Goal: Task Accomplishment & Management: Complete application form

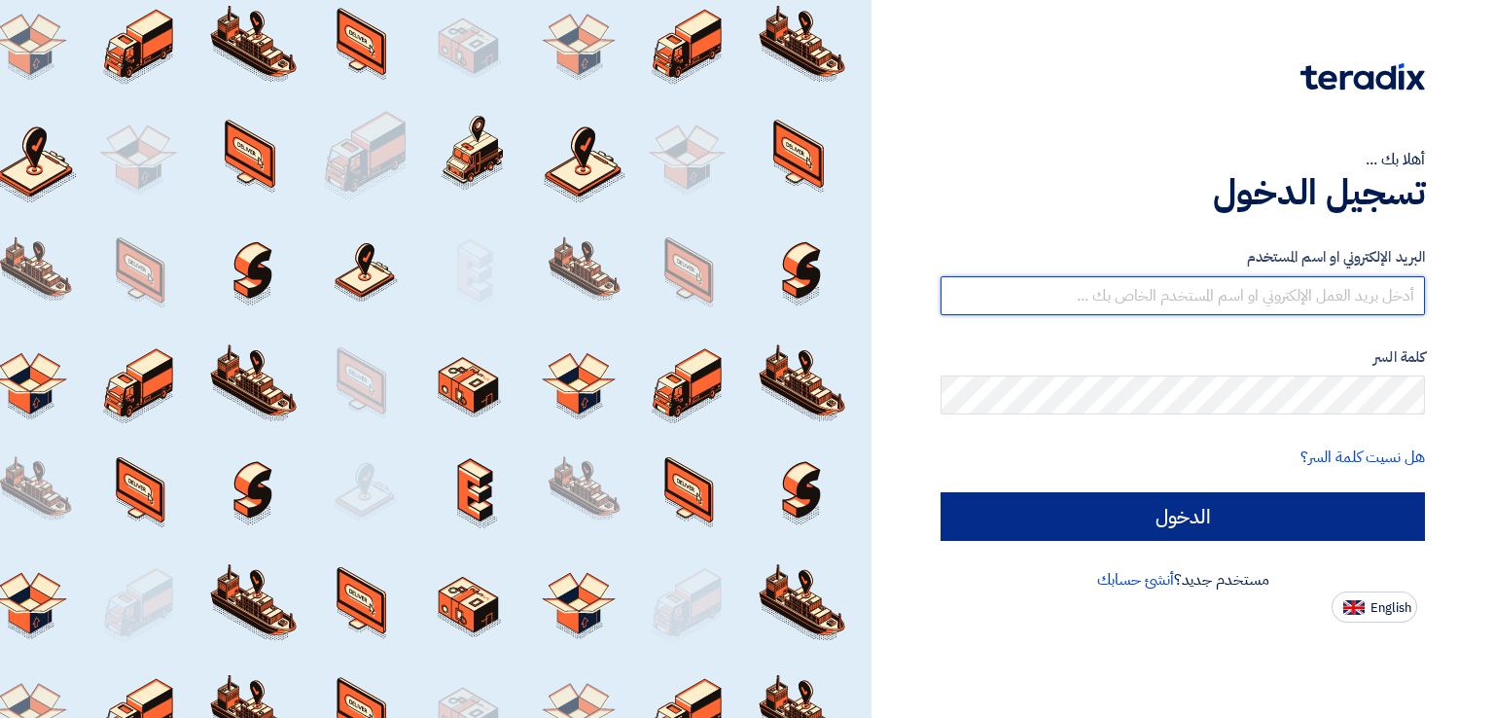
type input "[PERSON_NAME][EMAIL_ADDRESS][DOMAIN_NAME]"
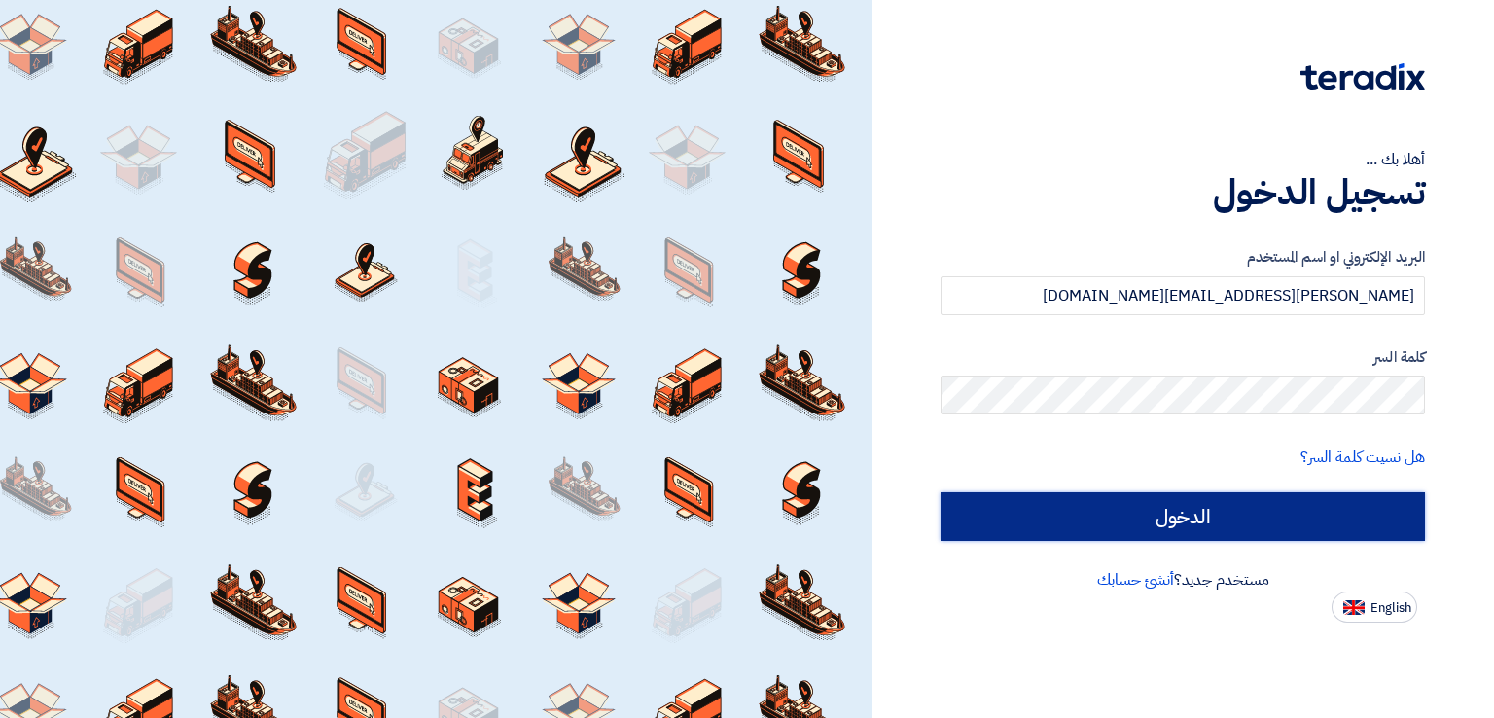
click at [1061, 510] on input "الدخول" at bounding box center [1182, 516] width 484 height 49
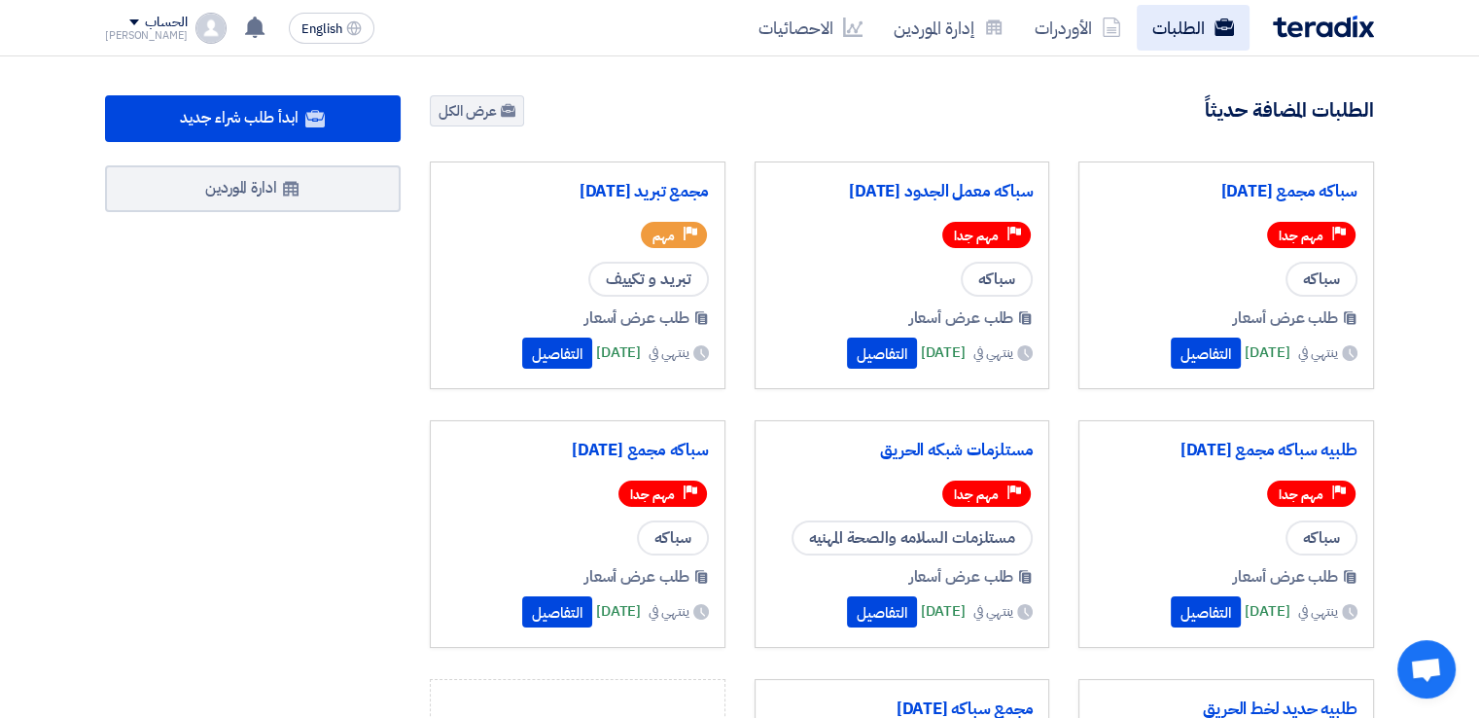
click at [1199, 24] on link "الطلبات" at bounding box center [1193, 28] width 113 height 46
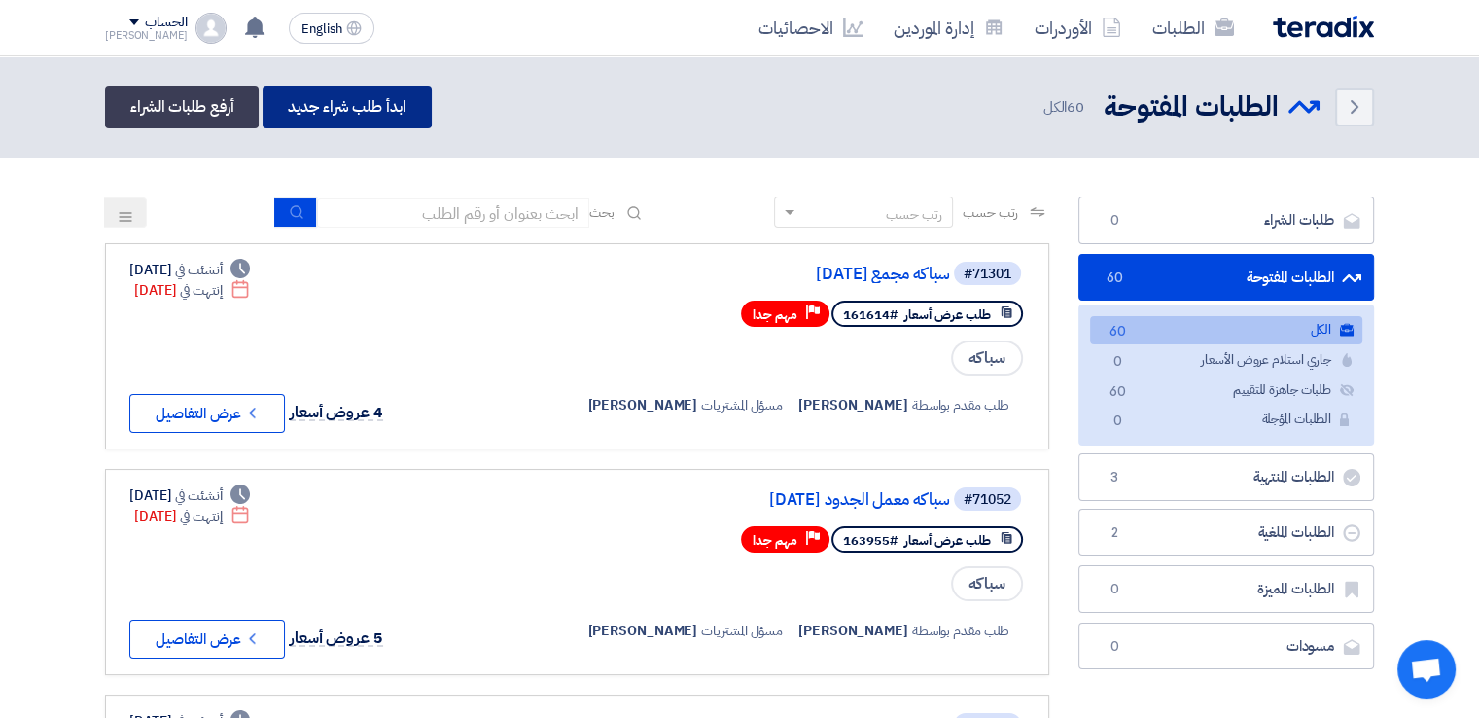
click at [385, 107] on link "ابدأ طلب شراء جديد" at bounding box center [347, 107] width 168 height 43
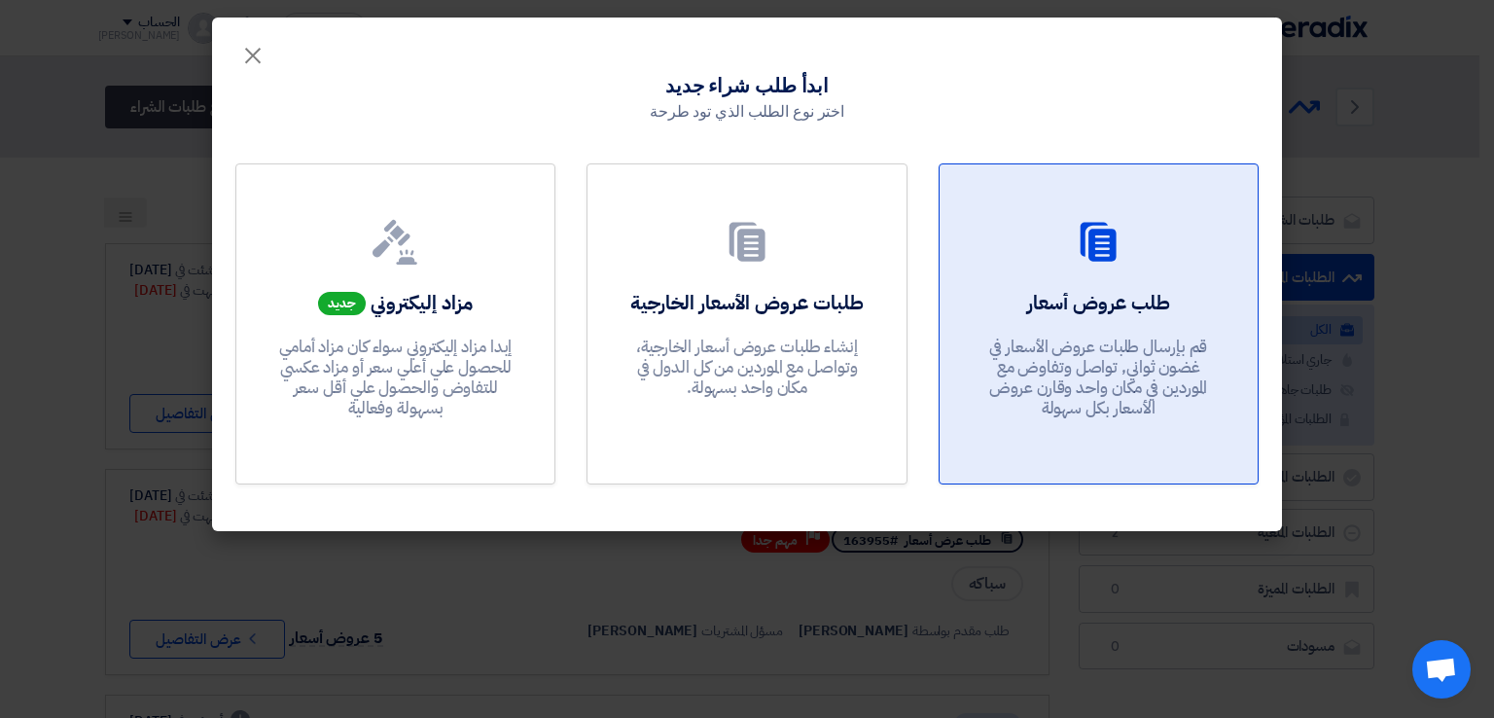
click at [1131, 307] on h2 "طلب عروض أسعار" at bounding box center [1098, 302] width 143 height 27
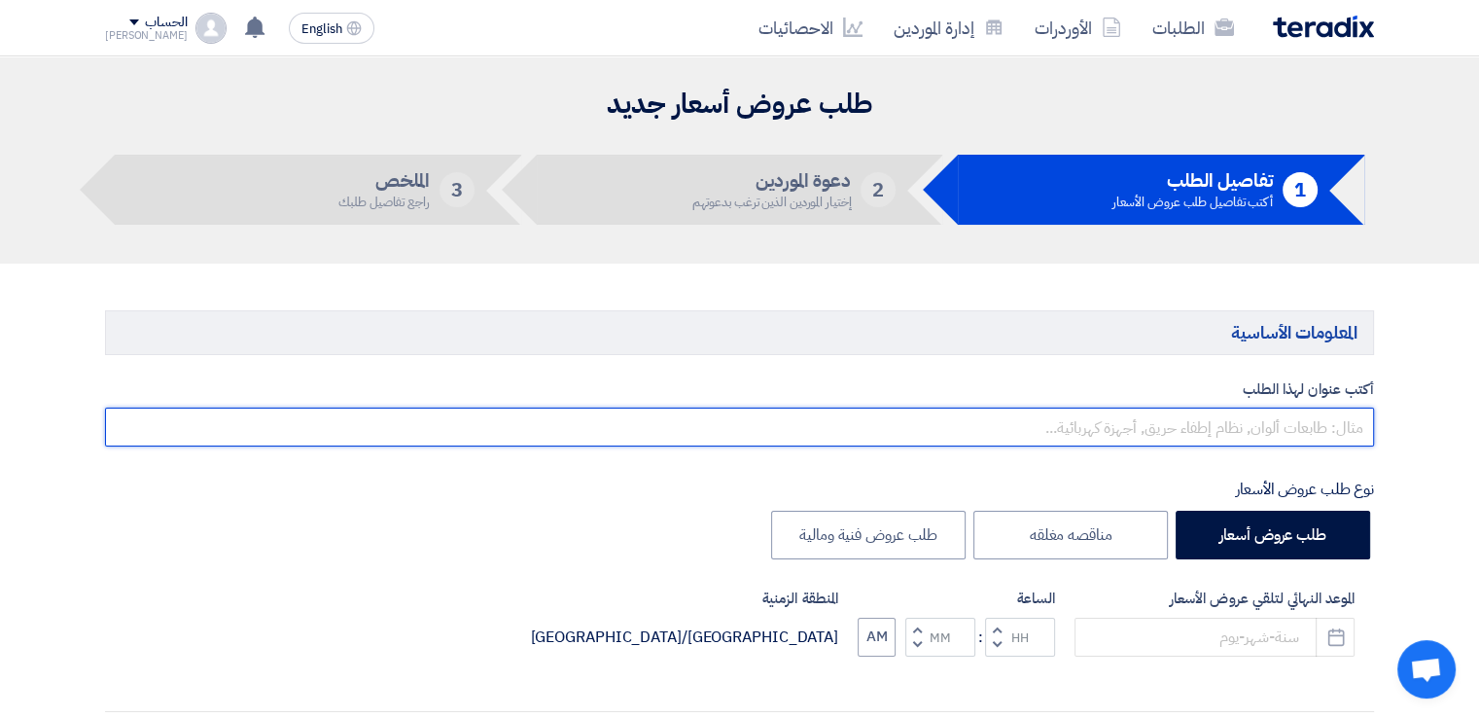
click at [1288, 422] on input "text" at bounding box center [739, 426] width 1269 height 39
type input "l"
type input "s"
type input "سباكه مجمع [DATE]"
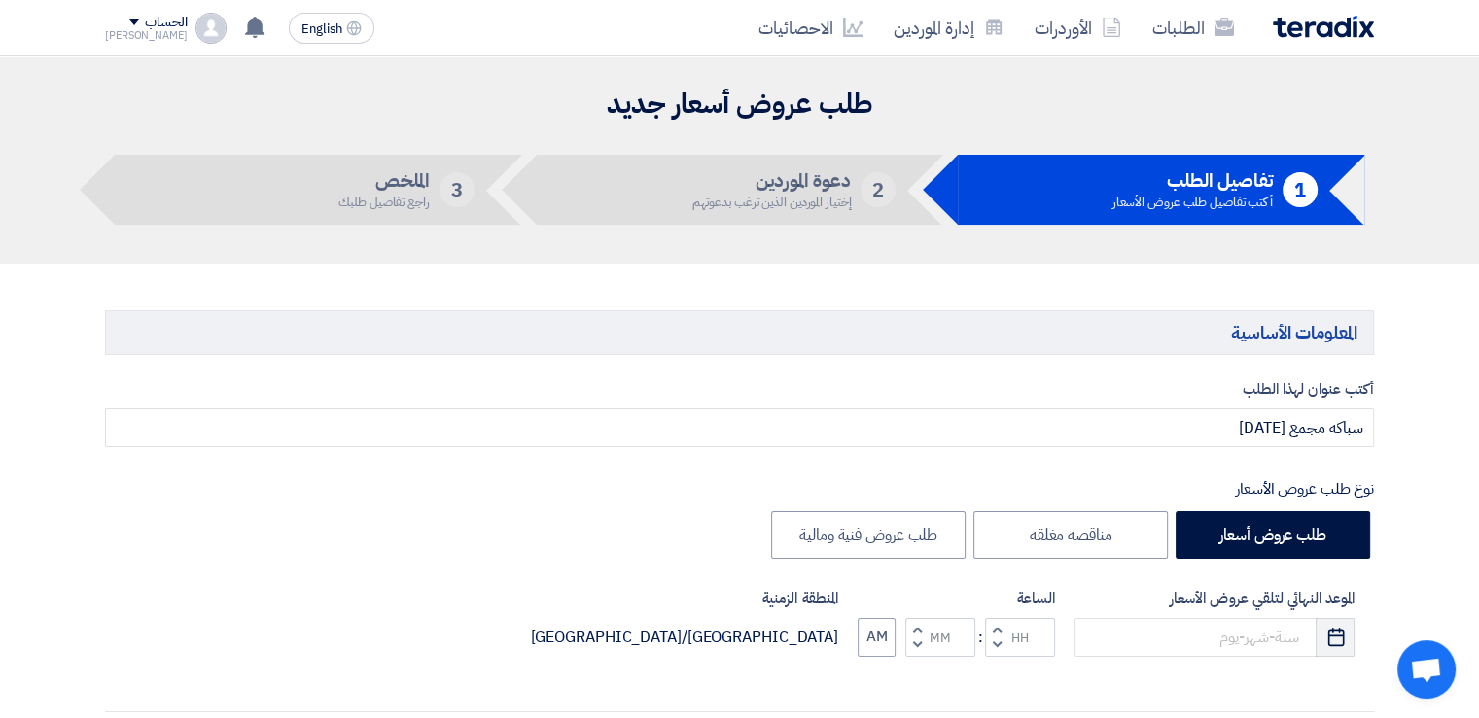
click at [1330, 633] on use "button" at bounding box center [1335, 636] width 17 height 18
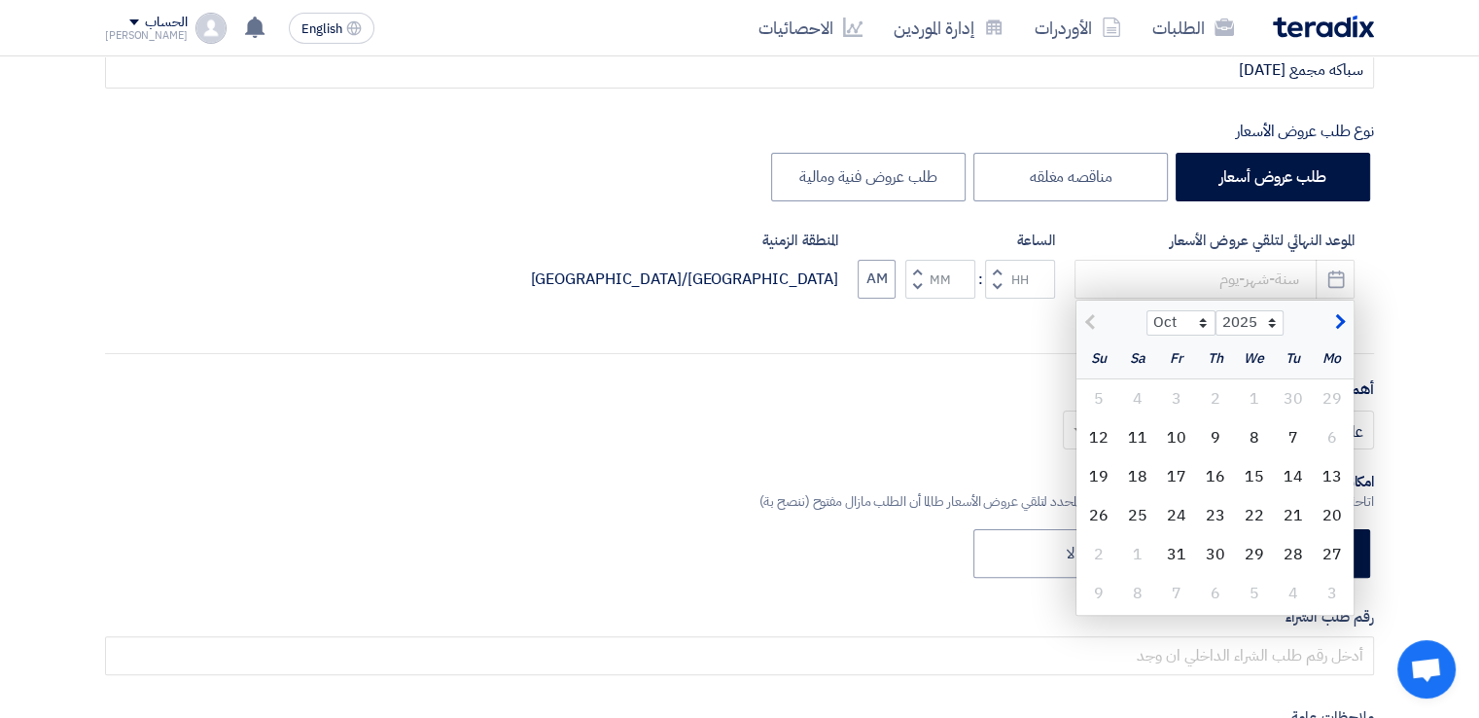
scroll to position [375, 0]
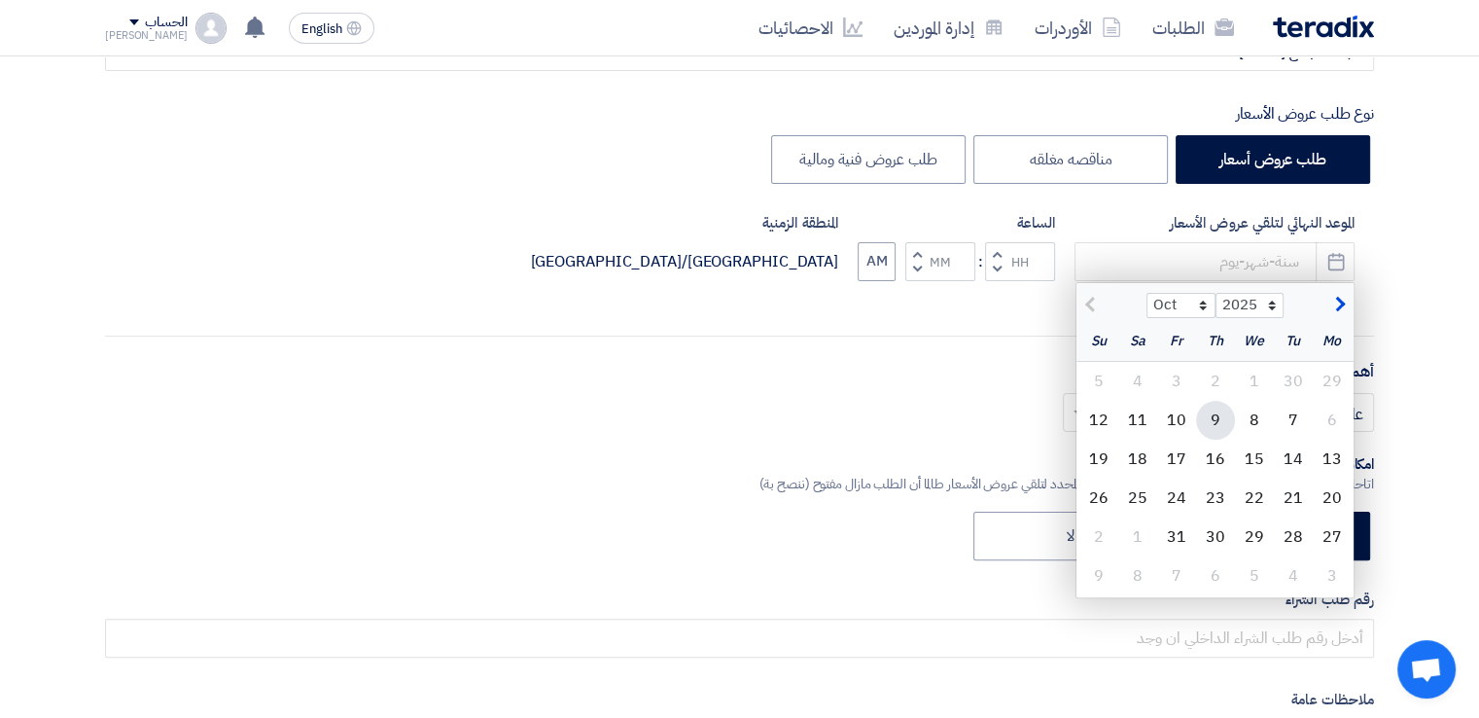
click at [1217, 415] on div "9" at bounding box center [1215, 420] width 39 height 39
type input "[DATE]"
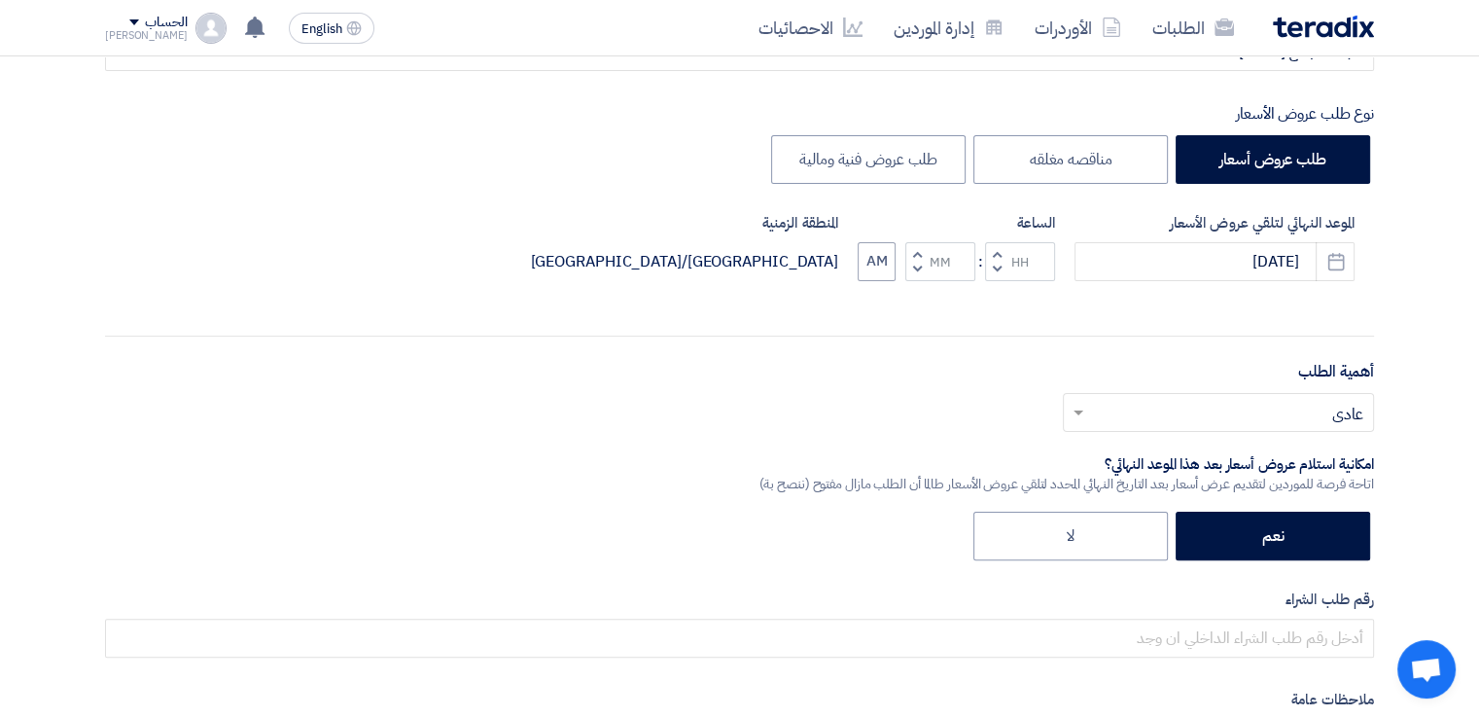
click at [995, 264] on span "button" at bounding box center [997, 269] width 7 height 15
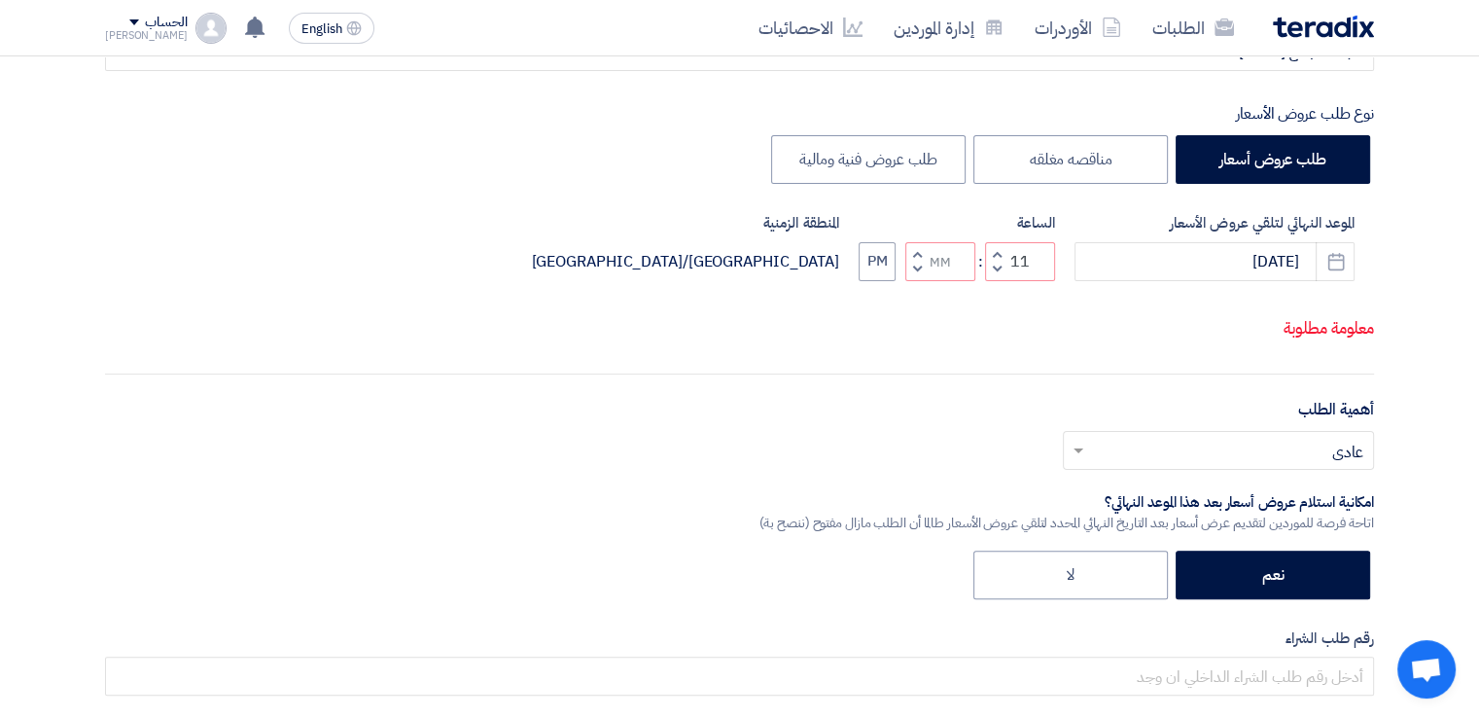
click at [918, 281] on button "Decrement minutes" at bounding box center [916, 269] width 23 height 24
type input "10"
type input "59"
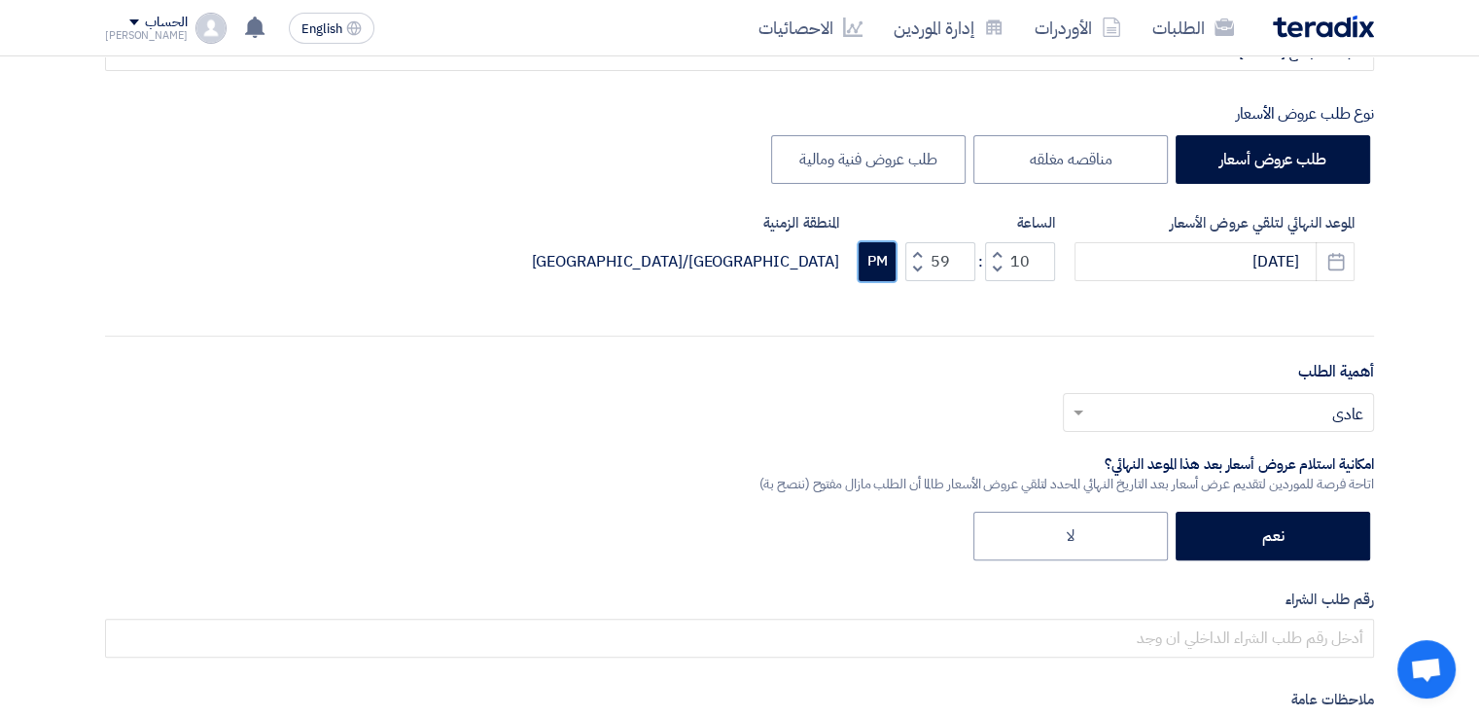
click at [877, 268] on button "PM" at bounding box center [877, 261] width 37 height 39
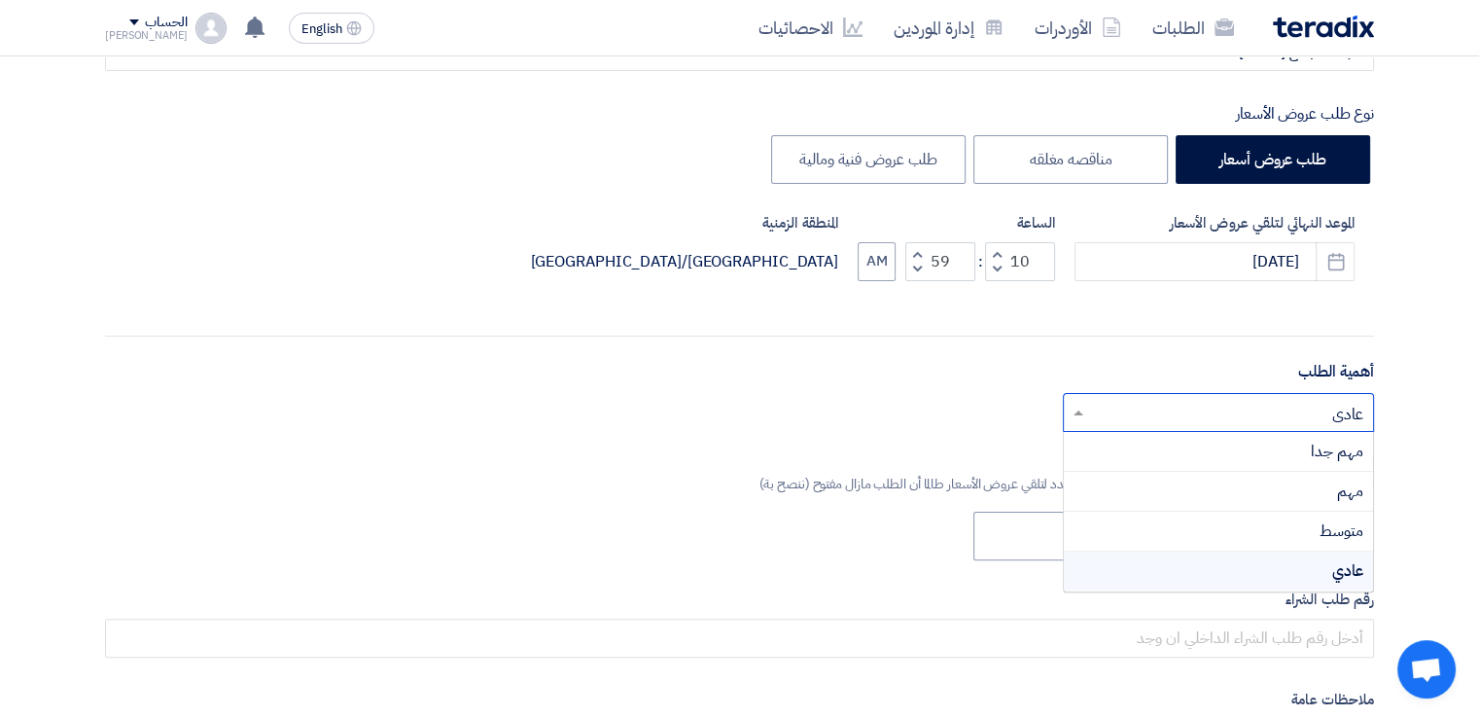
click at [1259, 415] on input "text" at bounding box center [1229, 414] width 272 height 32
click at [1279, 454] on div "مهم جدا" at bounding box center [1218, 452] width 309 height 40
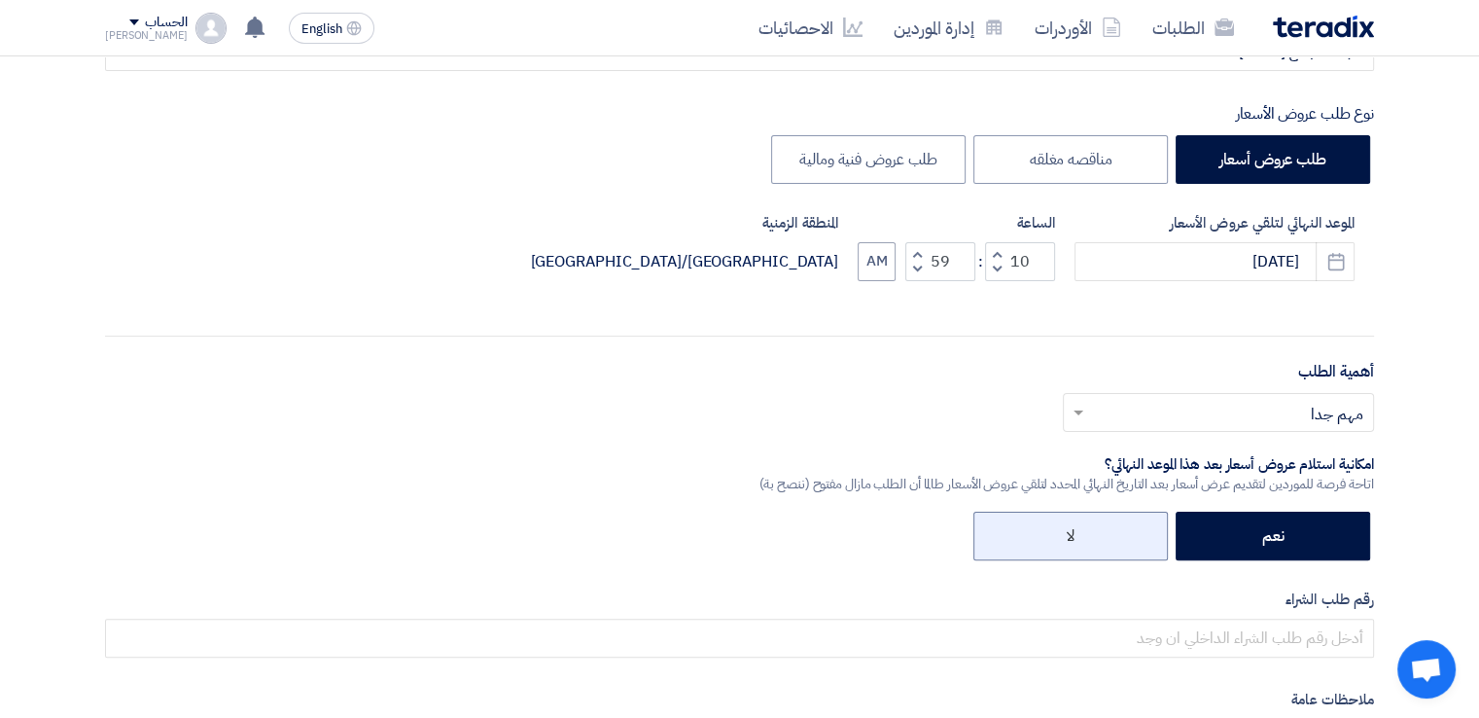
click at [1109, 527] on label "لا" at bounding box center [1070, 535] width 194 height 49
click at [1074, 528] on input "لا" at bounding box center [1068, 534] width 13 height 13
radio input "true"
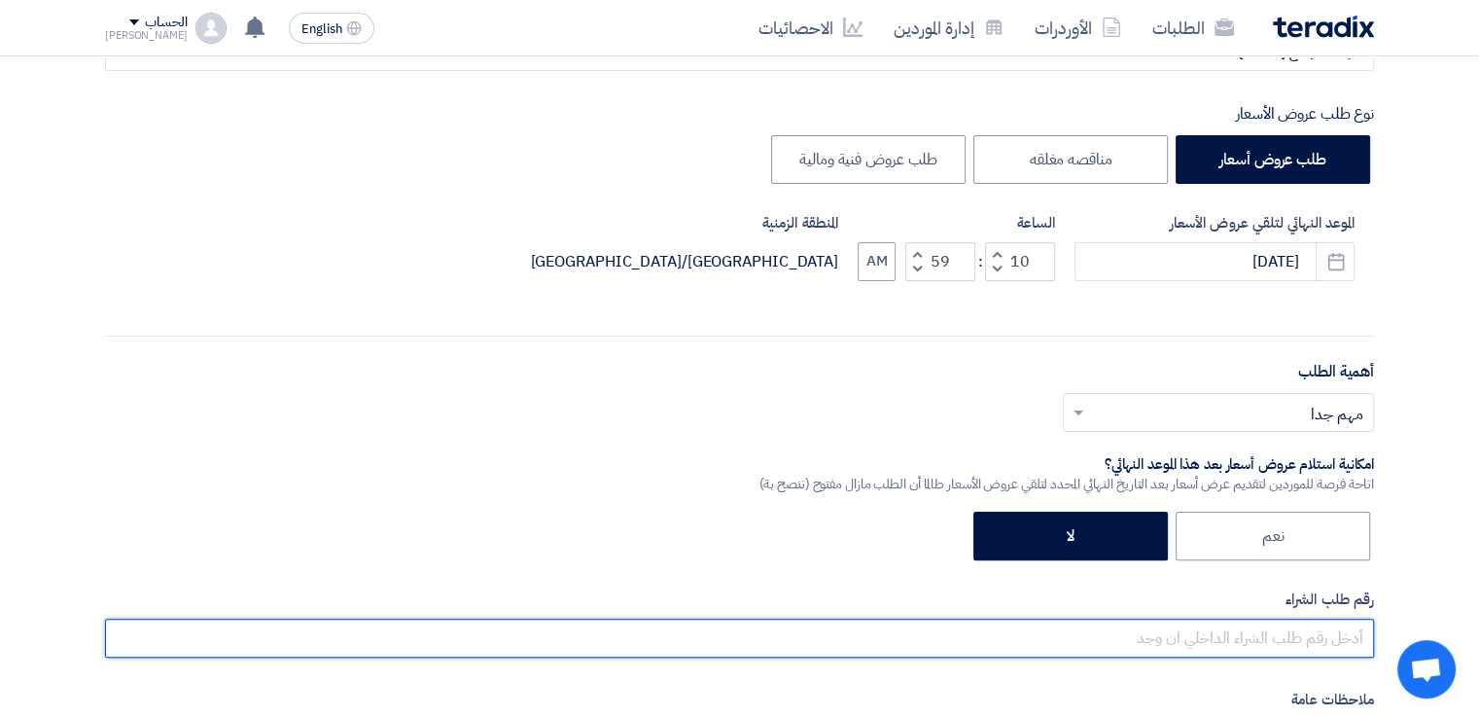
click at [1229, 641] on input "text" at bounding box center [739, 637] width 1269 height 39
paste input "165391"
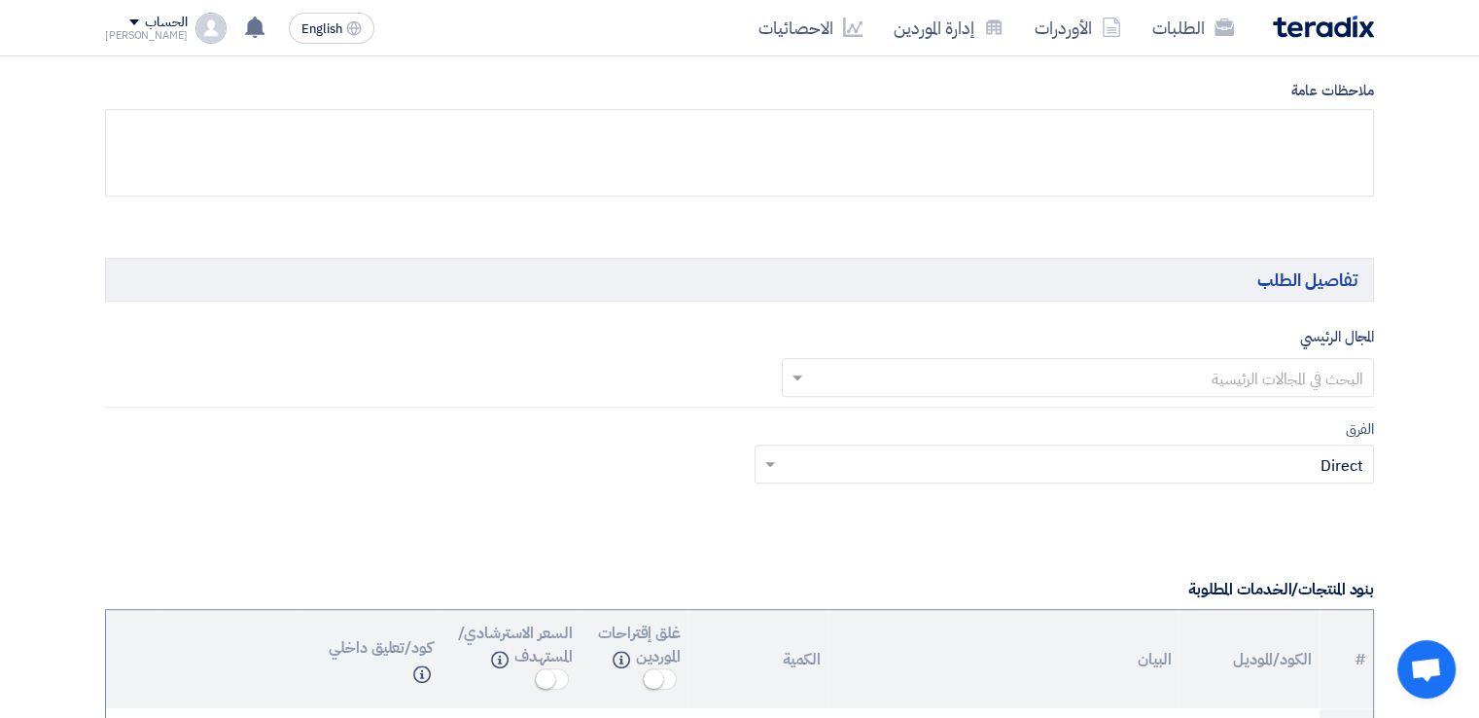
scroll to position [989, 0]
type input "165391"
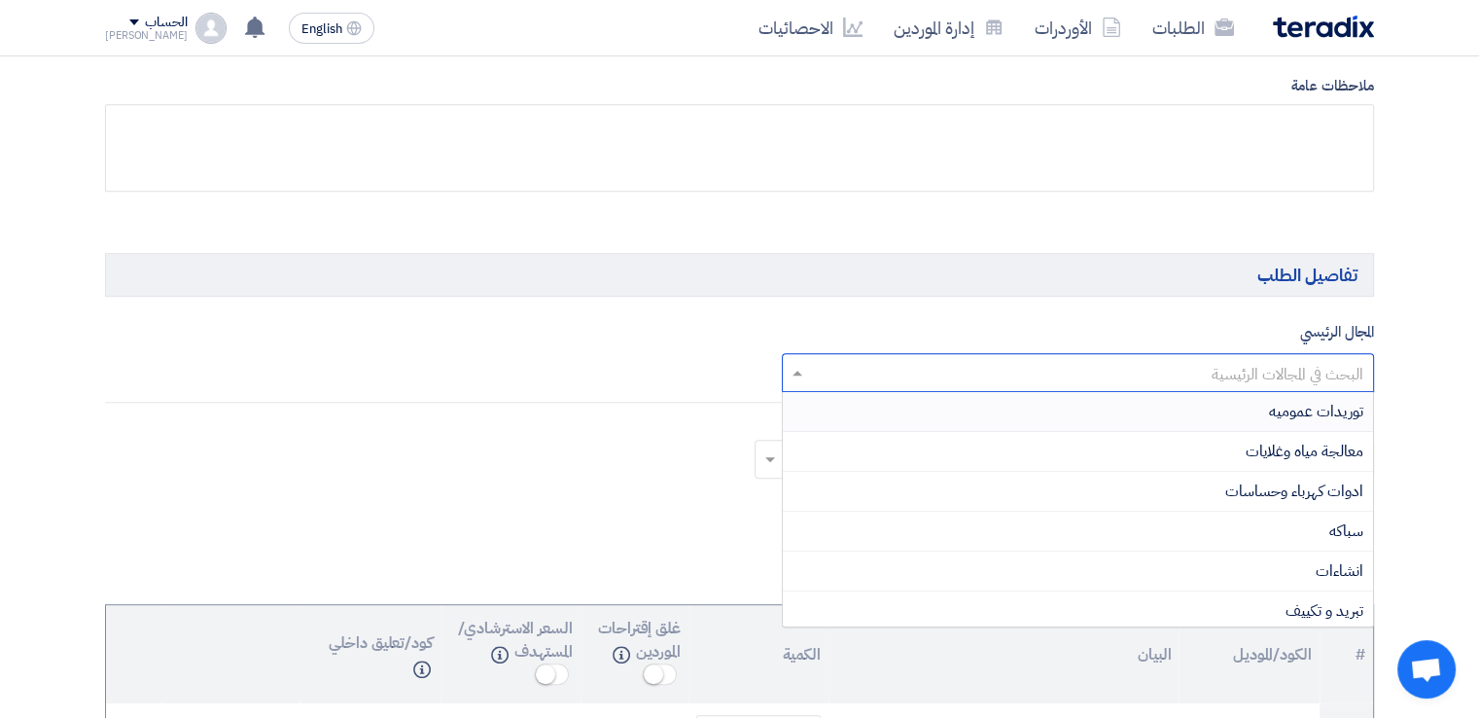
click at [1312, 360] on input "text" at bounding box center [1089, 374] width 554 height 32
click at [1307, 526] on div "سباكه" at bounding box center [1078, 531] width 591 height 40
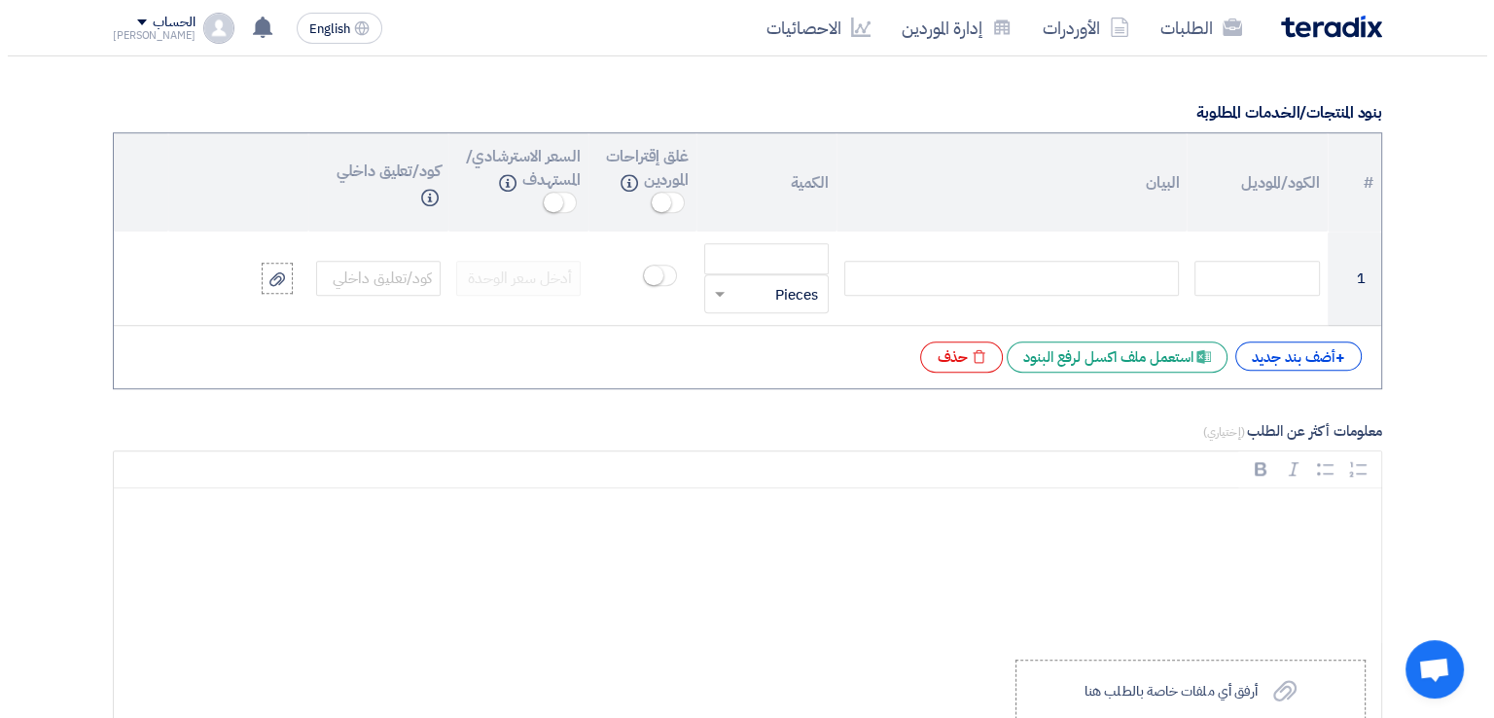
scroll to position [1455, 0]
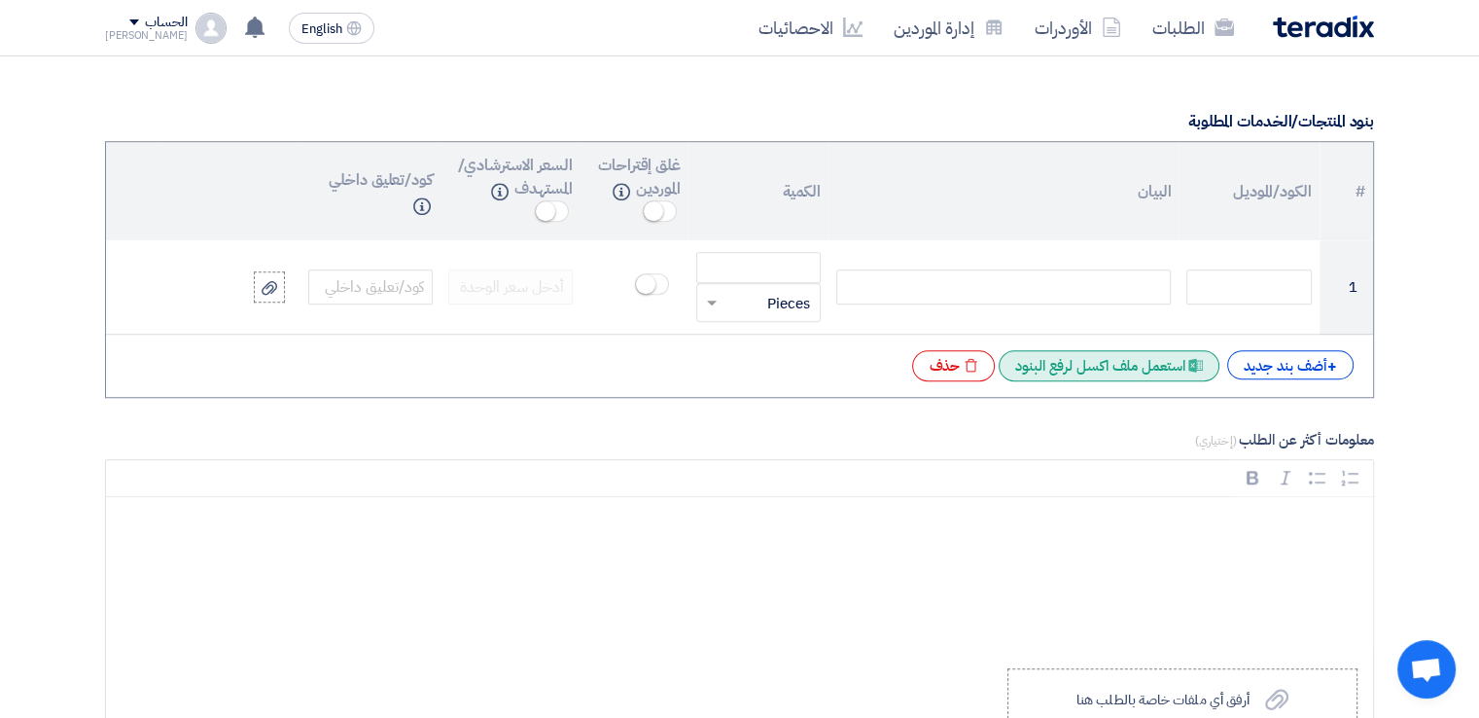
click at [1126, 366] on div "Excel file استعمل ملف اكسل لرفع البنود" at bounding box center [1109, 365] width 221 height 31
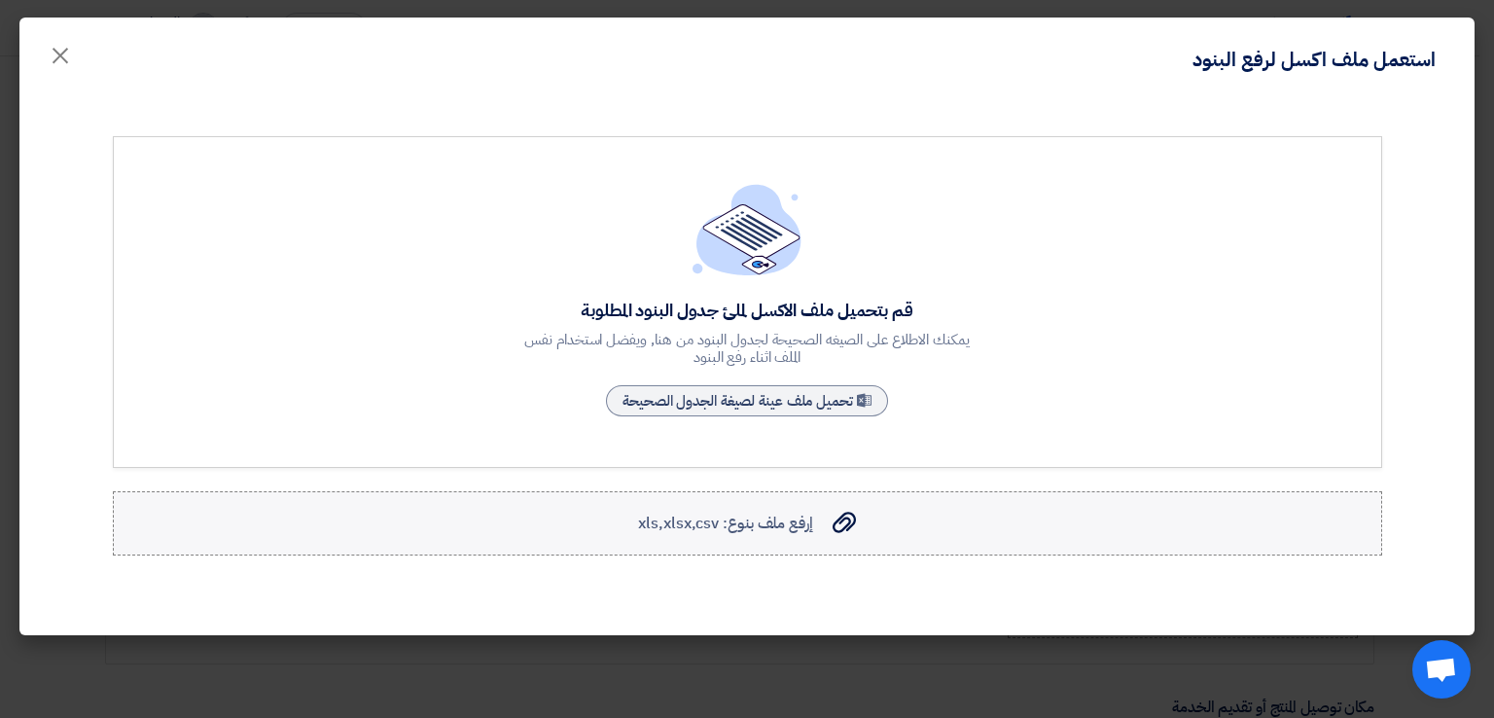
click at [726, 543] on label "إرفع ملف بنوع: xls,xlsx,csv إرفع ملف بنوع: xls,xlsx,csv" at bounding box center [747, 523] width 1269 height 64
click at [0, 0] on input "إرفع ملف بنوع: xls,xlsx,csv إرفع ملف بنوع: xls,xlsx,csv" at bounding box center [0, 0] width 0 height 0
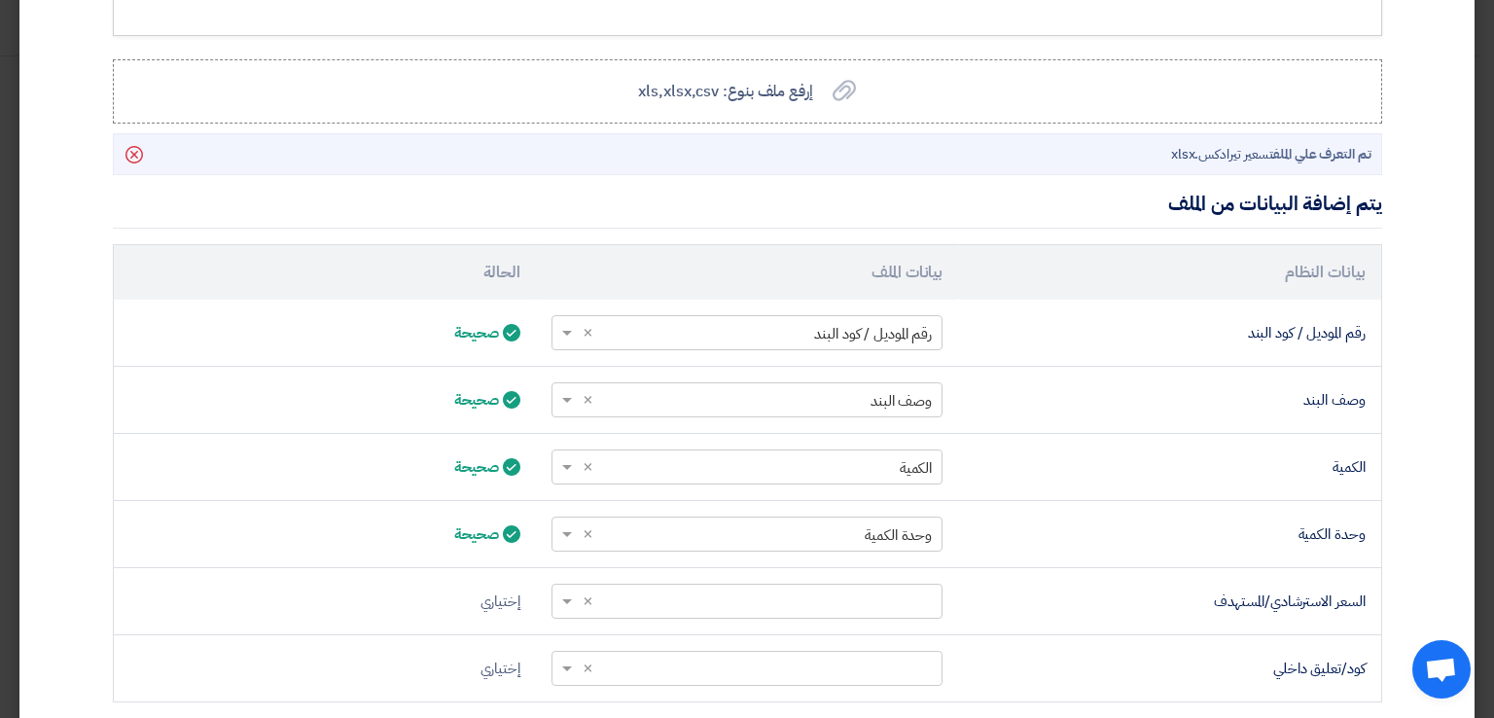
scroll to position [437, 0]
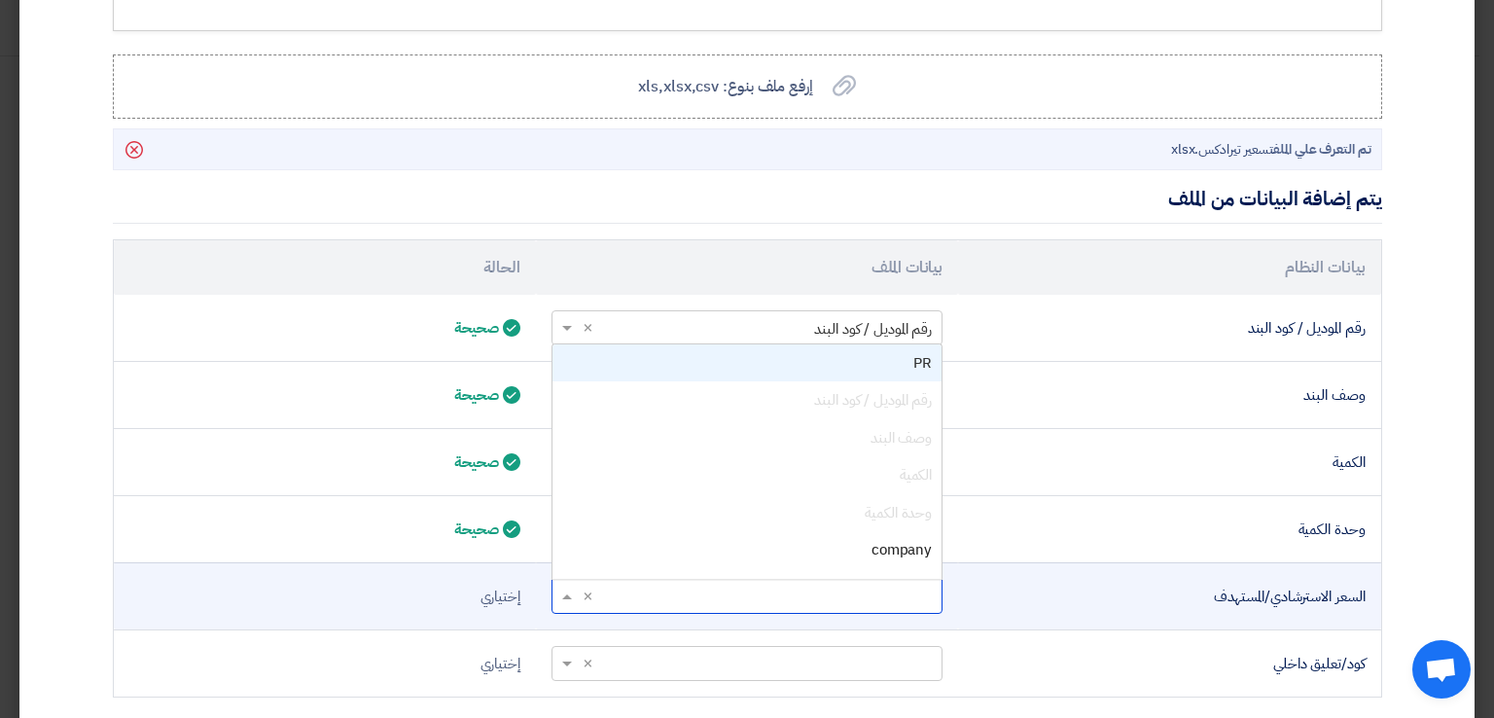
click at [570, 587] on span at bounding box center [564, 596] width 24 height 22
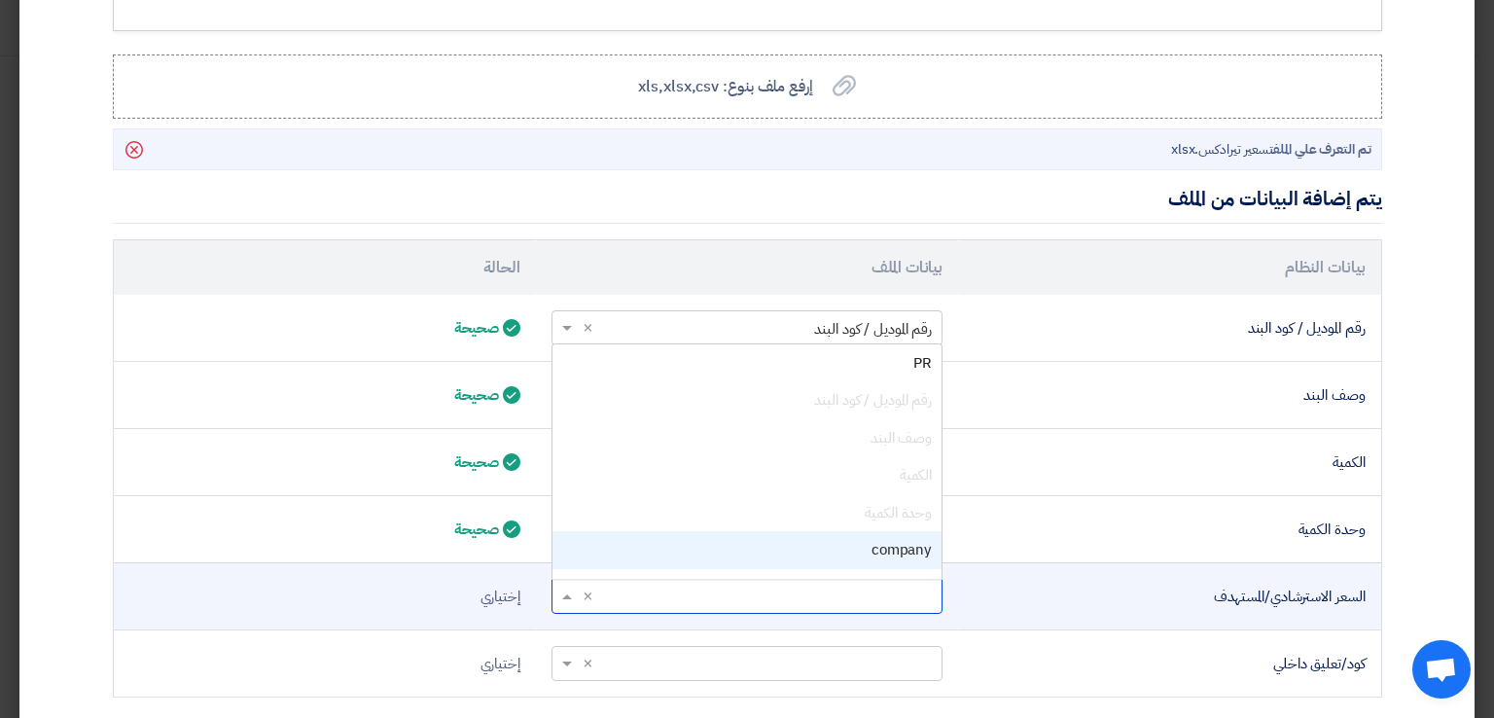
click at [692, 560] on div "company" at bounding box center [746, 550] width 389 height 38
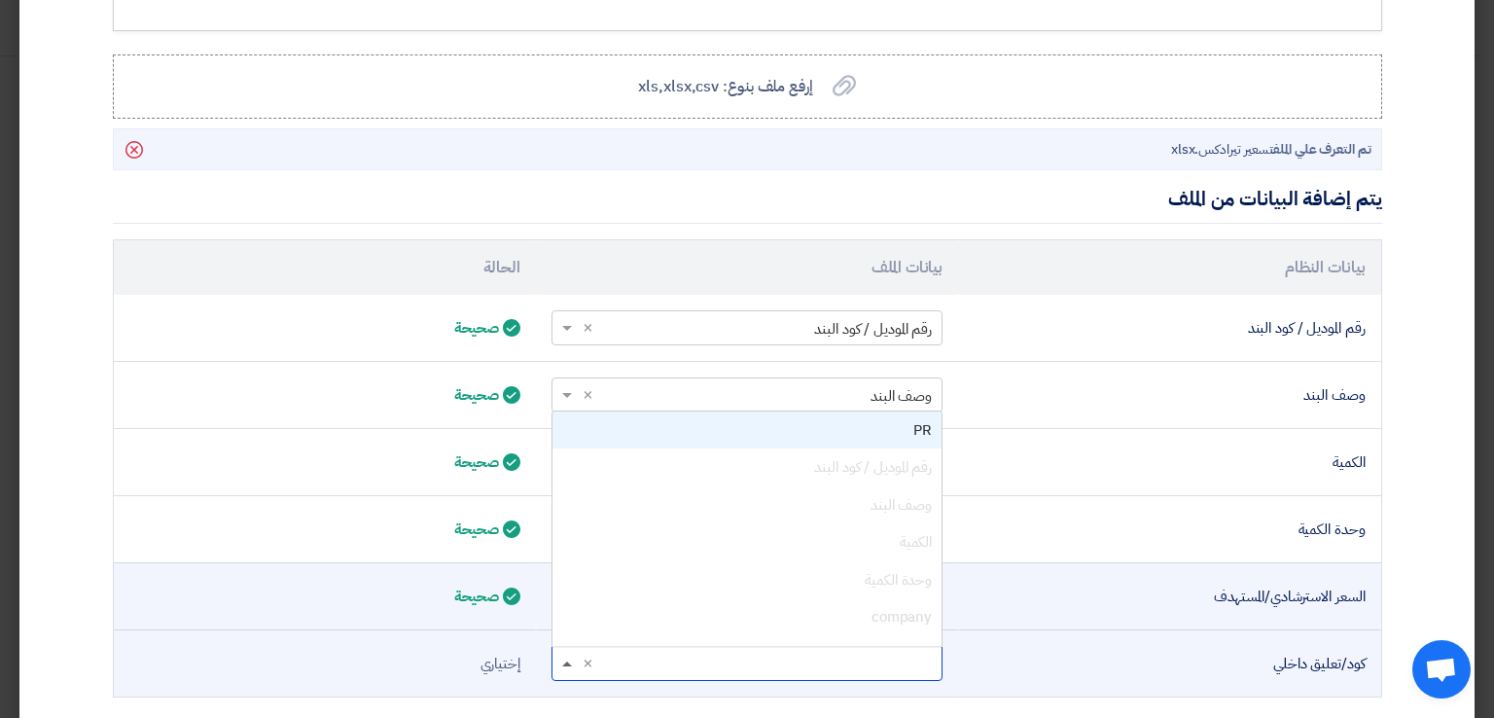
click at [572, 661] on span at bounding box center [567, 663] width 10 height 5
click at [798, 425] on div "PR" at bounding box center [746, 430] width 389 height 38
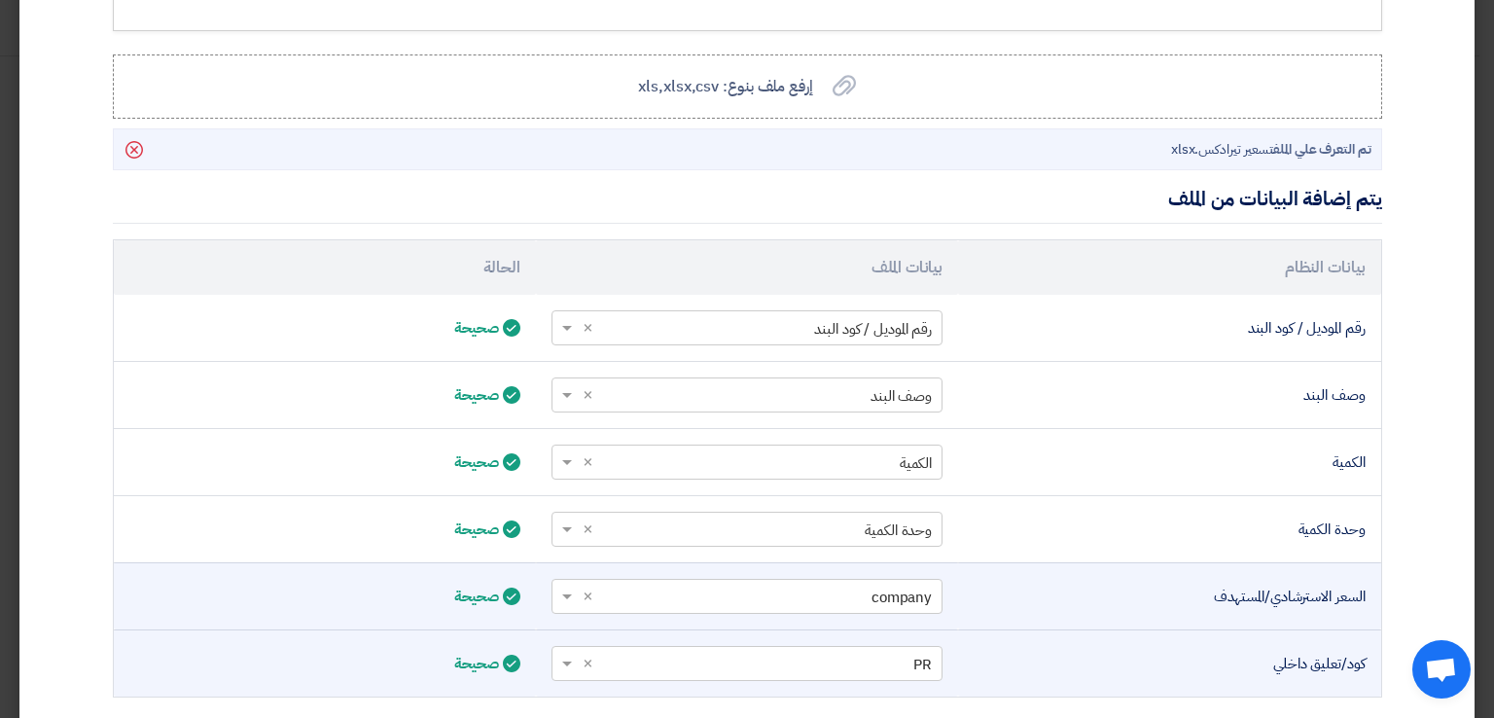
scroll to position [576, 0]
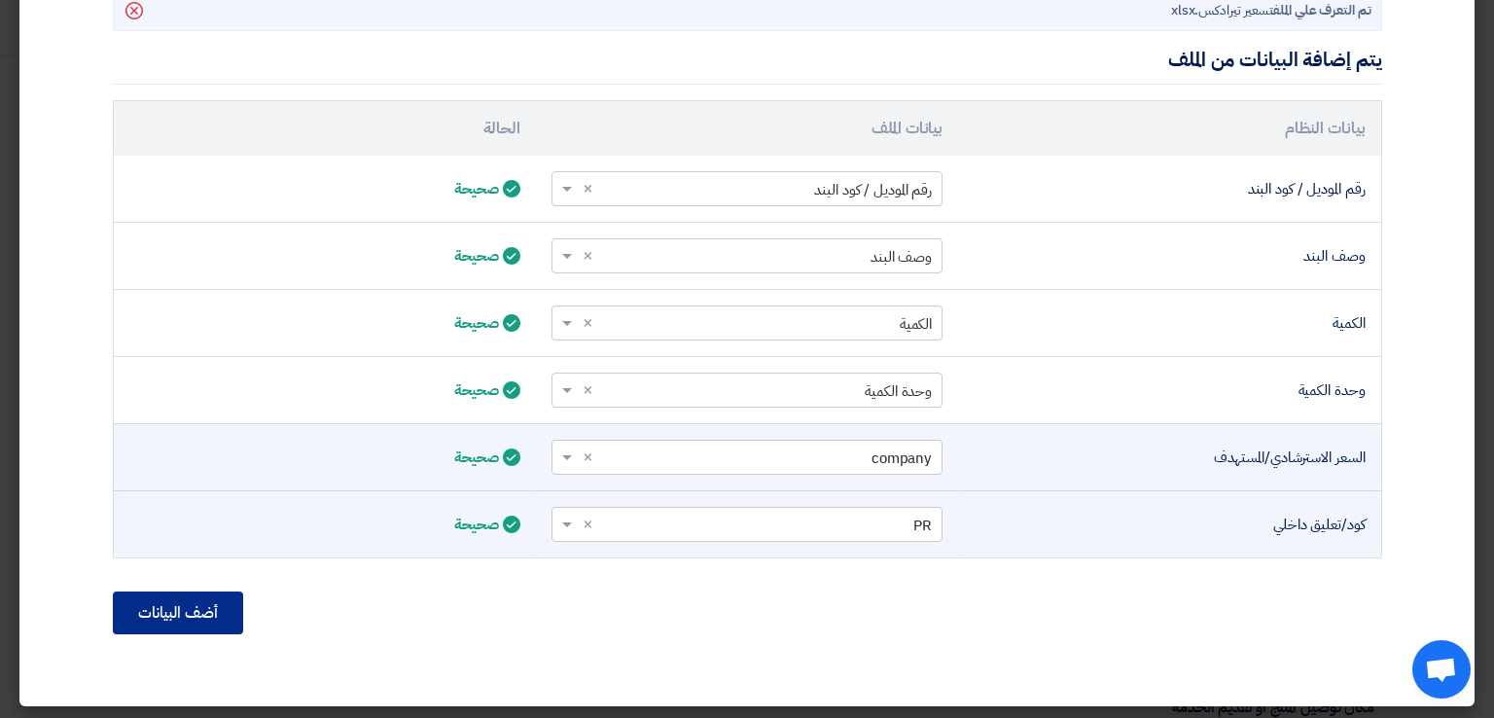
click at [181, 616] on button "أضف البيانات" at bounding box center [178, 612] width 130 height 43
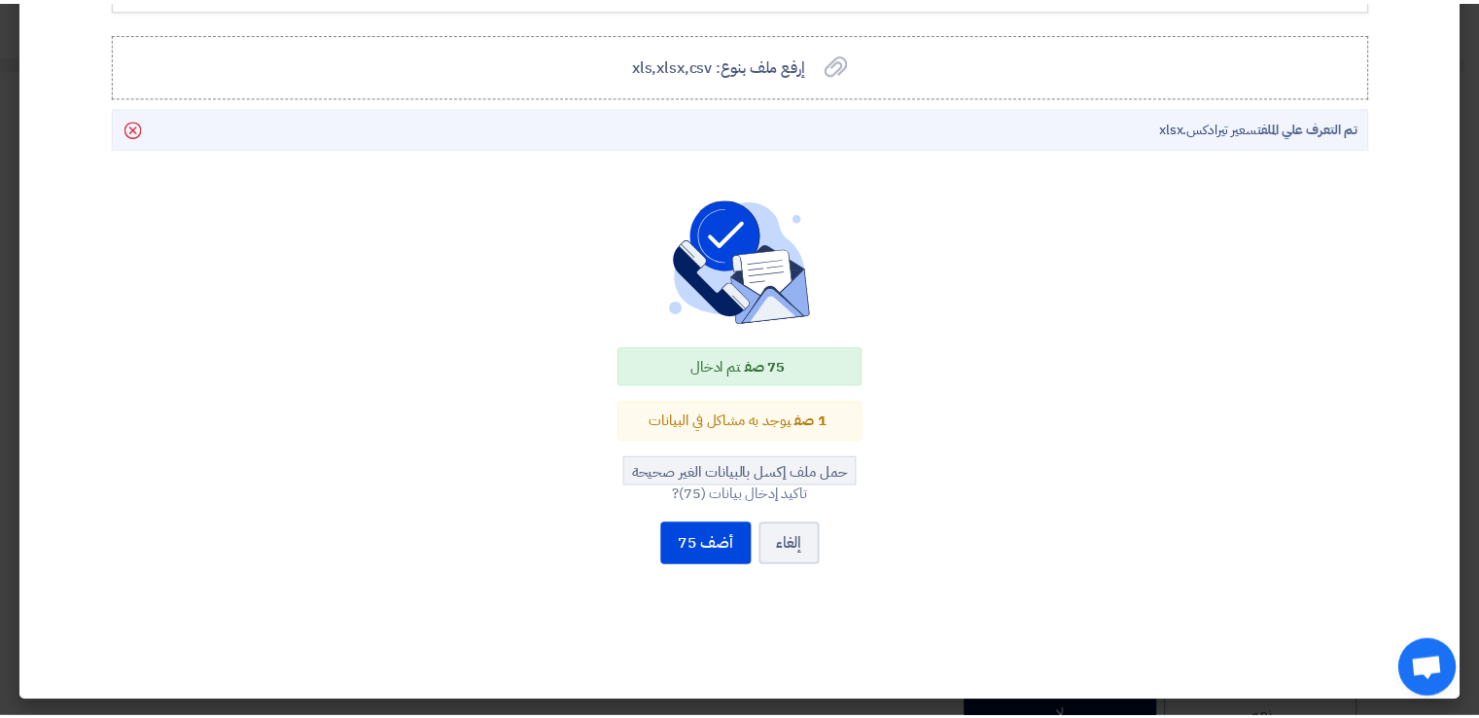
scroll to position [455, 0]
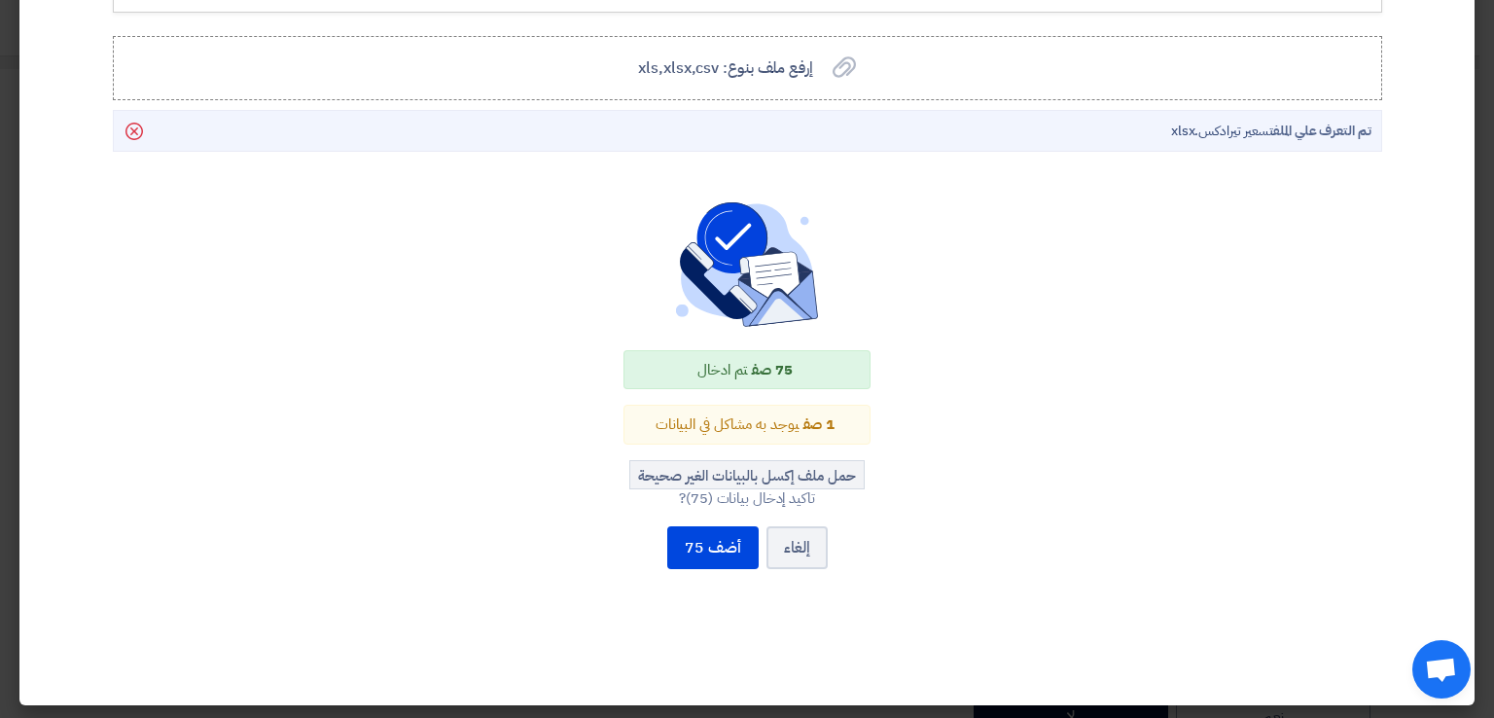
click at [772, 422] on div "1 صف يوجد به مشاكل في البيانات" at bounding box center [746, 425] width 247 height 40
click at [741, 545] on button "أضف 75" at bounding box center [712, 547] width 91 height 43
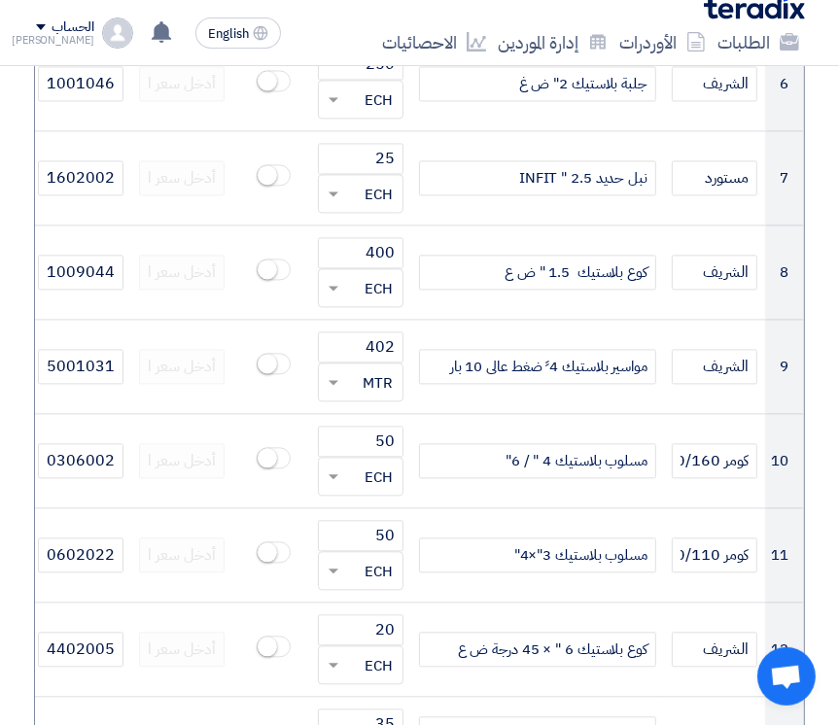
scroll to position [2242, 0]
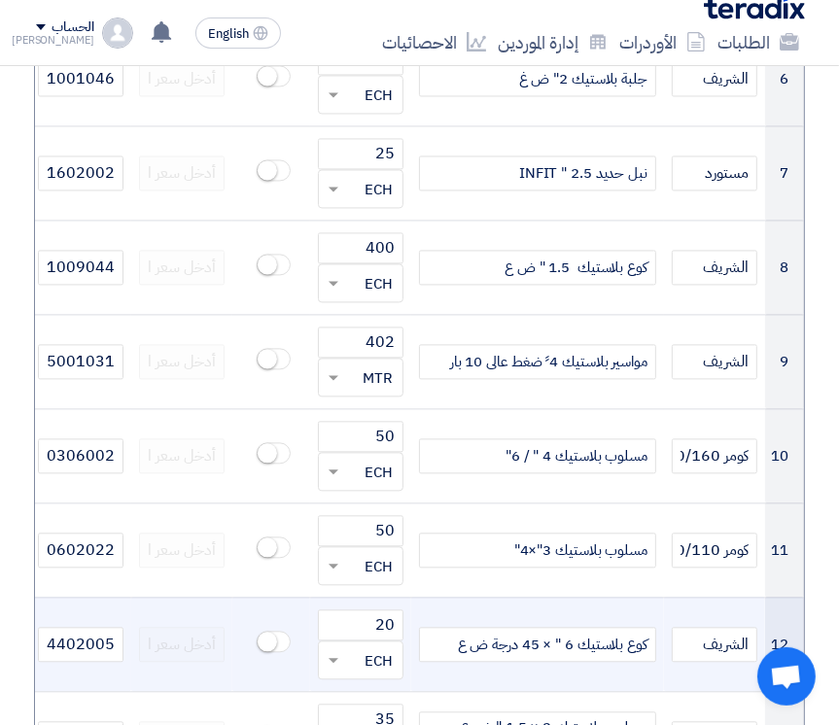
click at [634, 627] on div "كوع بلاستيك 6 " × 45 درجة ض ع" at bounding box center [537, 644] width 237 height 35
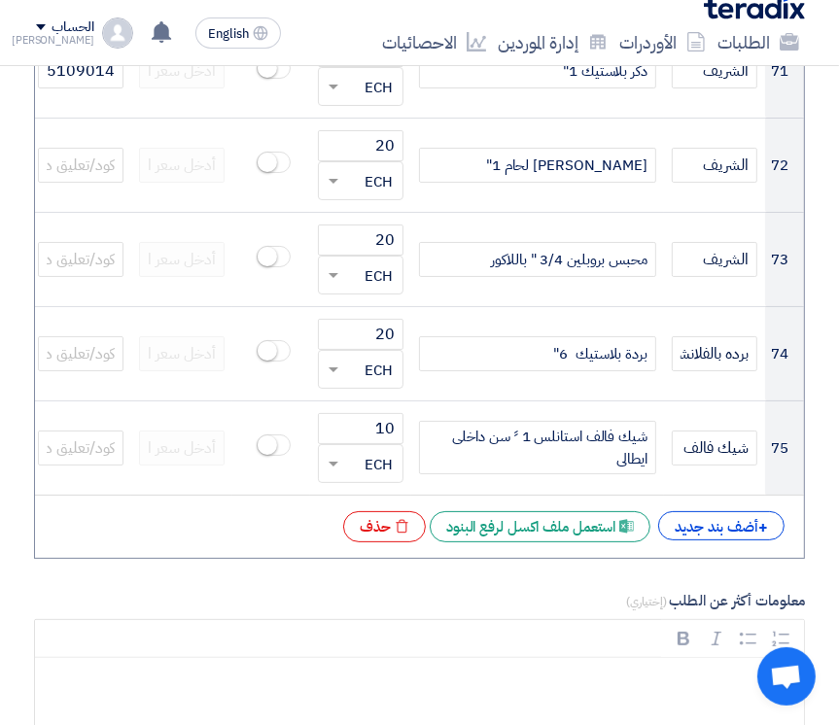
scroll to position [8431, 0]
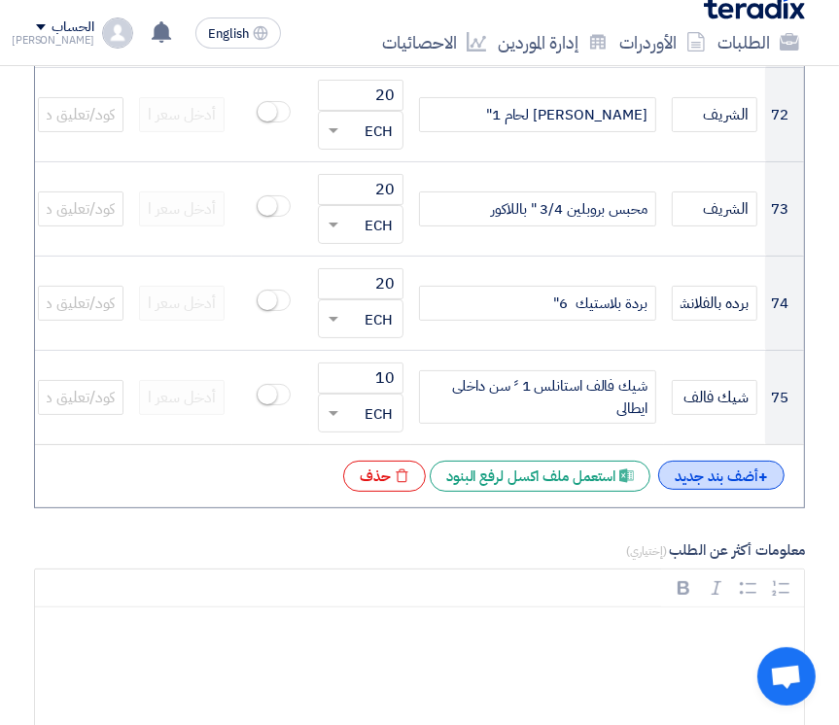
click at [696, 461] on div "+ أضف بند جديد" at bounding box center [721, 475] width 126 height 29
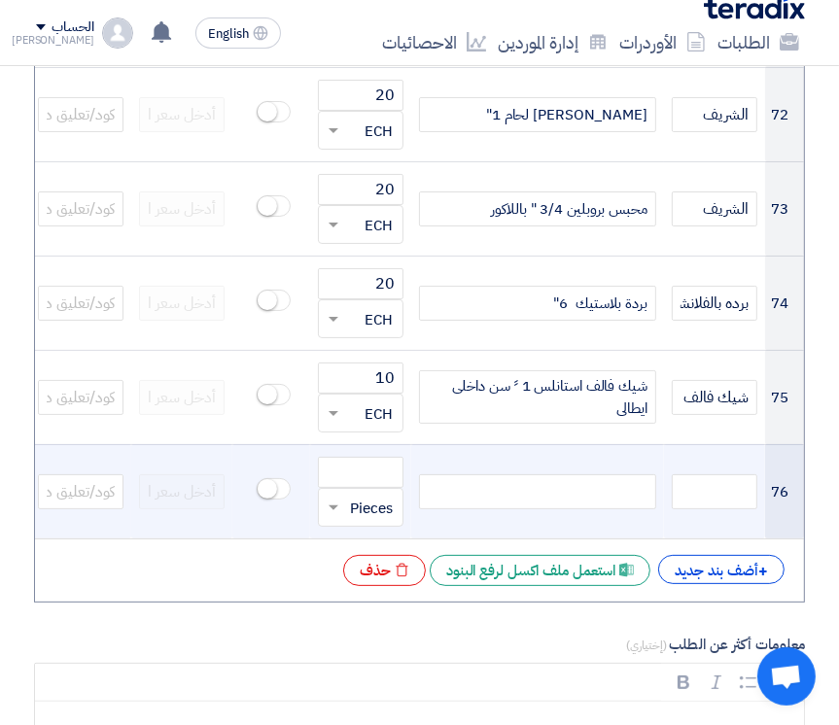
click at [537, 475] on div at bounding box center [537, 492] width 237 height 35
paste div
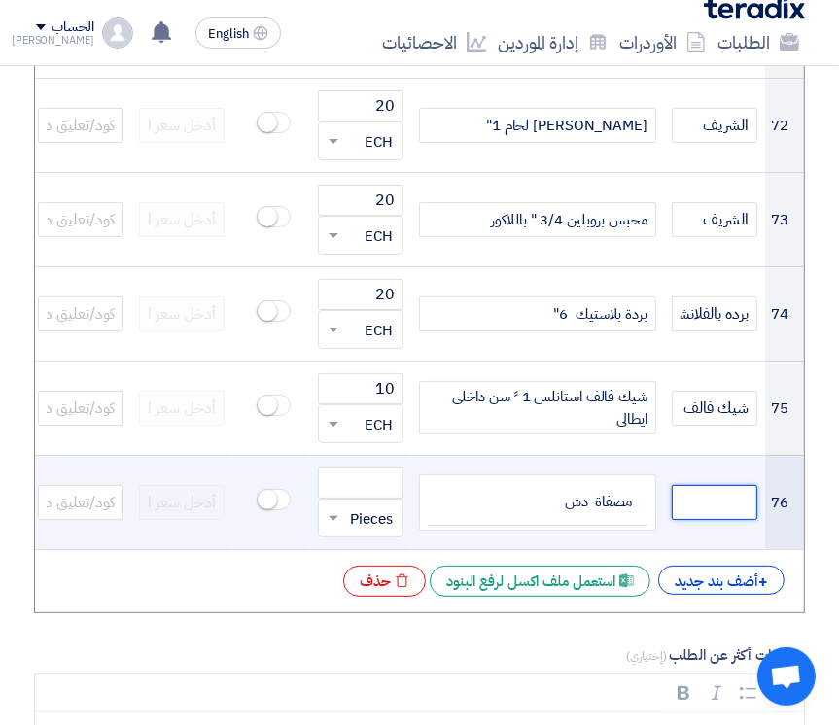
click at [704, 485] on input "text" at bounding box center [715, 502] width 86 height 35
paste input "استالس كبير مثل الصور المرسله سابقا"
type input "استالس كبير مثل الصور المرسله سابقا"
click at [333, 516] on span at bounding box center [334, 519] width 10 height 7
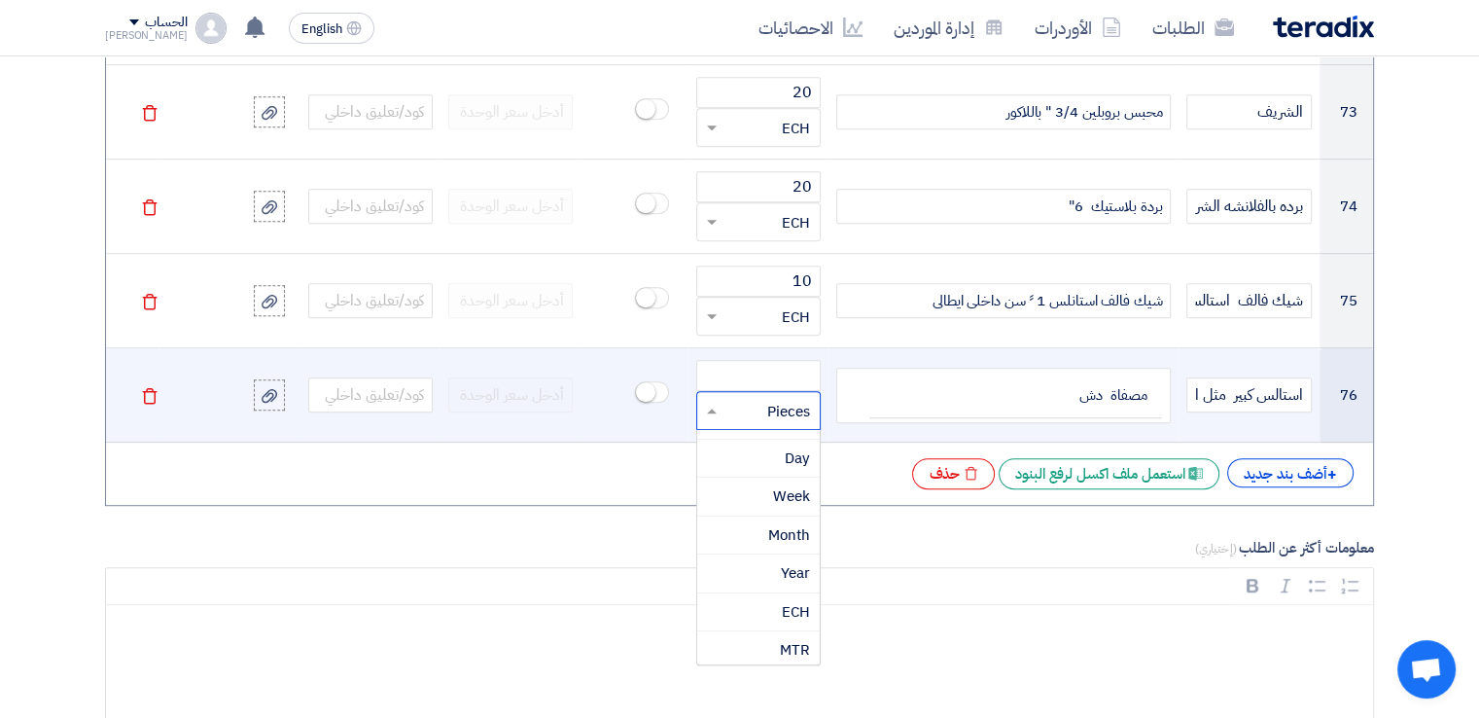
scroll to position [1370, 0]
click at [774, 559] on div "ECH" at bounding box center [758, 577] width 123 height 39
click at [795, 360] on input "number" at bounding box center [758, 375] width 124 height 31
type input "20"
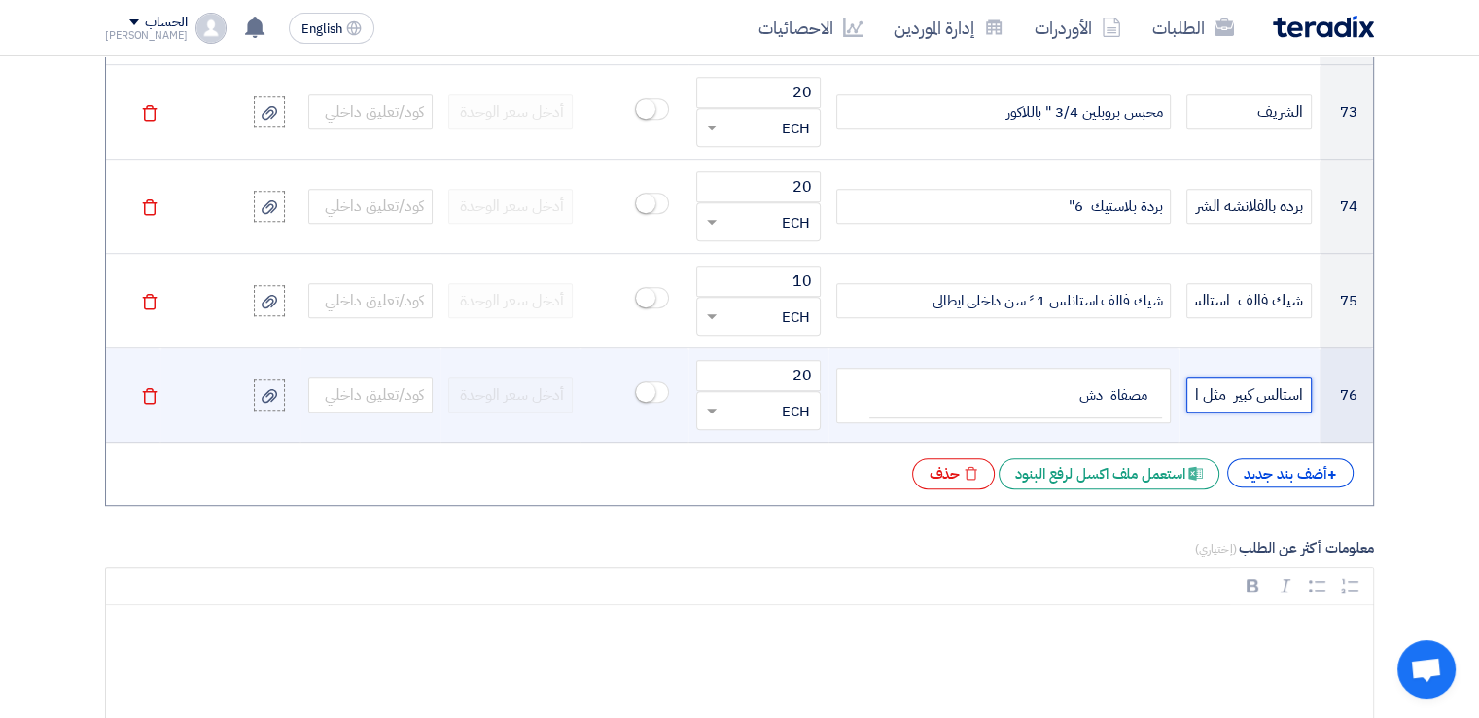
click at [1225, 377] on input "استالس كبير مثل الصور المرسله سابقا" at bounding box center [1248, 394] width 124 height 35
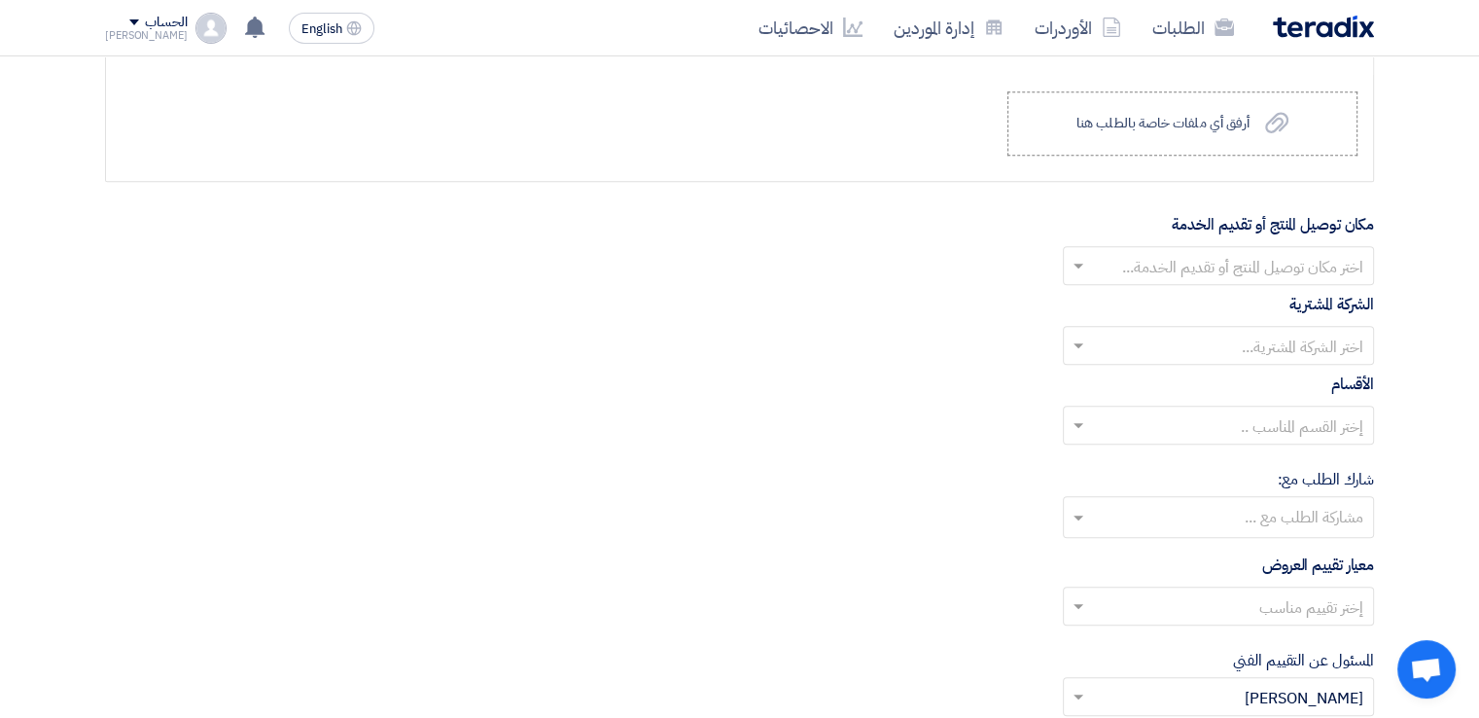
scroll to position [9143, 0]
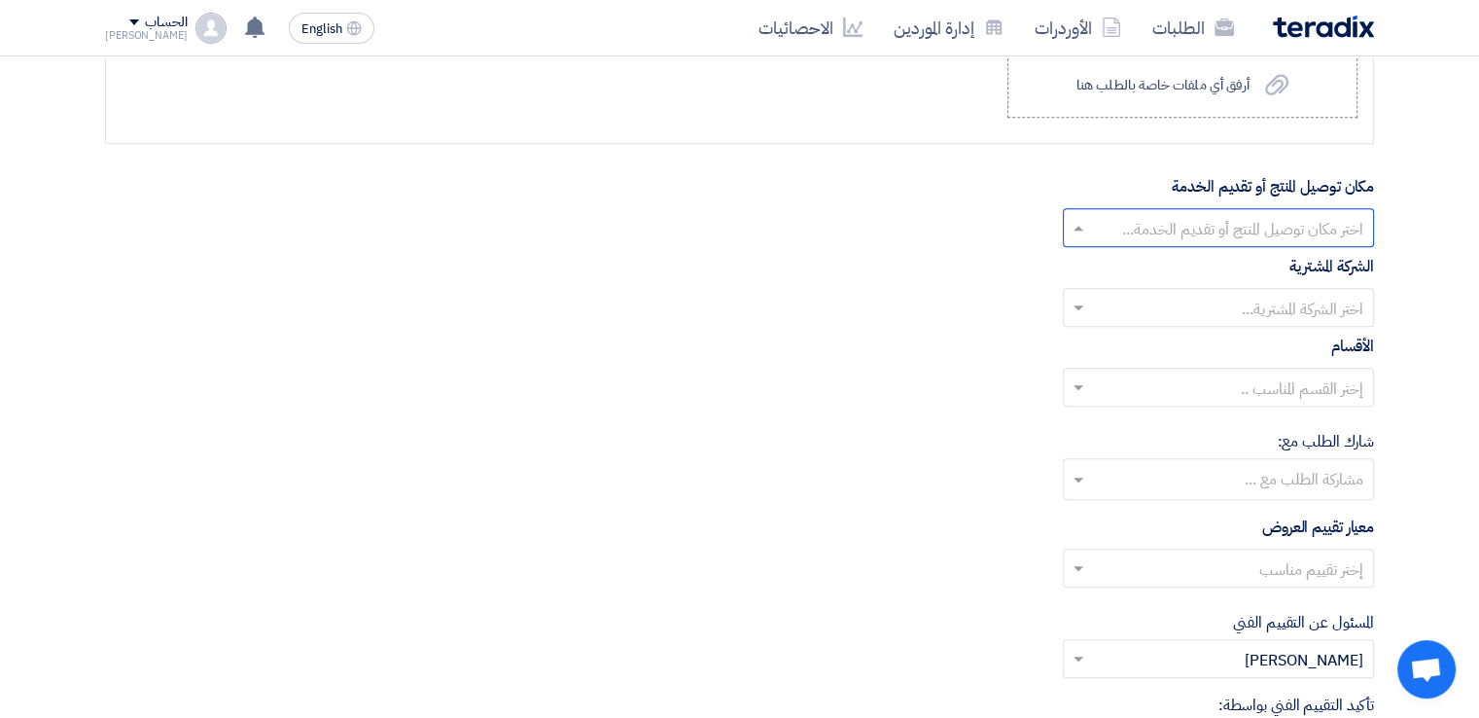
click at [1179, 214] on input "text" at bounding box center [1229, 230] width 272 height 32
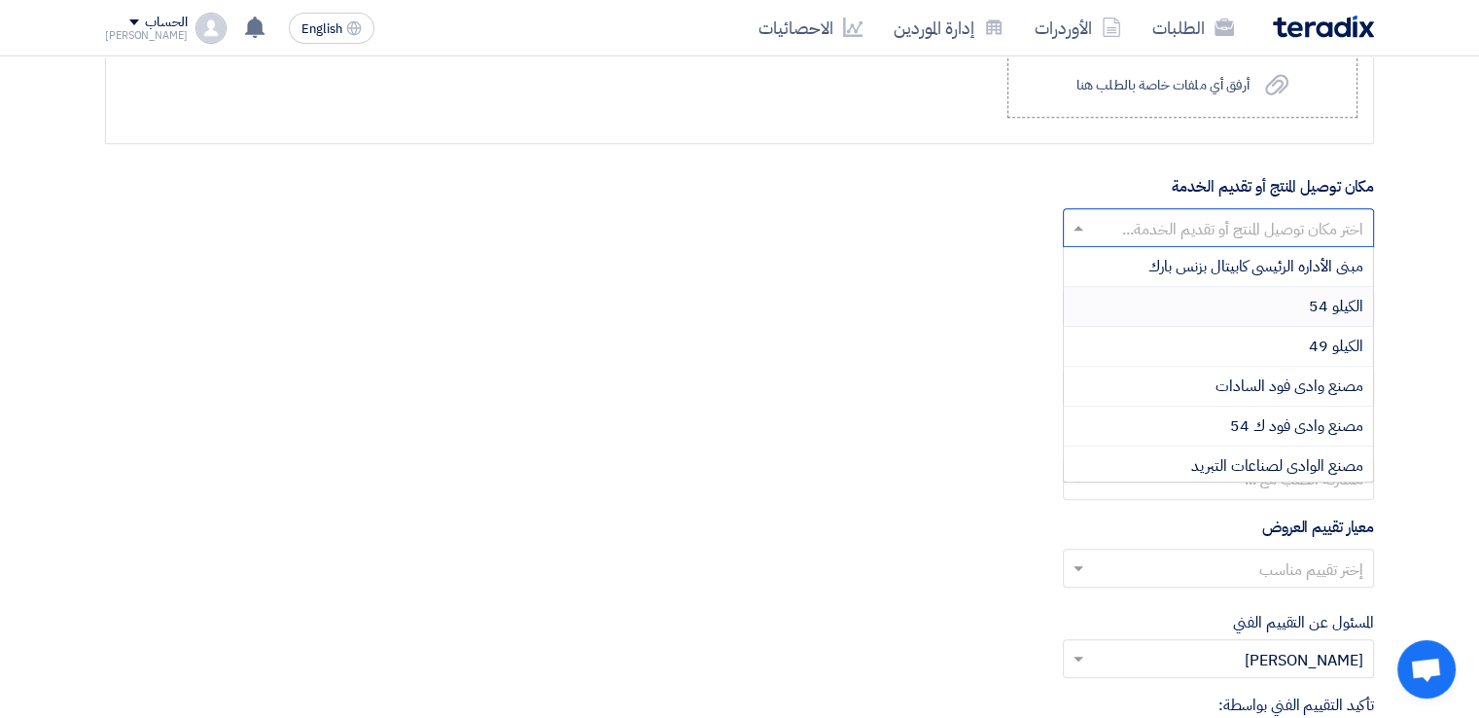
click at [1188, 287] on div "الكيلو 54" at bounding box center [1218, 307] width 309 height 40
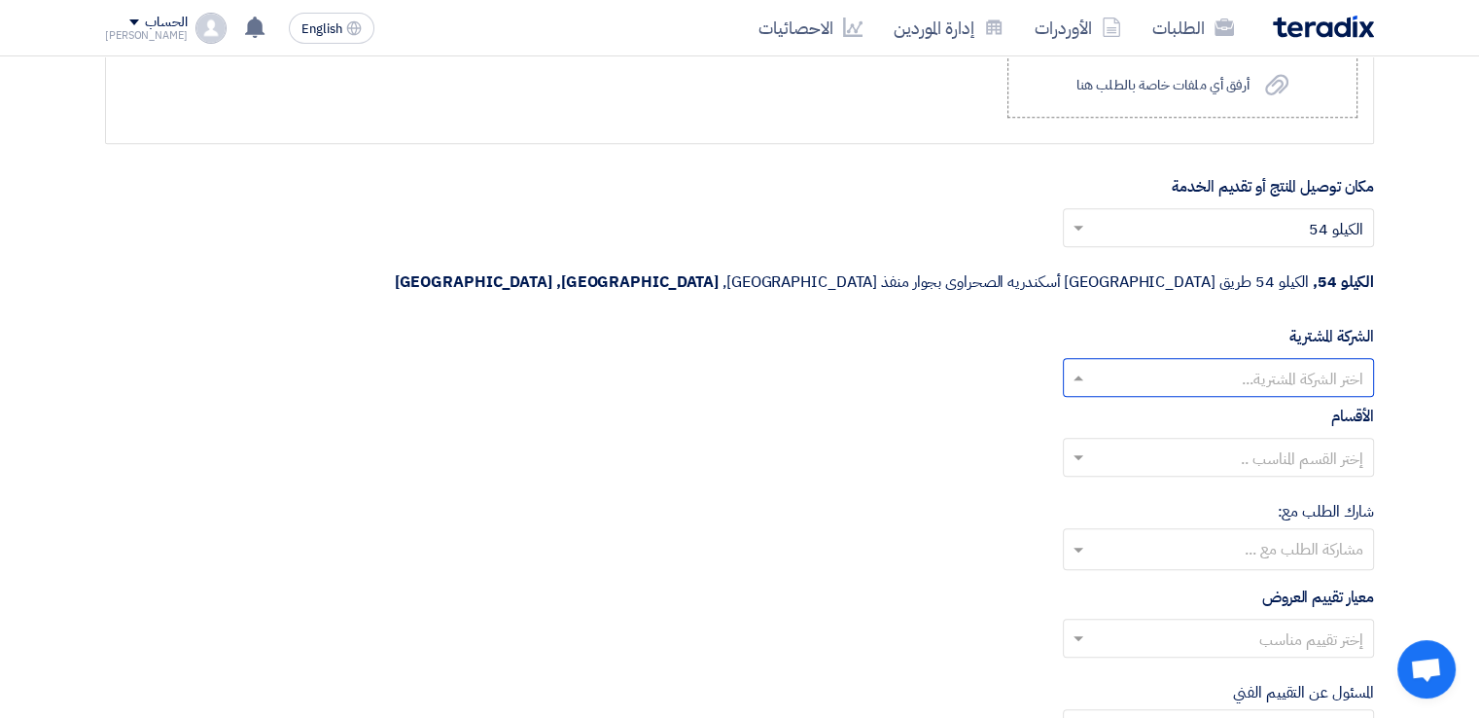
click at [1169, 364] on input "text" at bounding box center [1229, 380] width 272 height 32
click at [1162, 397] on div "Wadi Group وادي جروب" at bounding box center [1218, 416] width 309 height 39
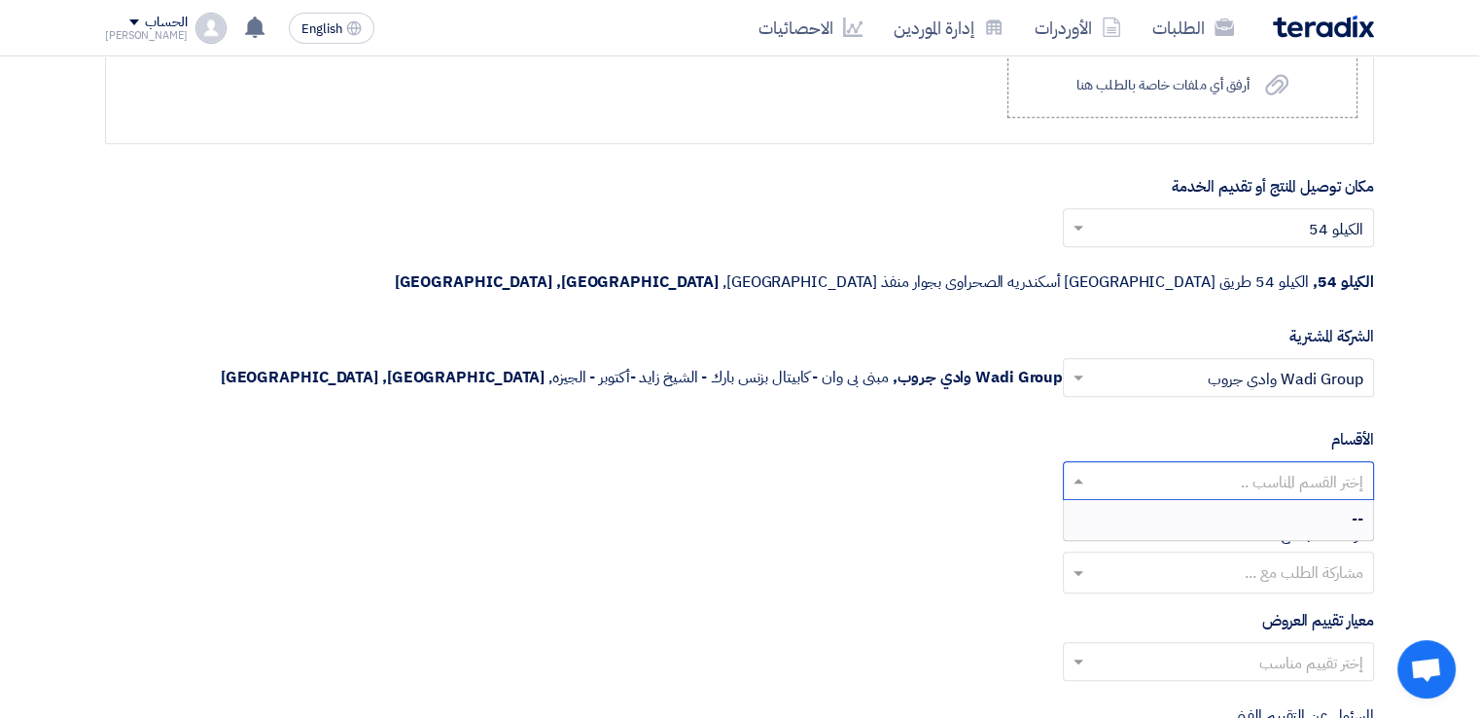
click at [1157, 467] on input "text" at bounding box center [1229, 483] width 272 height 32
click at [1160, 558] on input "text" at bounding box center [1218, 574] width 292 height 32
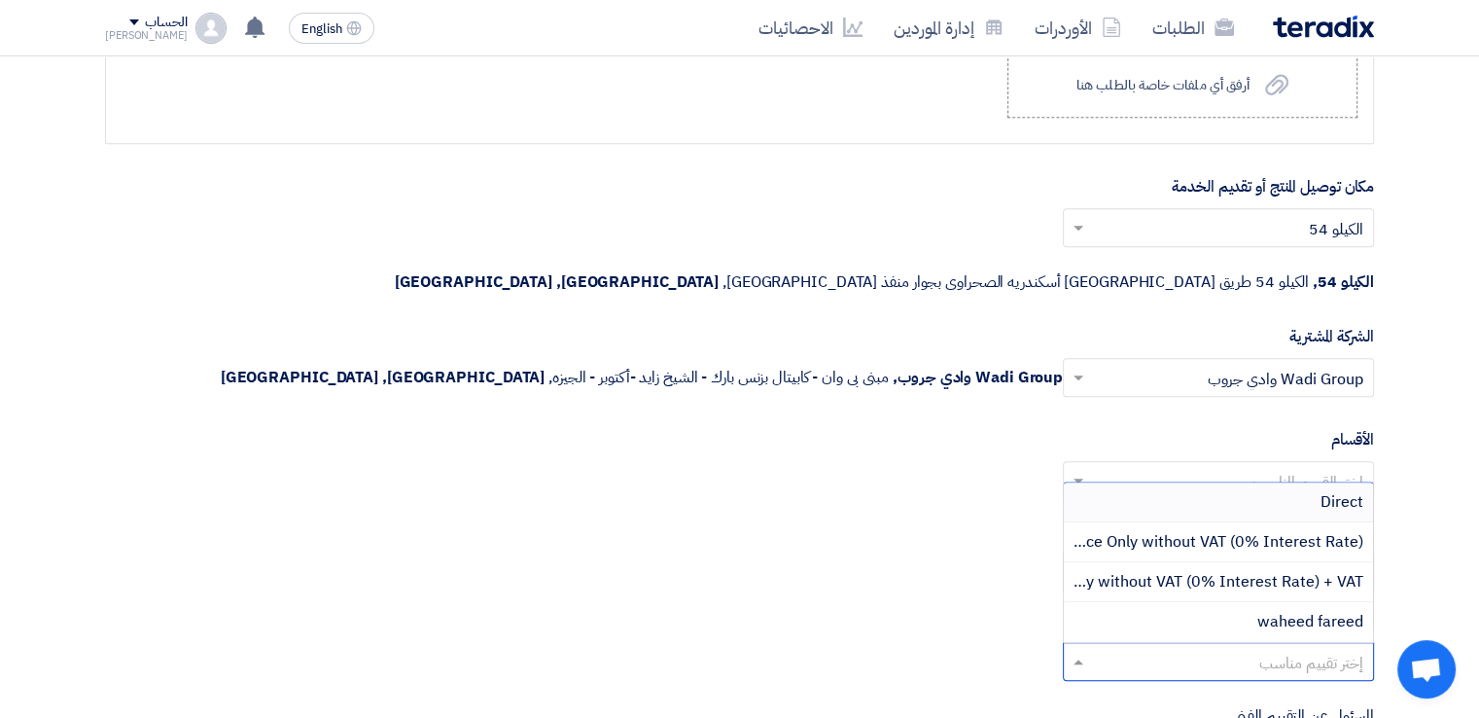
click at [1148, 648] on input "text" at bounding box center [1229, 664] width 272 height 32
click at [1180, 602] on div "waheed fareed" at bounding box center [1218, 621] width 309 height 39
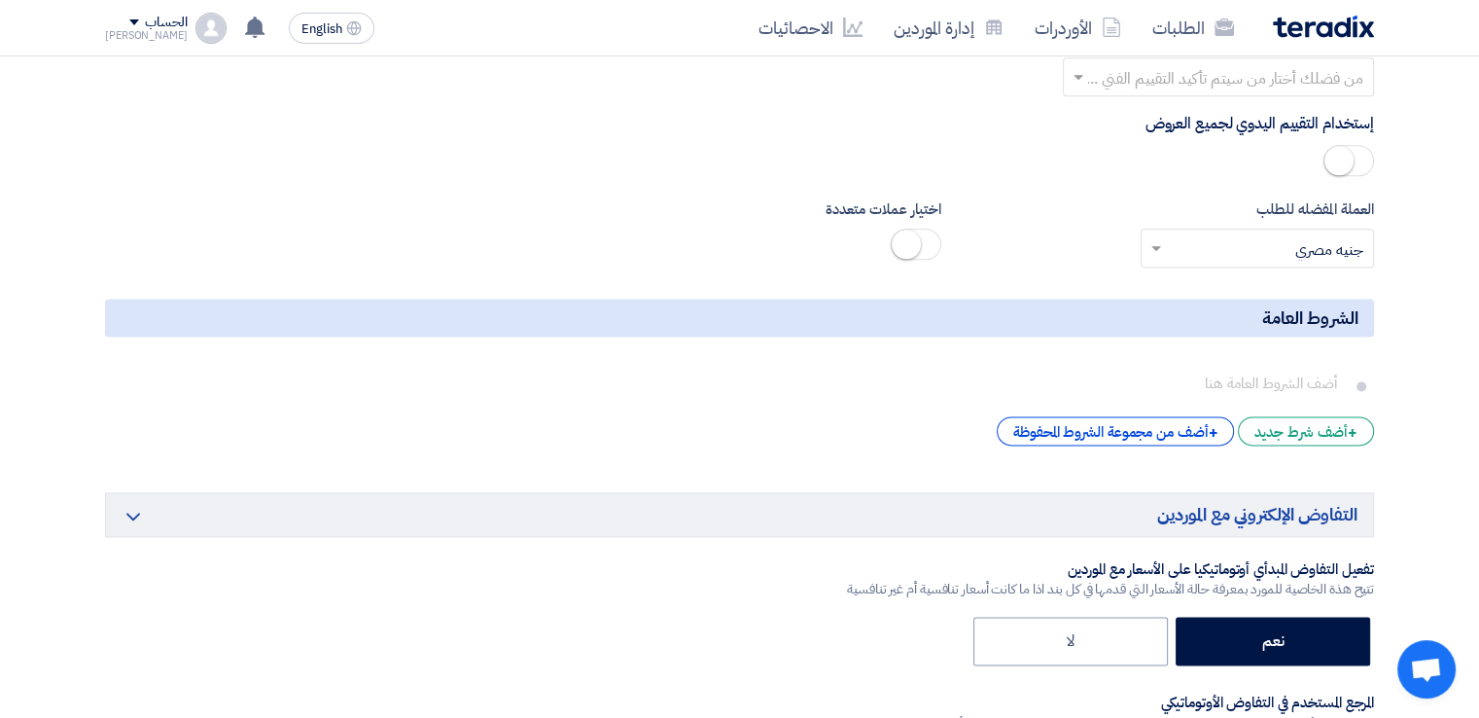
scroll to position [9921, 0]
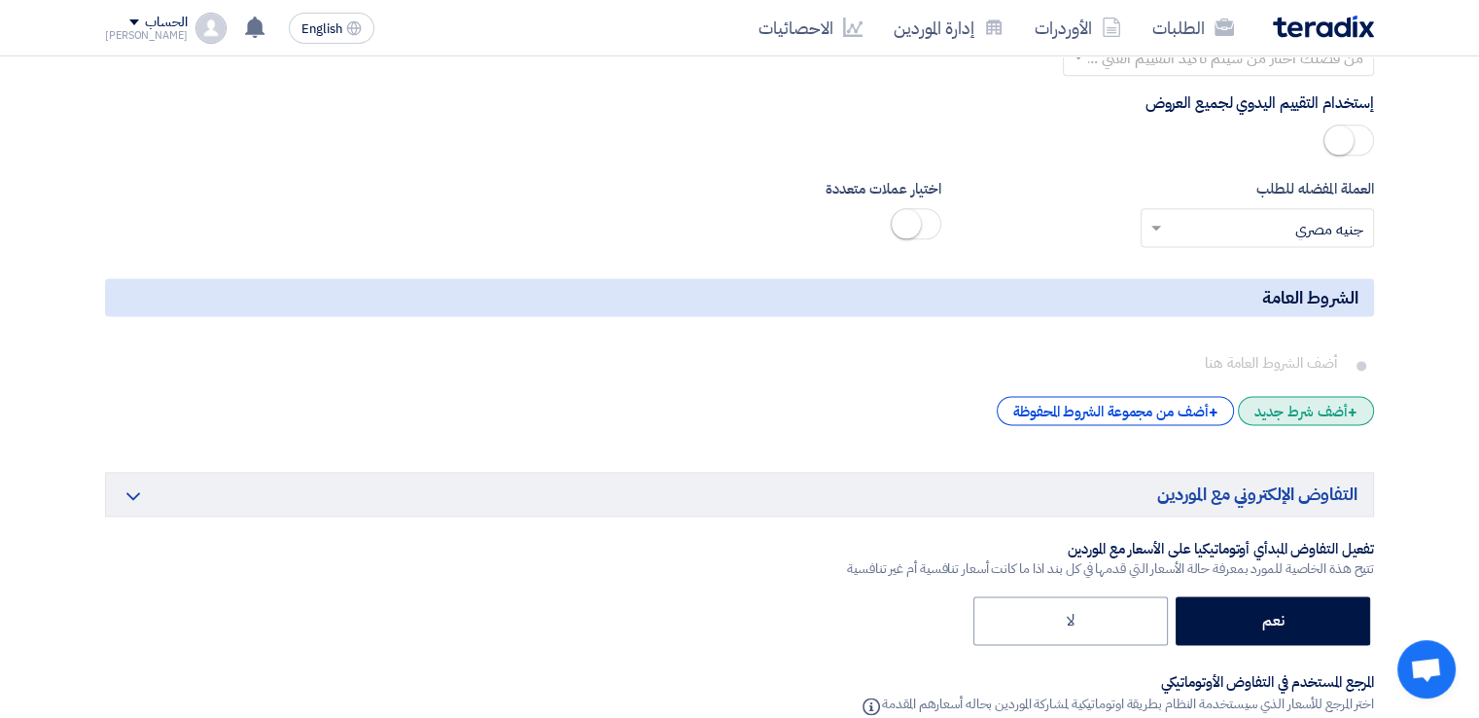
click at [1337, 396] on div "+ أضف شرط جديد" at bounding box center [1306, 410] width 136 height 29
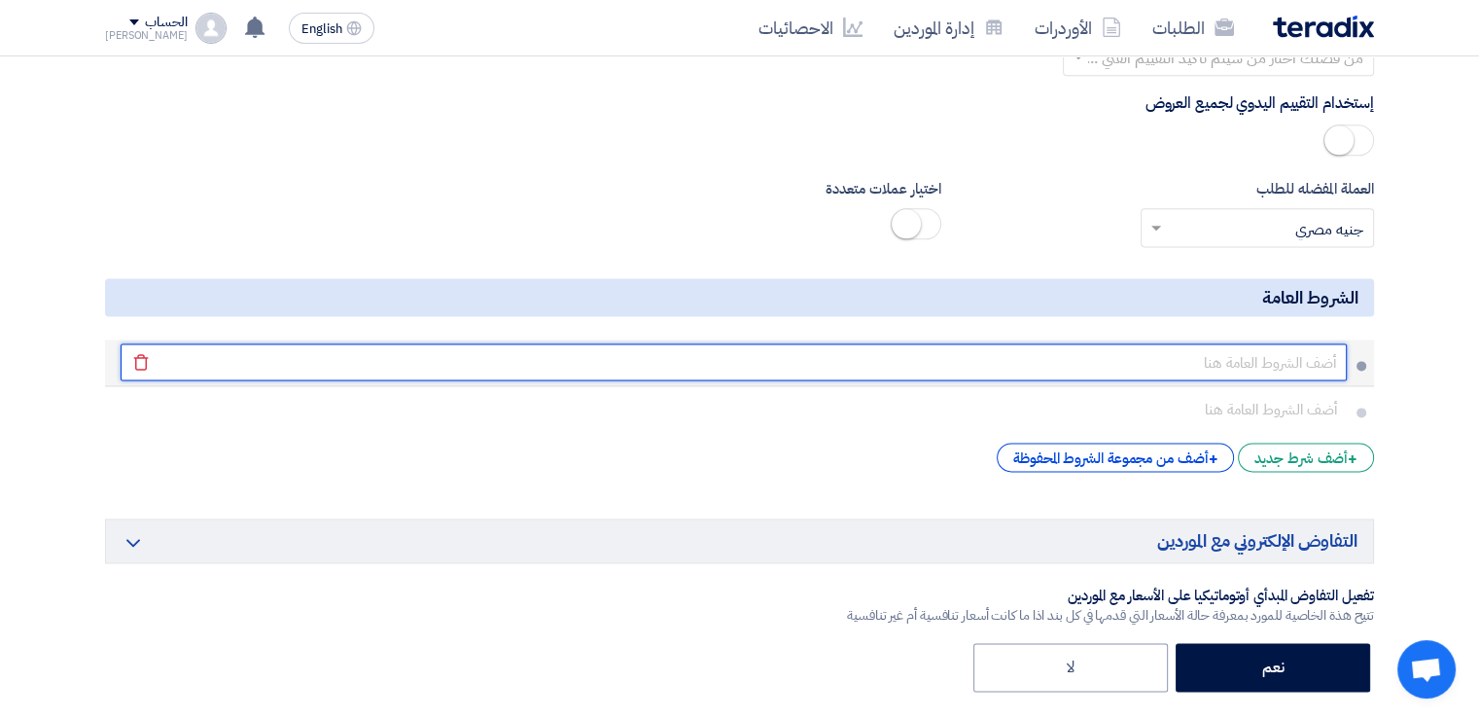
click at [1311, 343] on input "text" at bounding box center [734, 361] width 1226 height 37
type input "الالتزام بالمواصفات المطلوبه"
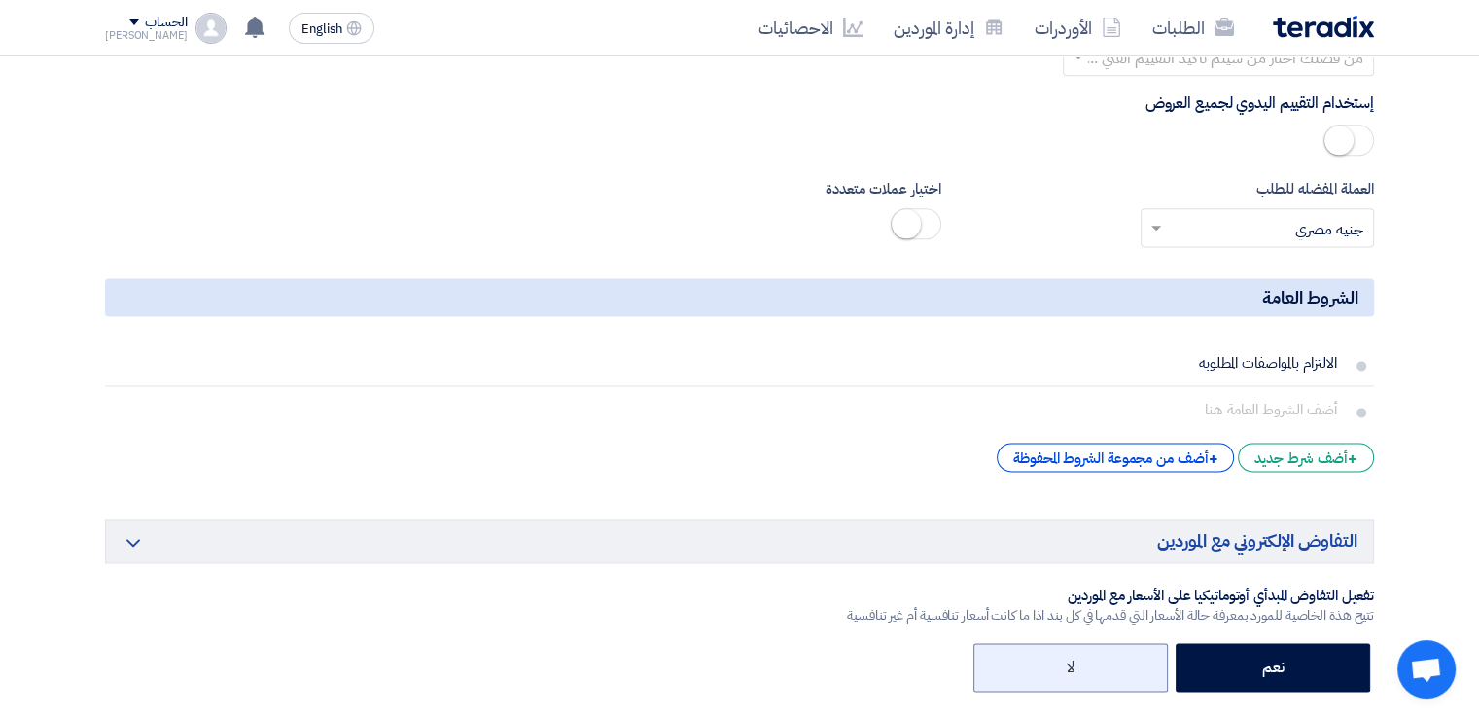
click at [1093, 643] on label "لا" at bounding box center [1070, 667] width 194 height 49
click at [1074, 659] on input "لا" at bounding box center [1068, 665] width 13 height 13
radio input "true"
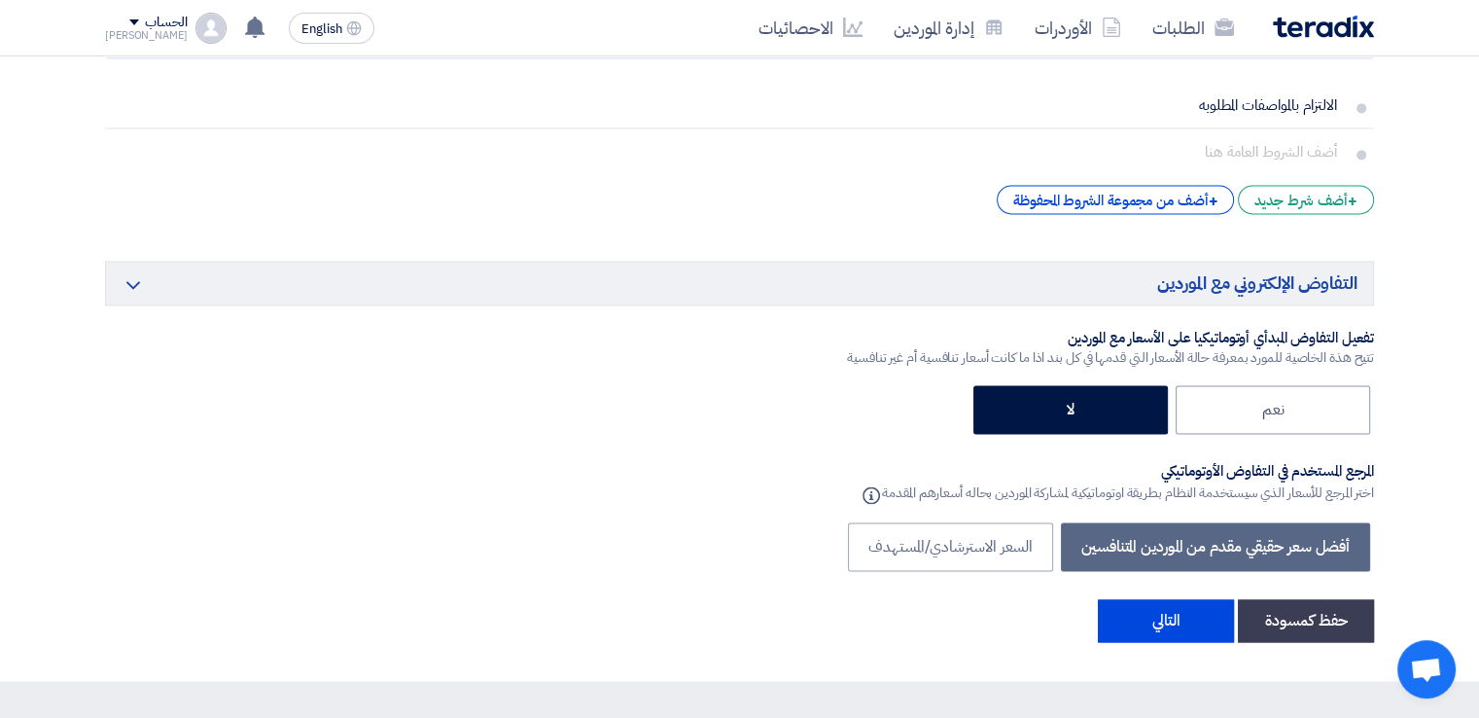
scroll to position [10232, 0]
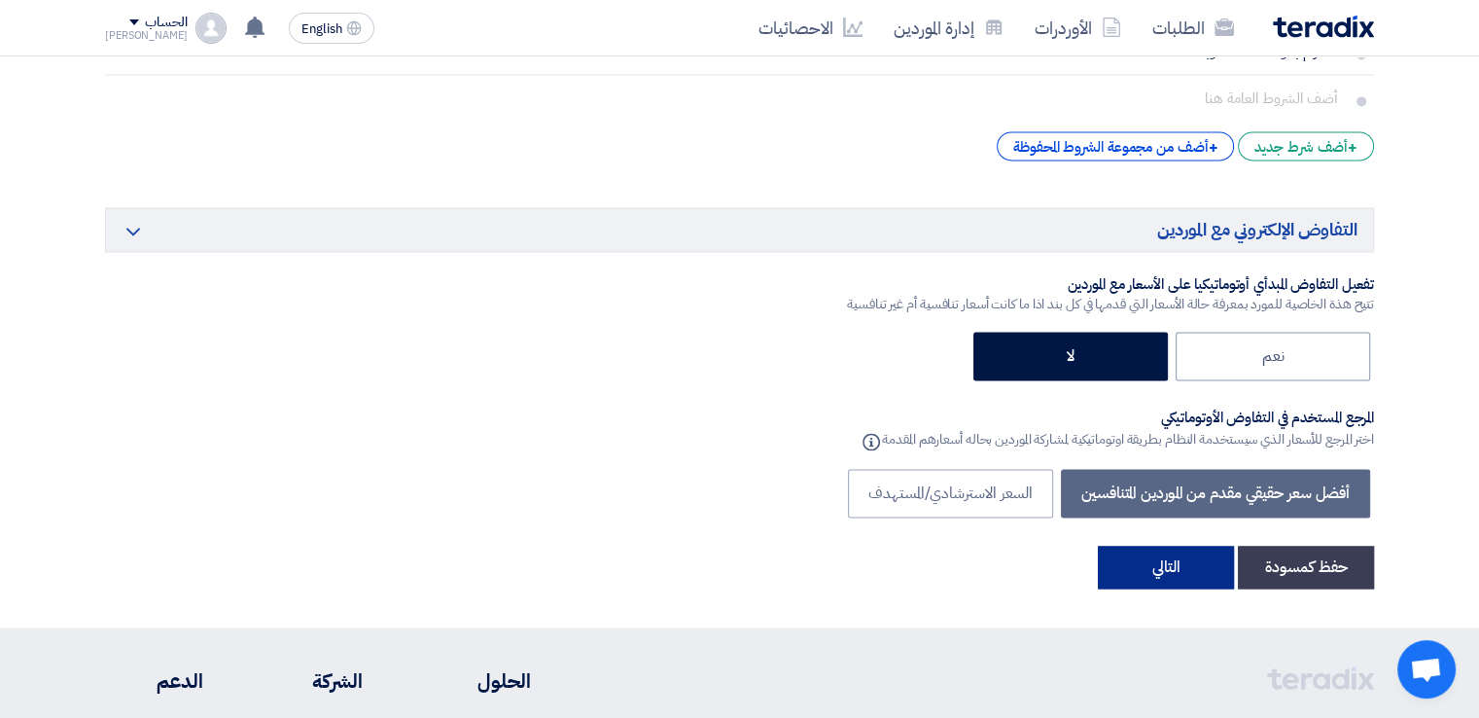
click at [1155, 545] on button "التالي" at bounding box center [1166, 566] width 136 height 43
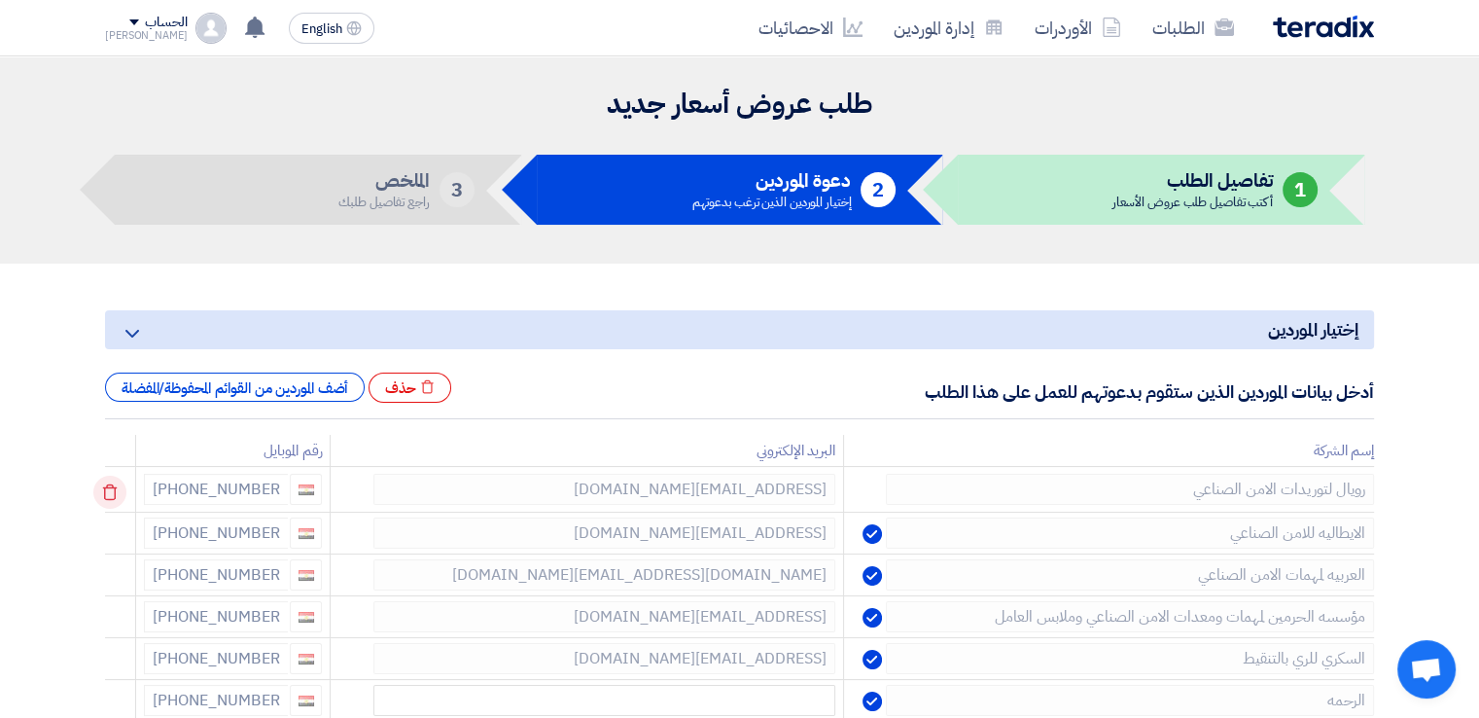
click at [106, 482] on icon at bounding box center [109, 491] width 33 height 33
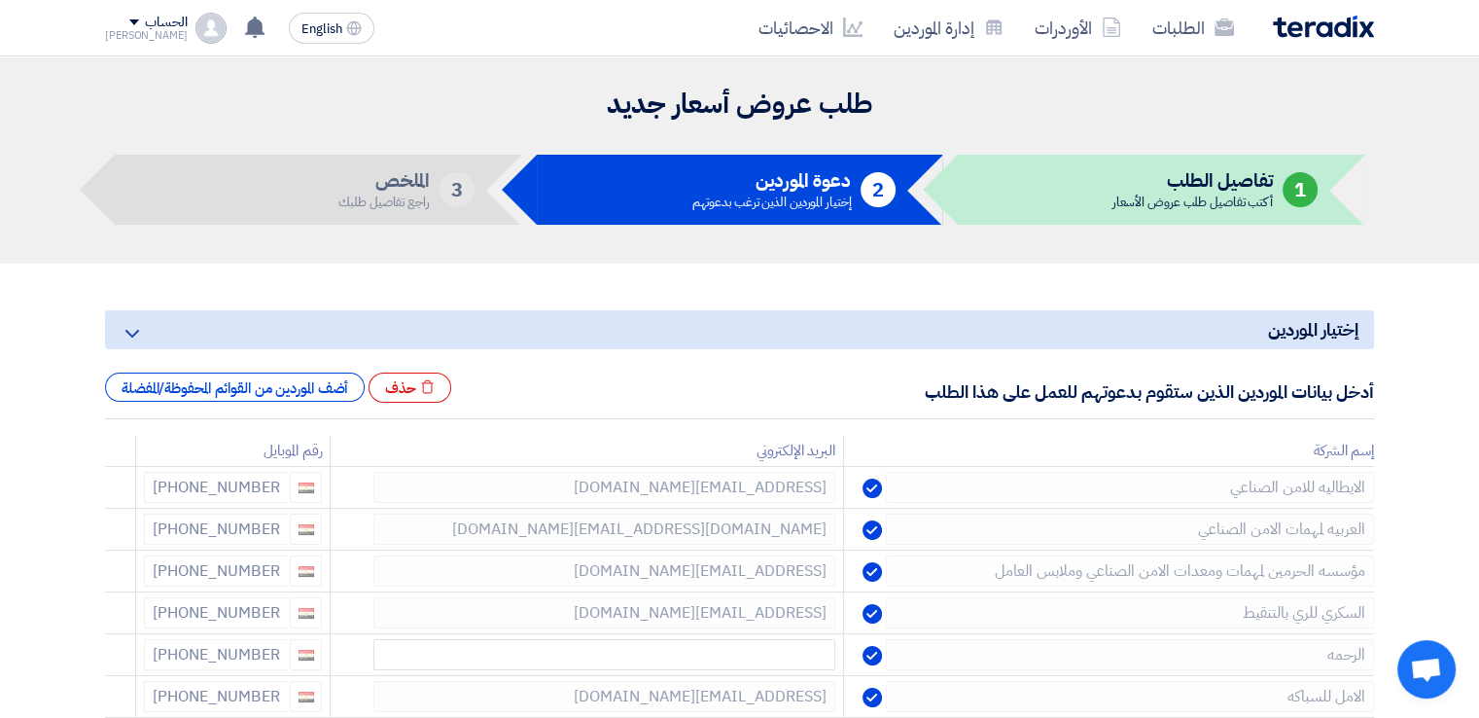
click at [0, 0] on icon at bounding box center [0, 0] width 0 height 0
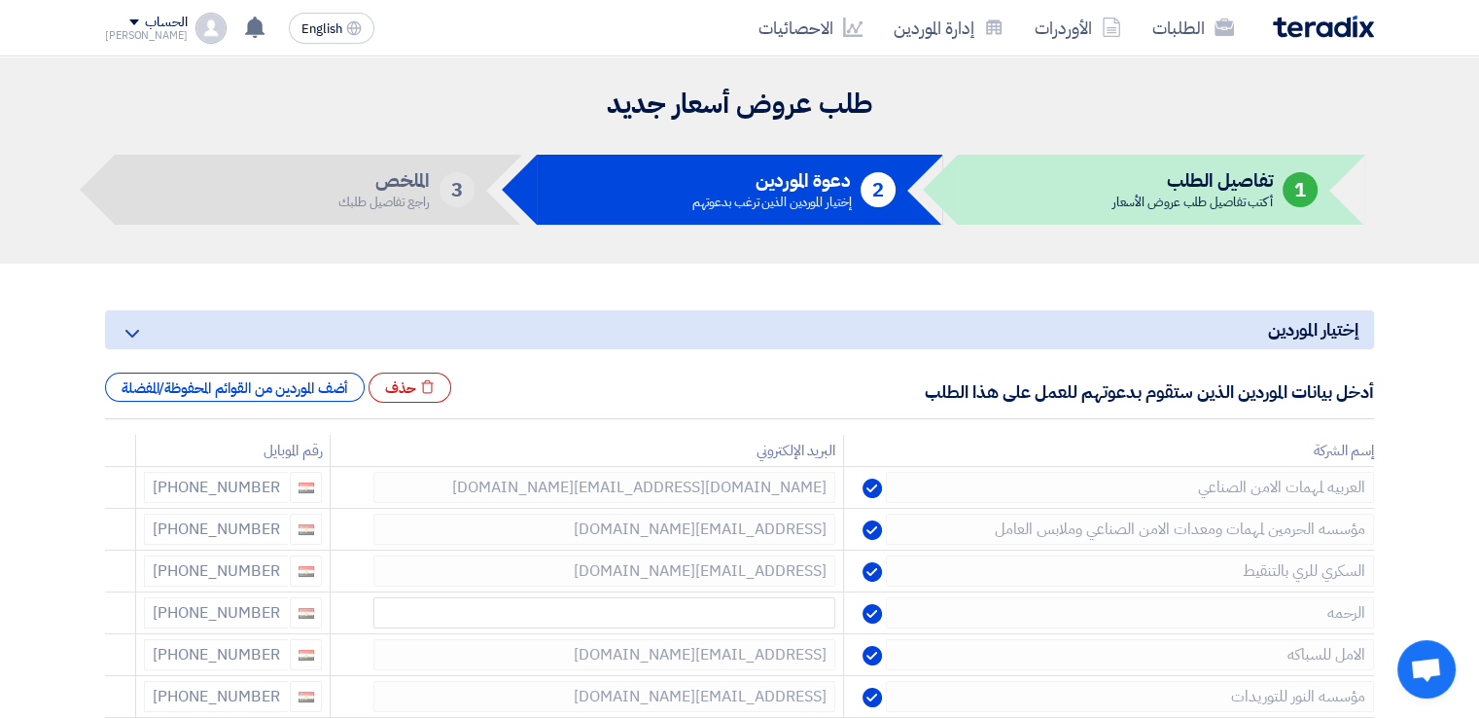
click at [0, 0] on icon at bounding box center [0, 0] width 0 height 0
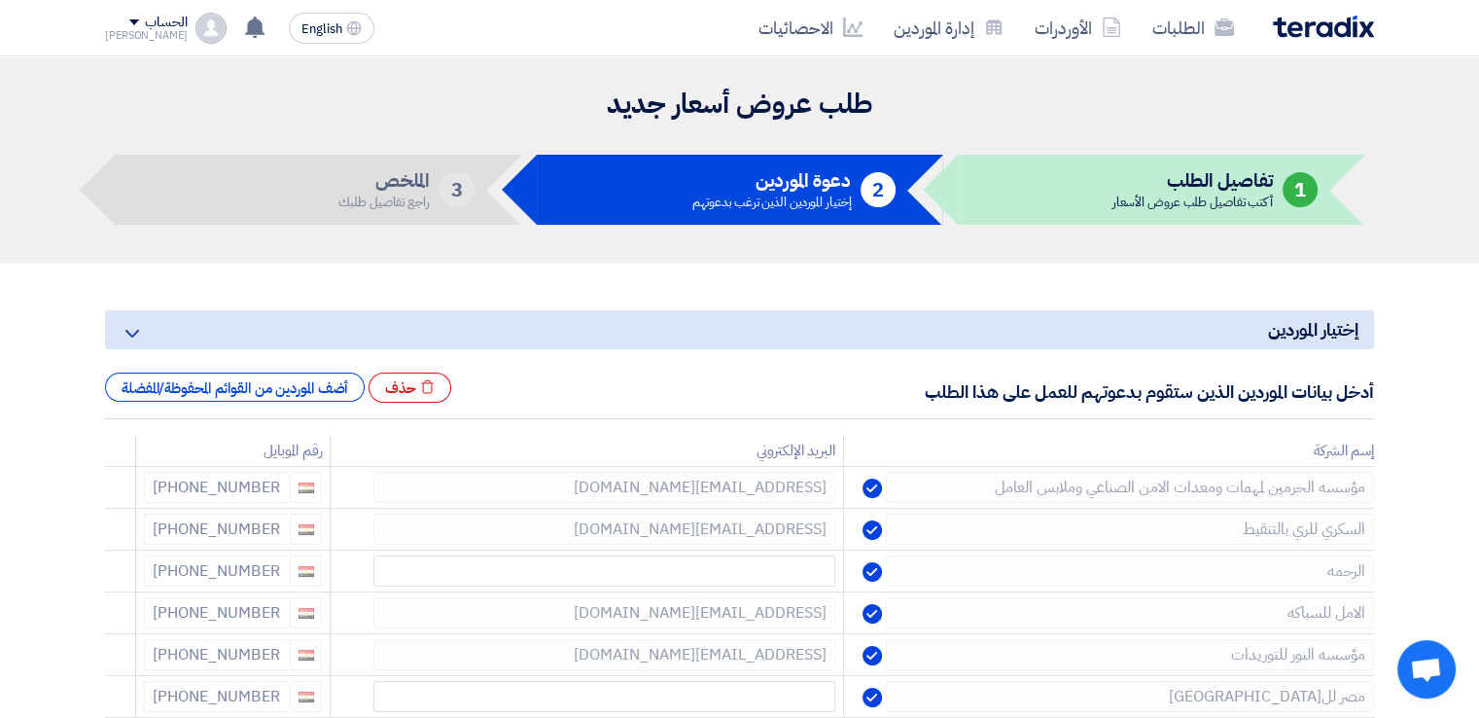
click at [0, 0] on icon at bounding box center [0, 0] width 0 height 0
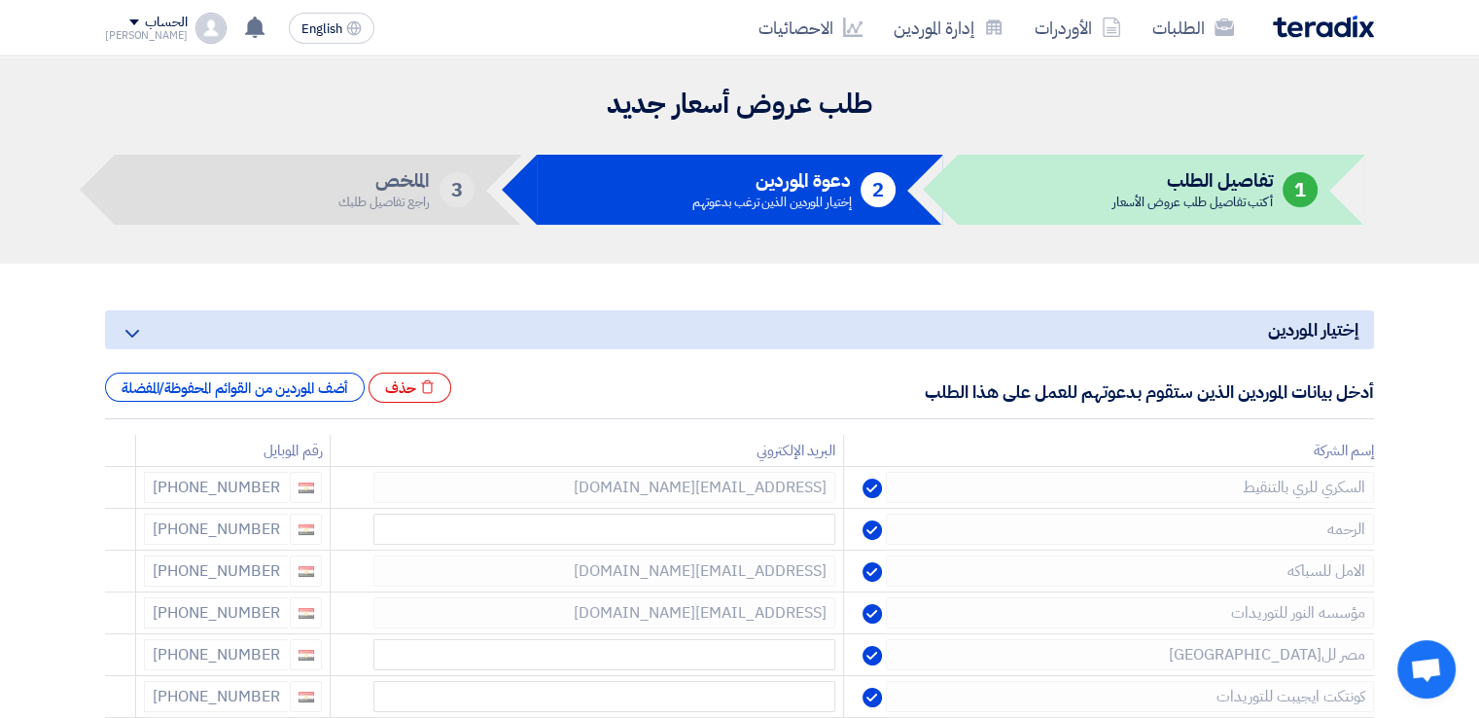
click at [0, 0] on icon at bounding box center [0, 0] width 0 height 0
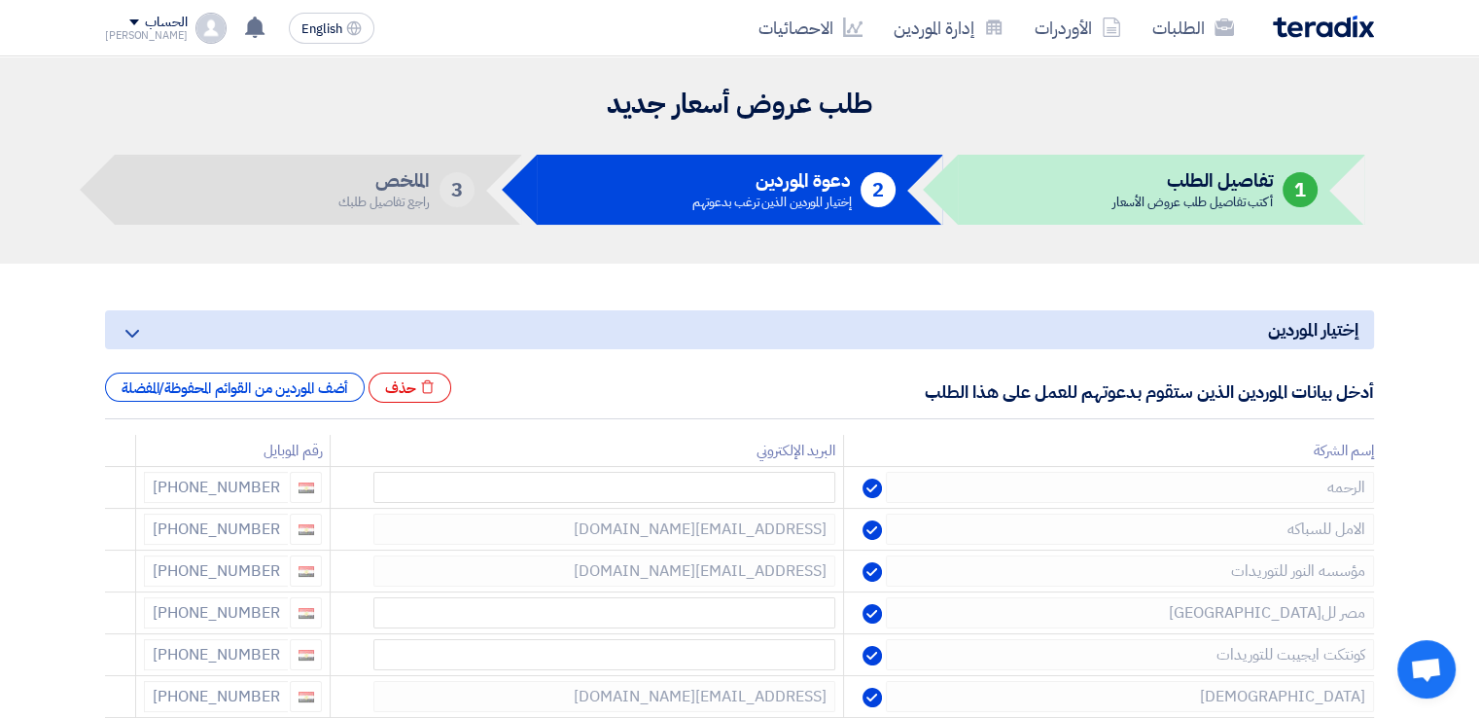
click at [0, 0] on icon at bounding box center [0, 0] width 0 height 0
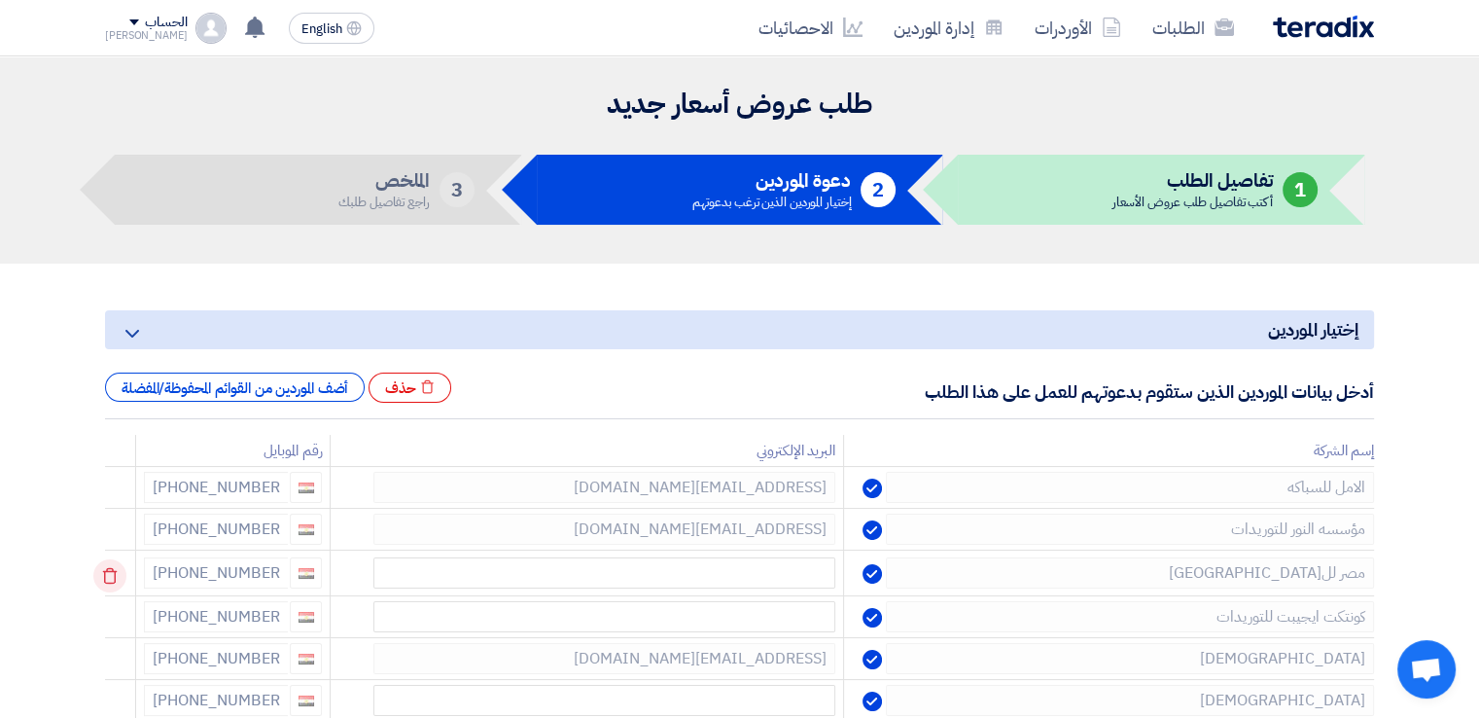
click at [126, 572] on icon at bounding box center [109, 575] width 33 height 33
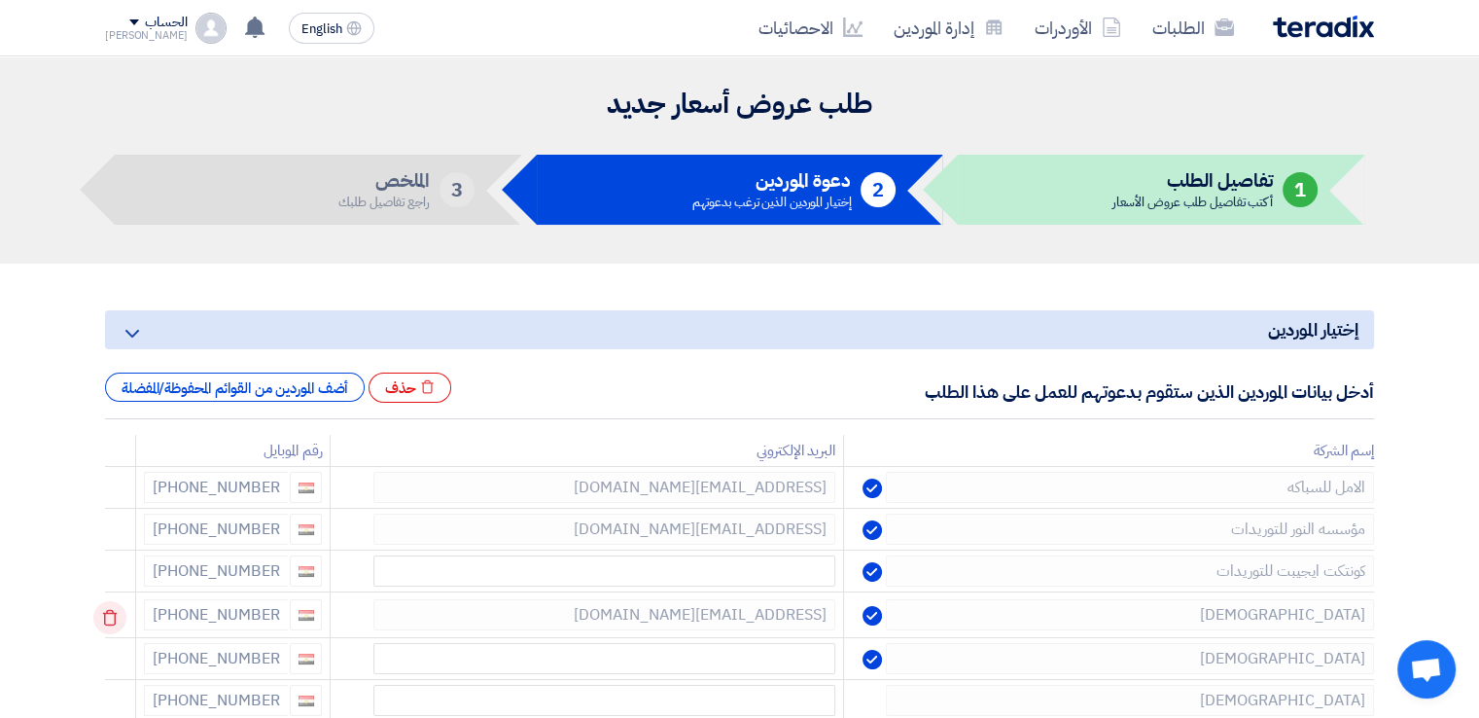
click at [124, 617] on icon at bounding box center [109, 617] width 33 height 33
click at [0, 0] on icon at bounding box center [0, 0] width 0 height 0
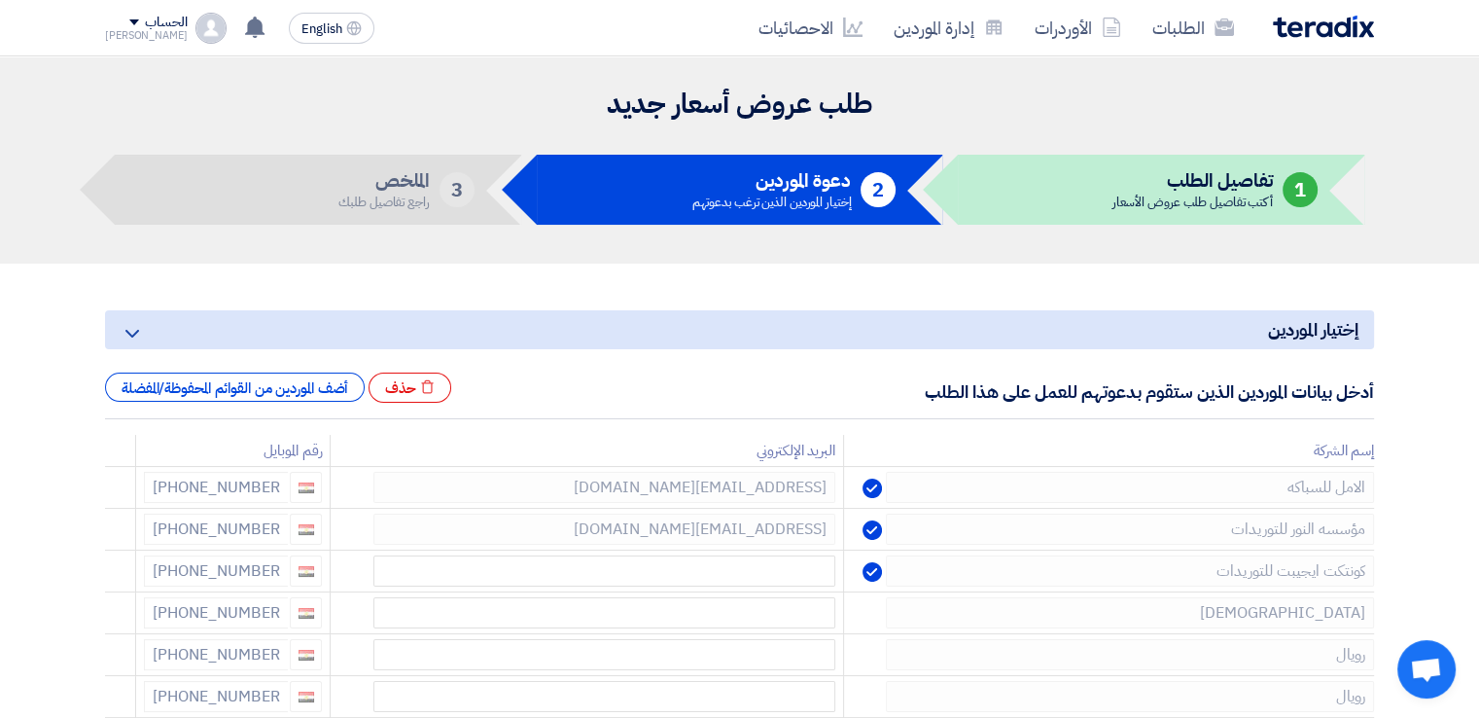
click at [0, 0] on icon at bounding box center [0, 0] width 0 height 0
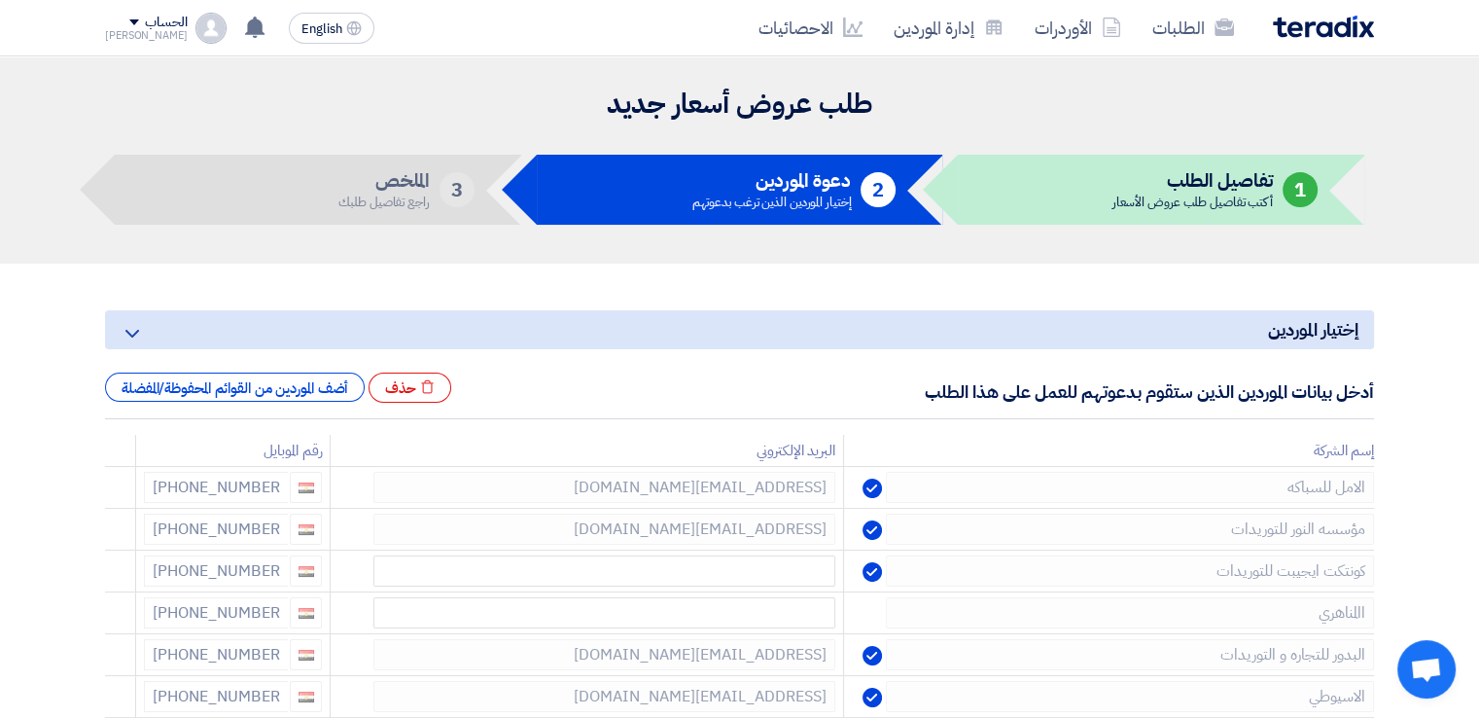
click at [0, 0] on icon at bounding box center [0, 0] width 0 height 0
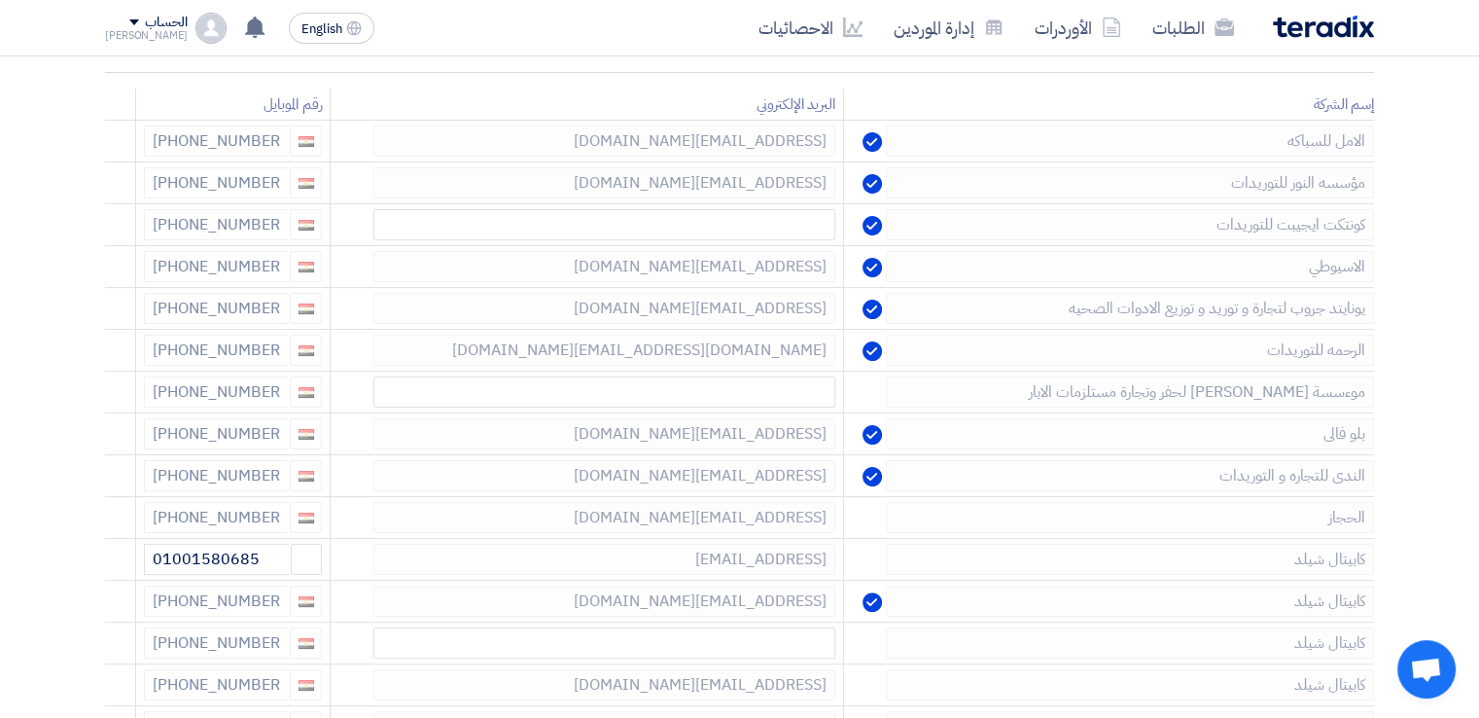
scroll to position [390, 0]
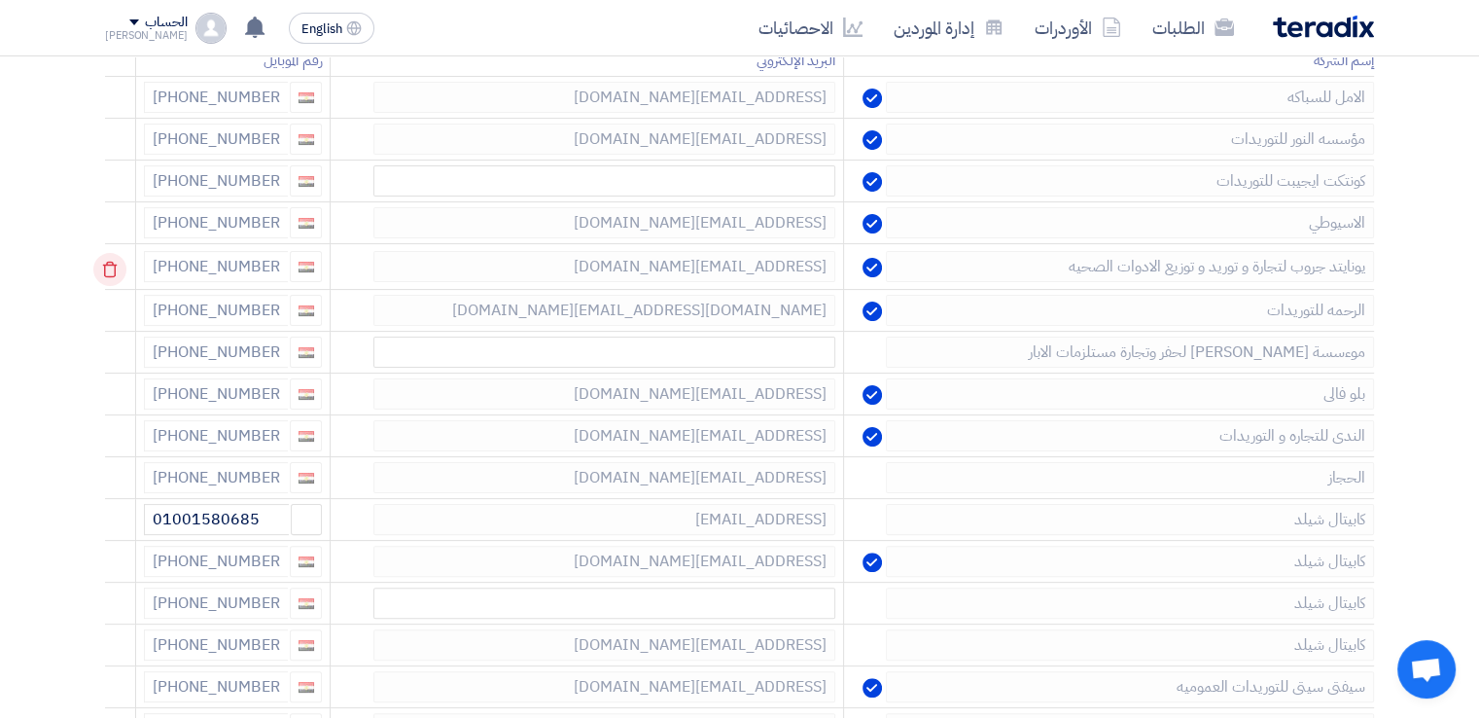
click at [118, 265] on use at bounding box center [110, 270] width 15 height 17
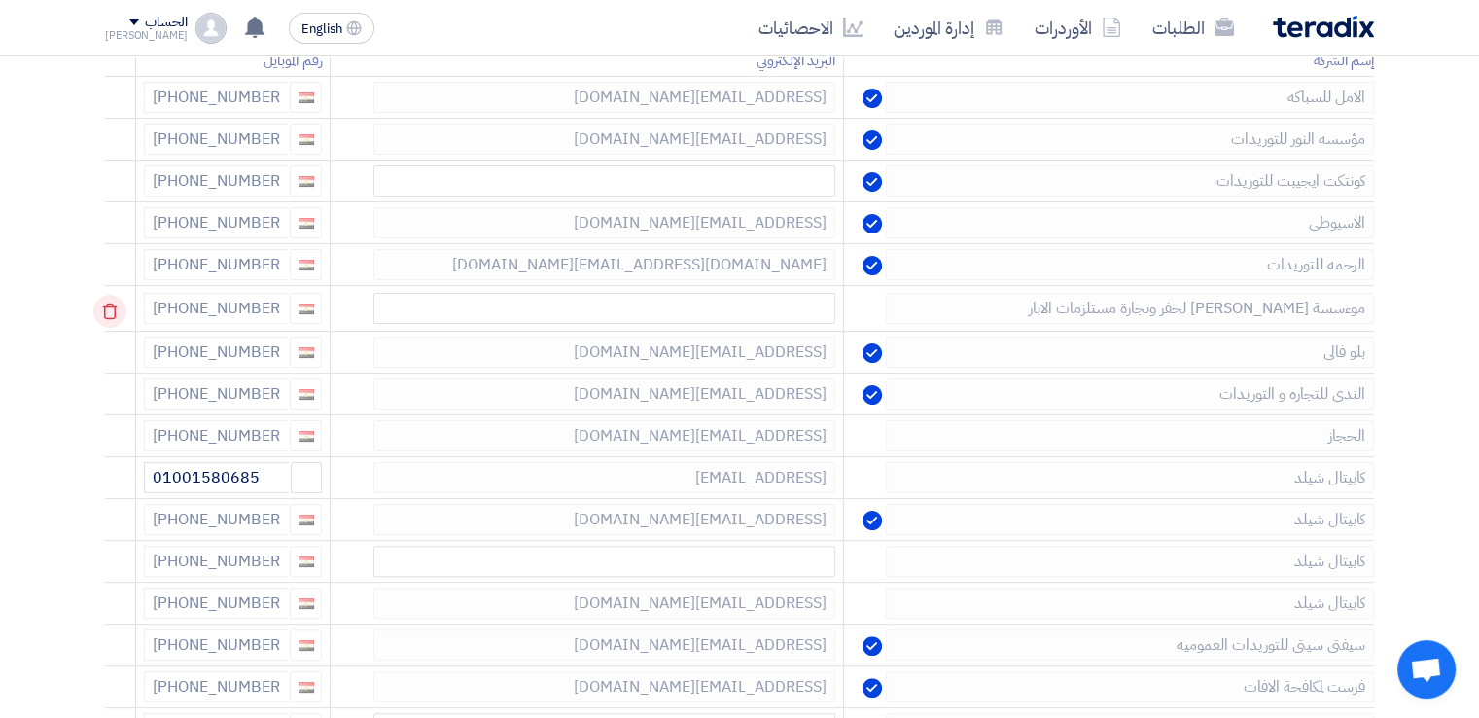
click at [117, 308] on icon at bounding box center [109, 311] width 33 height 33
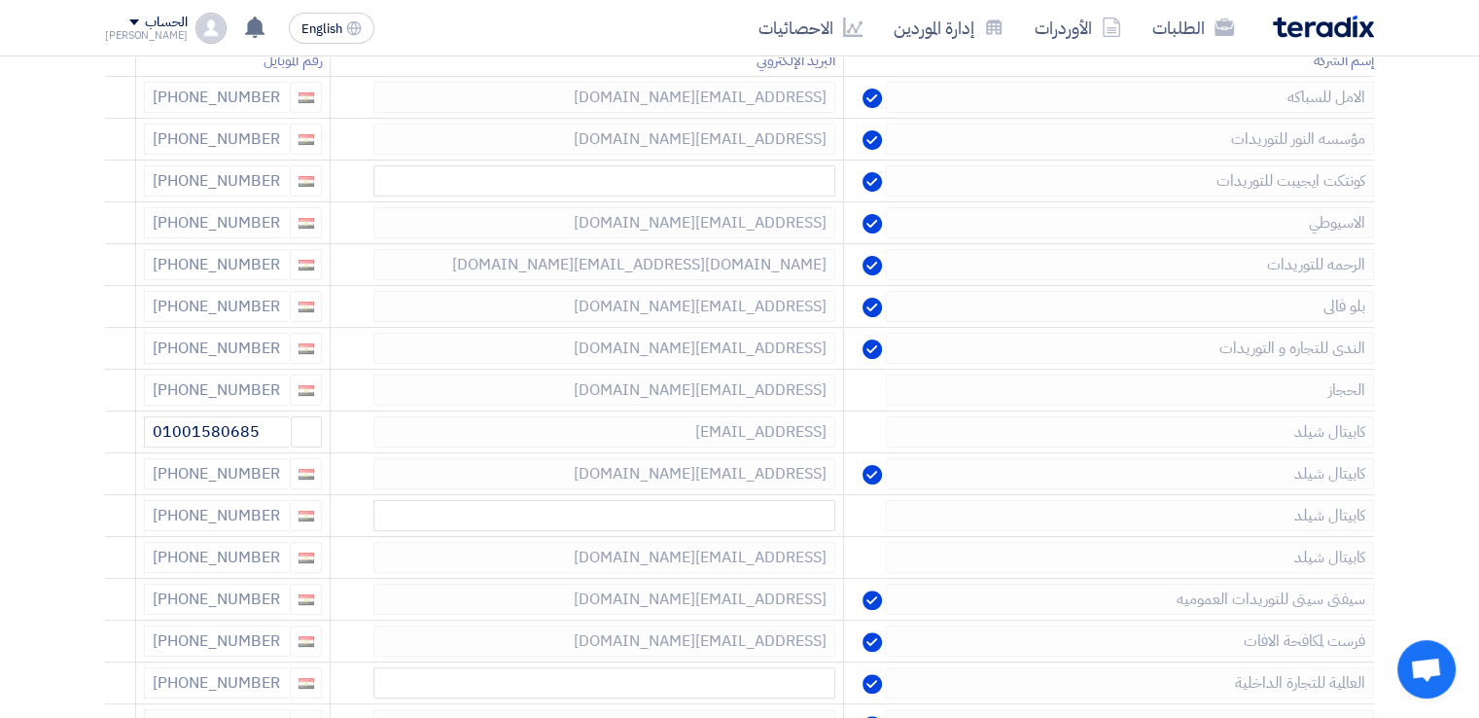
click at [0, 0] on icon at bounding box center [0, 0] width 0 height 0
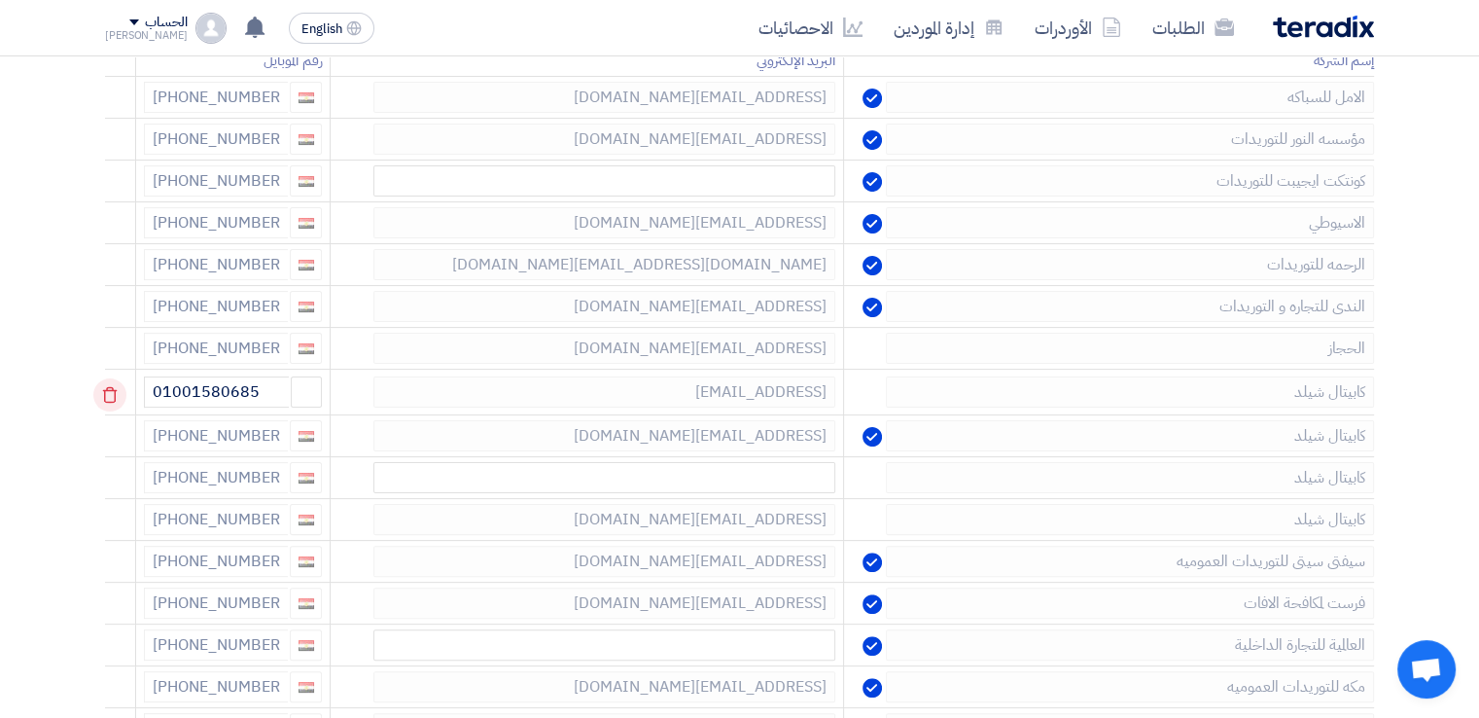
click at [121, 391] on icon at bounding box center [109, 394] width 33 height 33
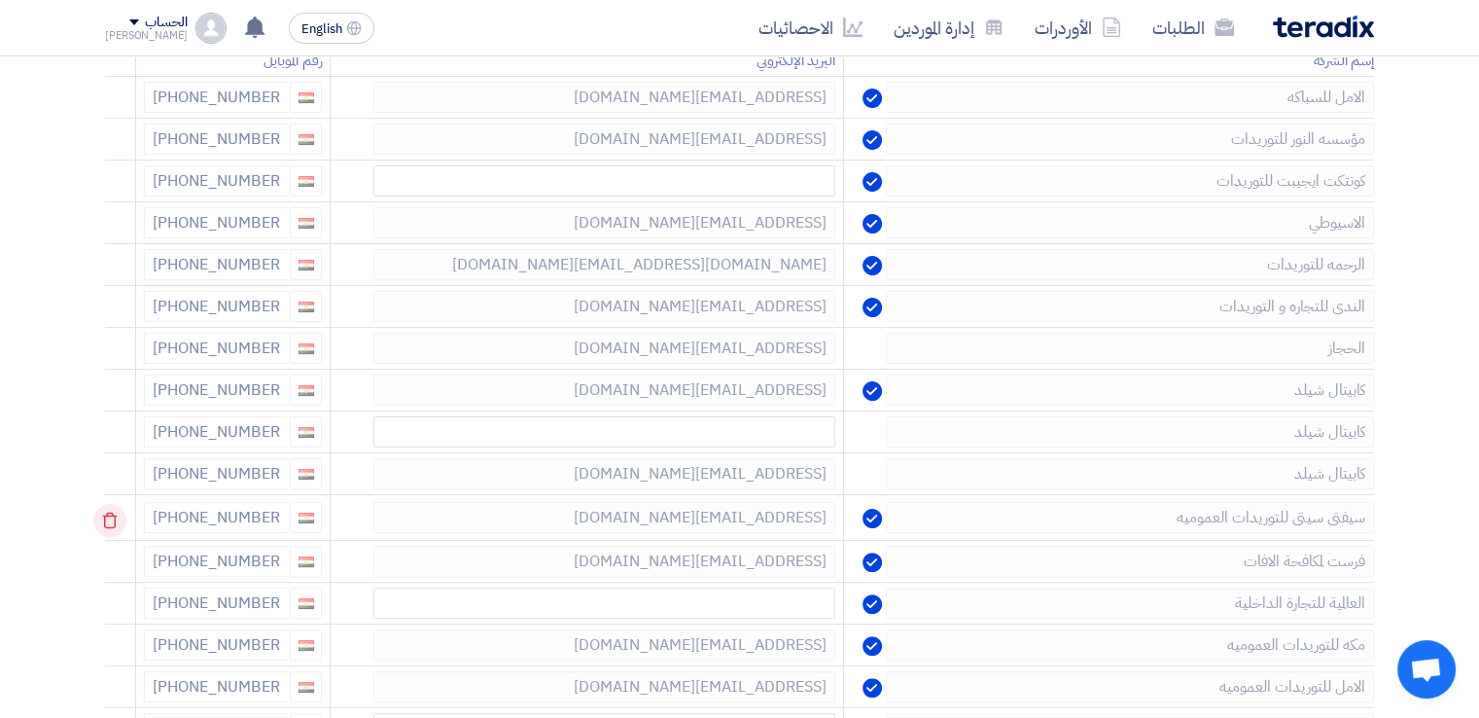
click at [118, 515] on use at bounding box center [110, 520] width 15 height 17
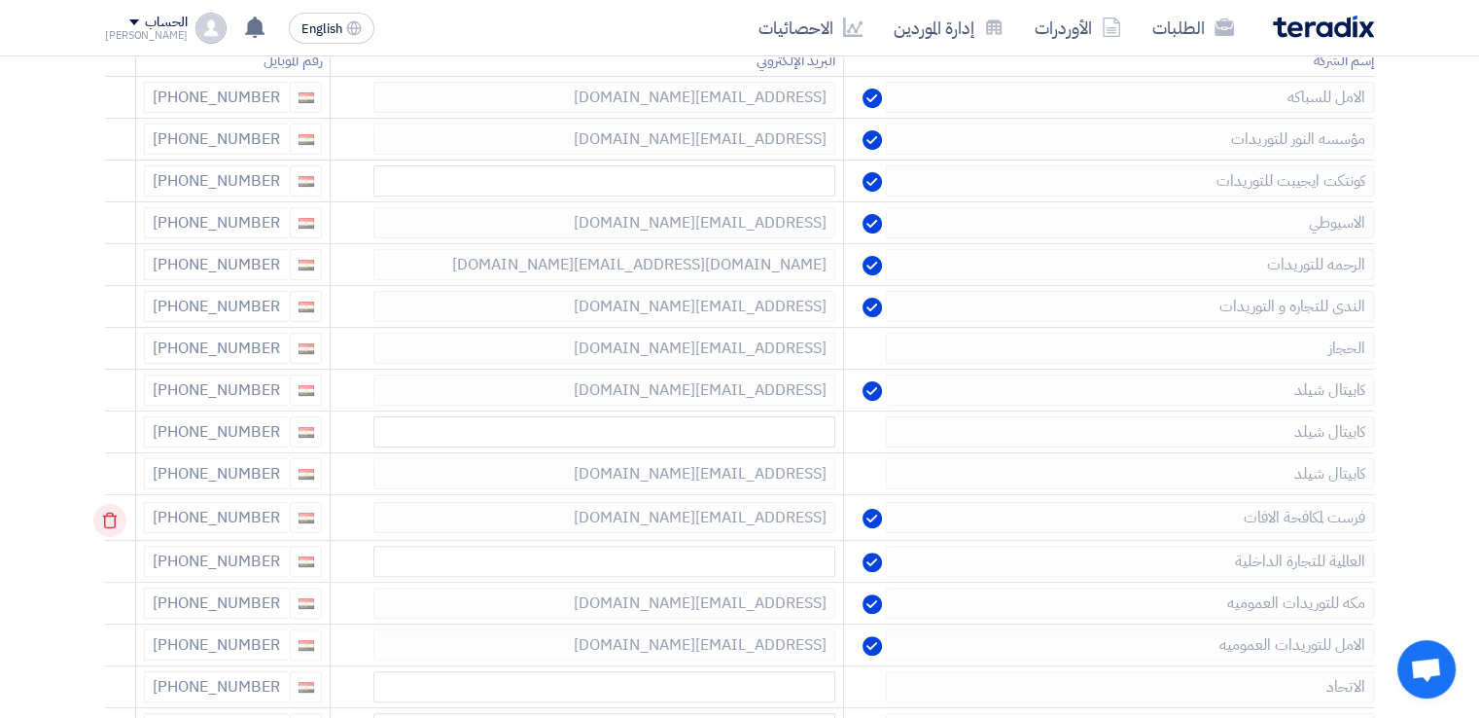
click at [118, 515] on use at bounding box center [110, 520] width 15 height 17
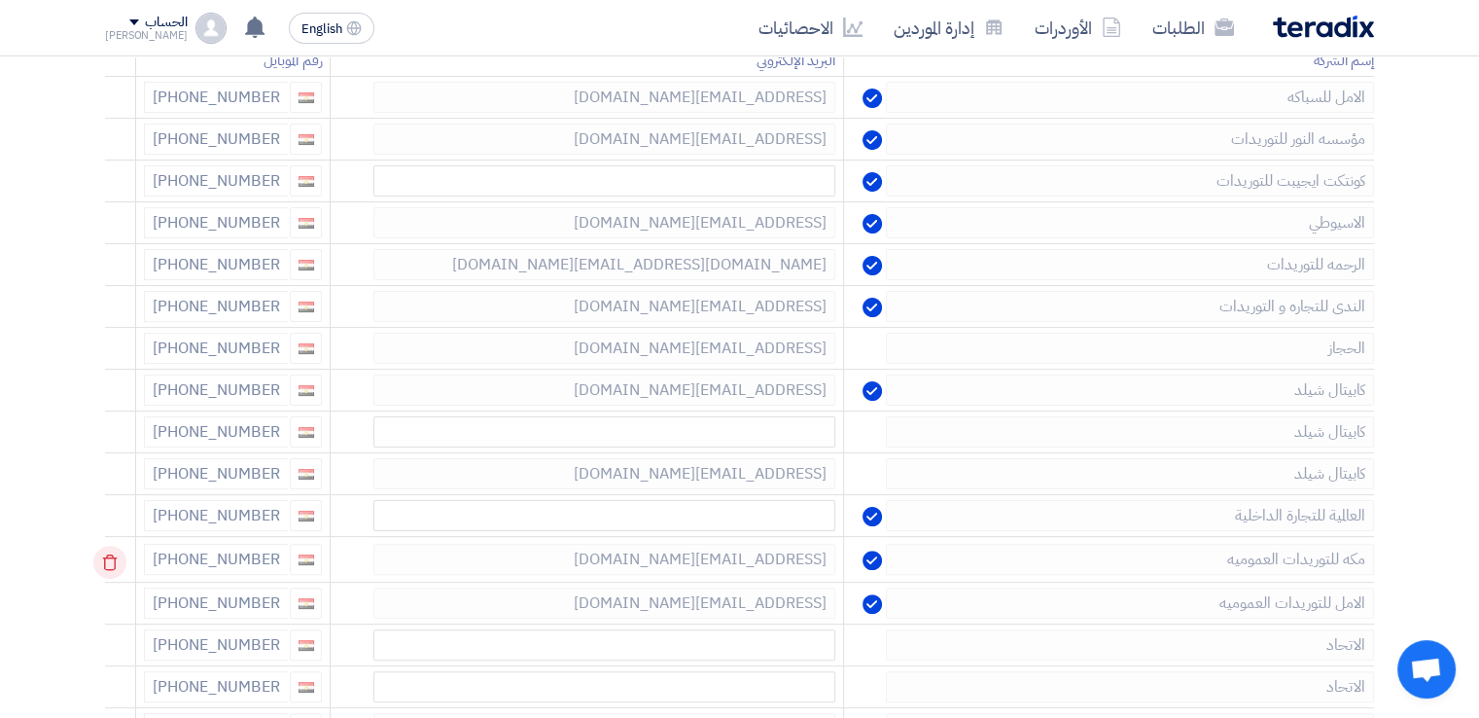
click at [121, 552] on icon at bounding box center [109, 561] width 33 height 33
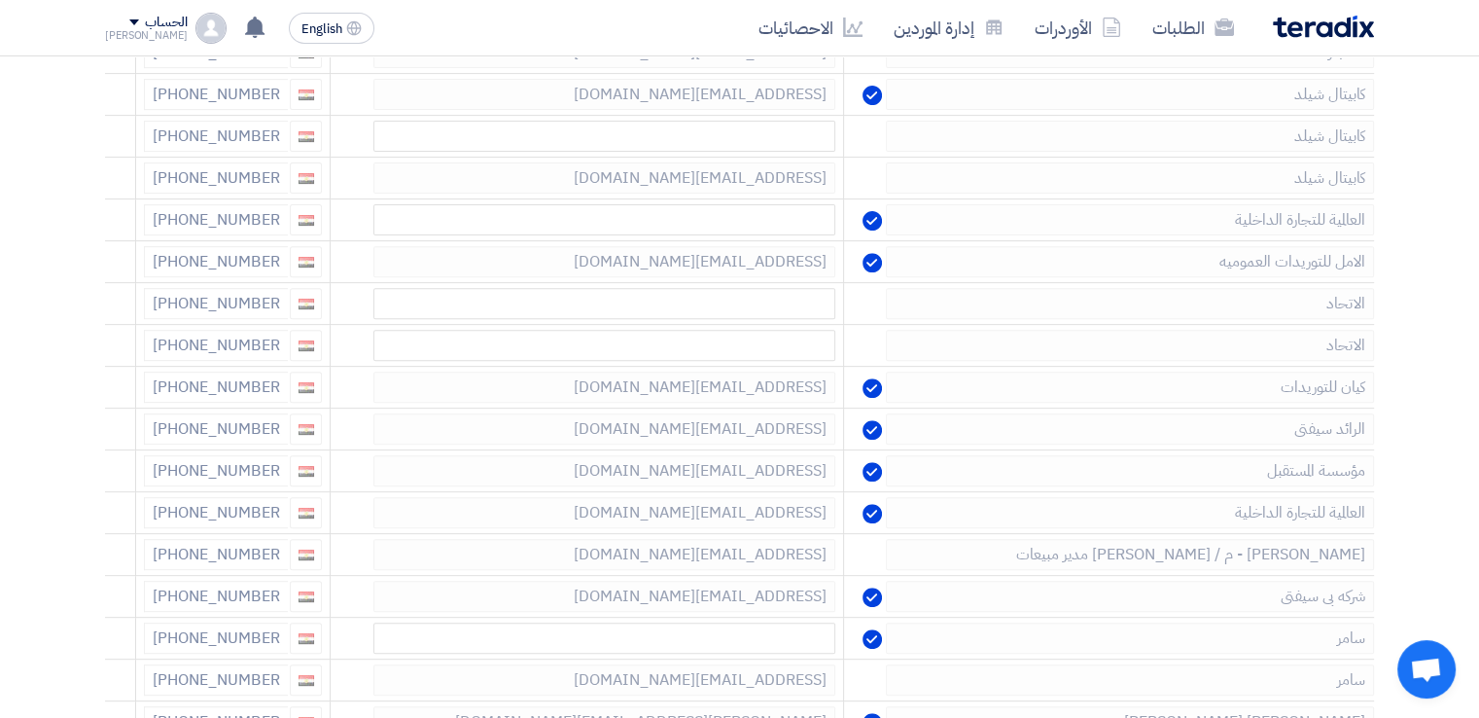
scroll to position [824, 0]
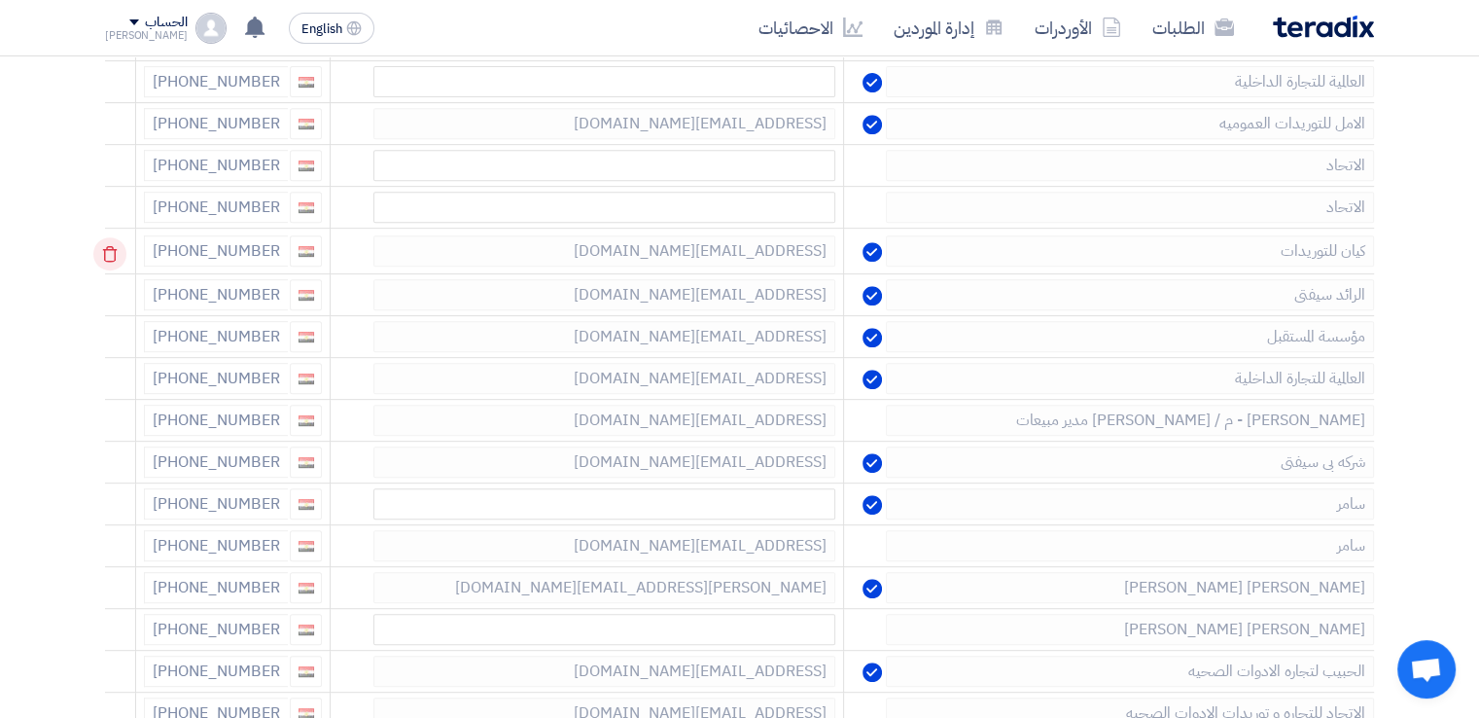
click at [112, 250] on icon at bounding box center [109, 253] width 33 height 33
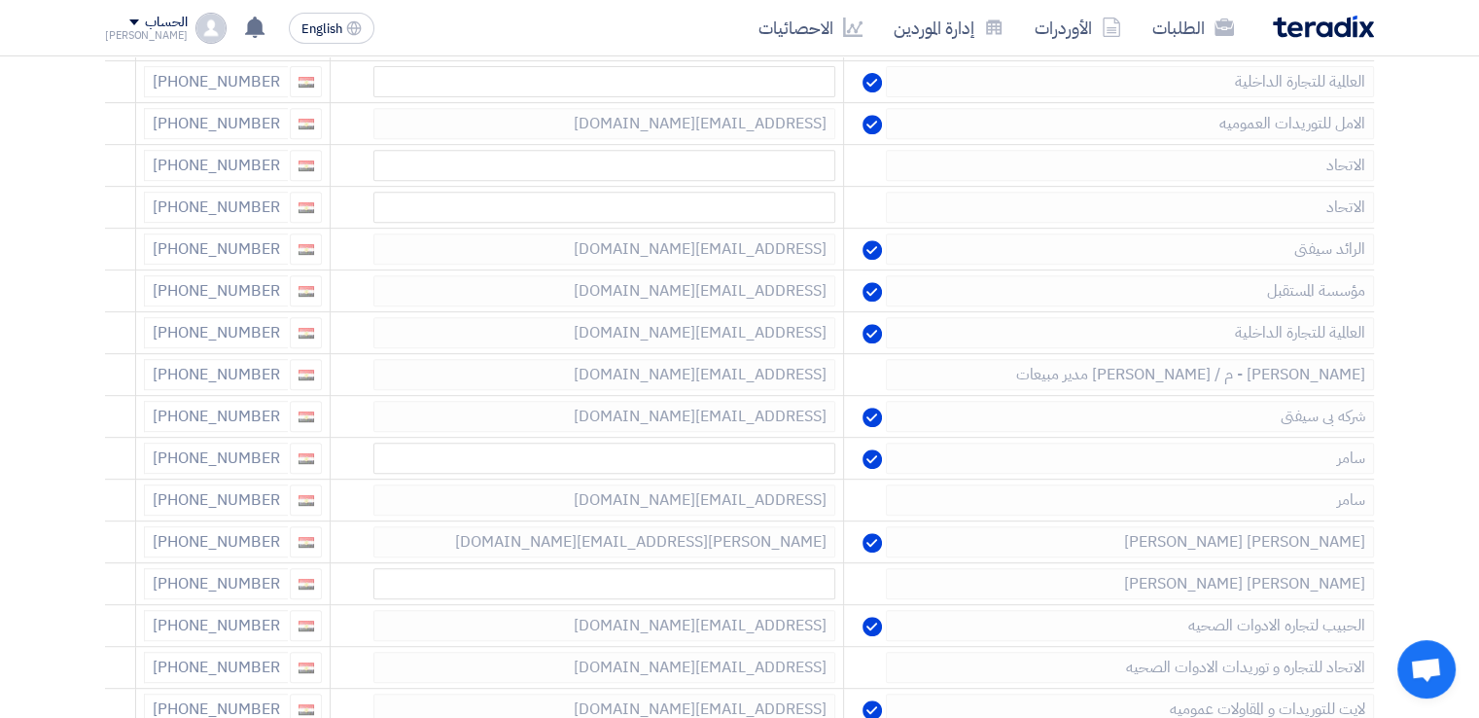
click at [0, 0] on icon at bounding box center [0, 0] width 0 height 0
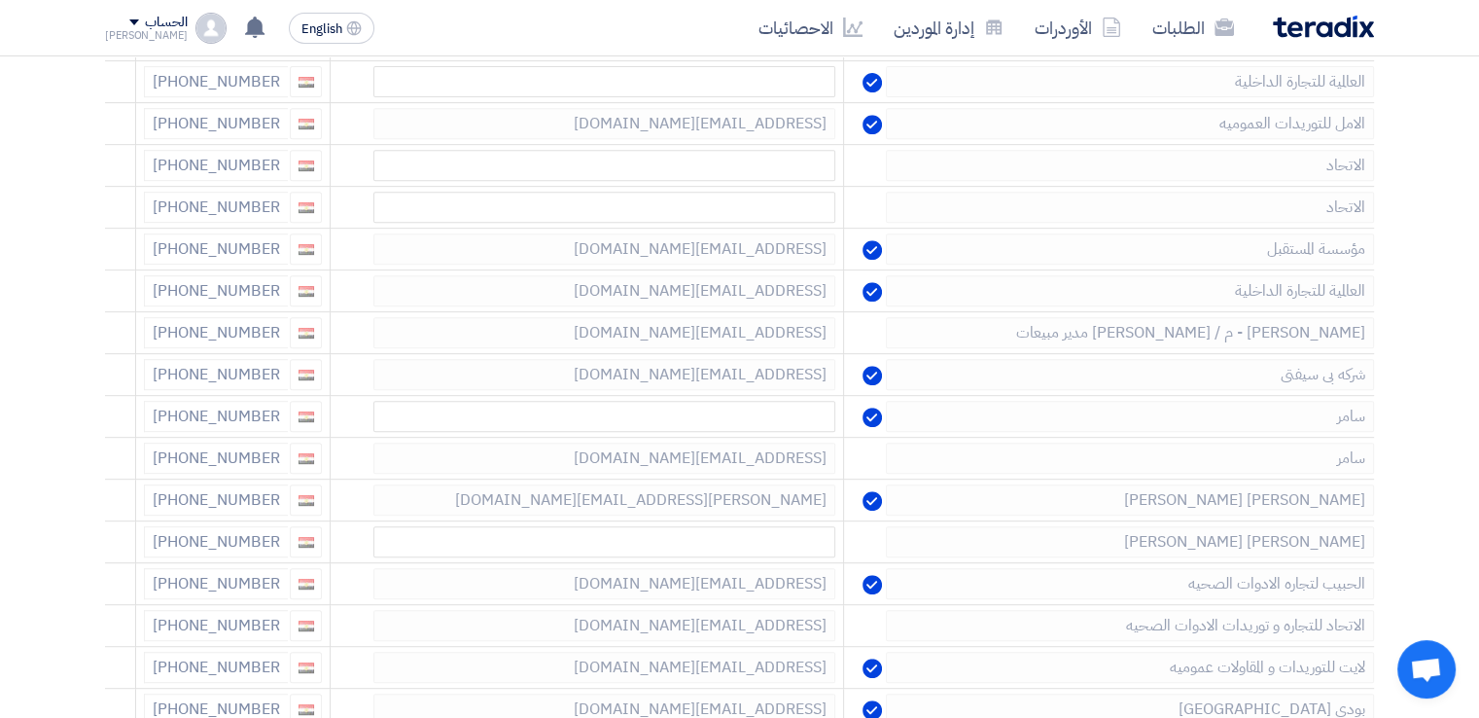
click at [0, 0] on icon at bounding box center [0, 0] width 0 height 0
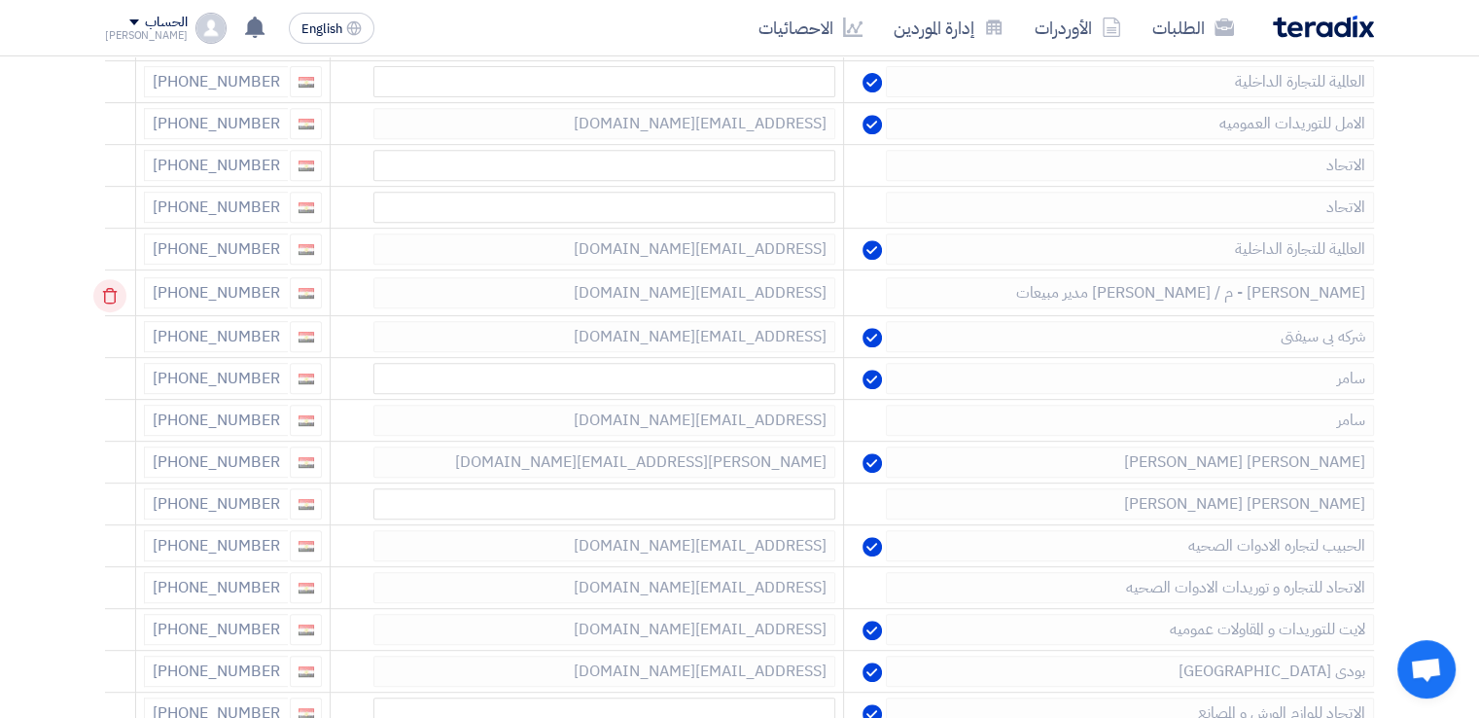
click at [117, 280] on icon at bounding box center [109, 295] width 33 height 33
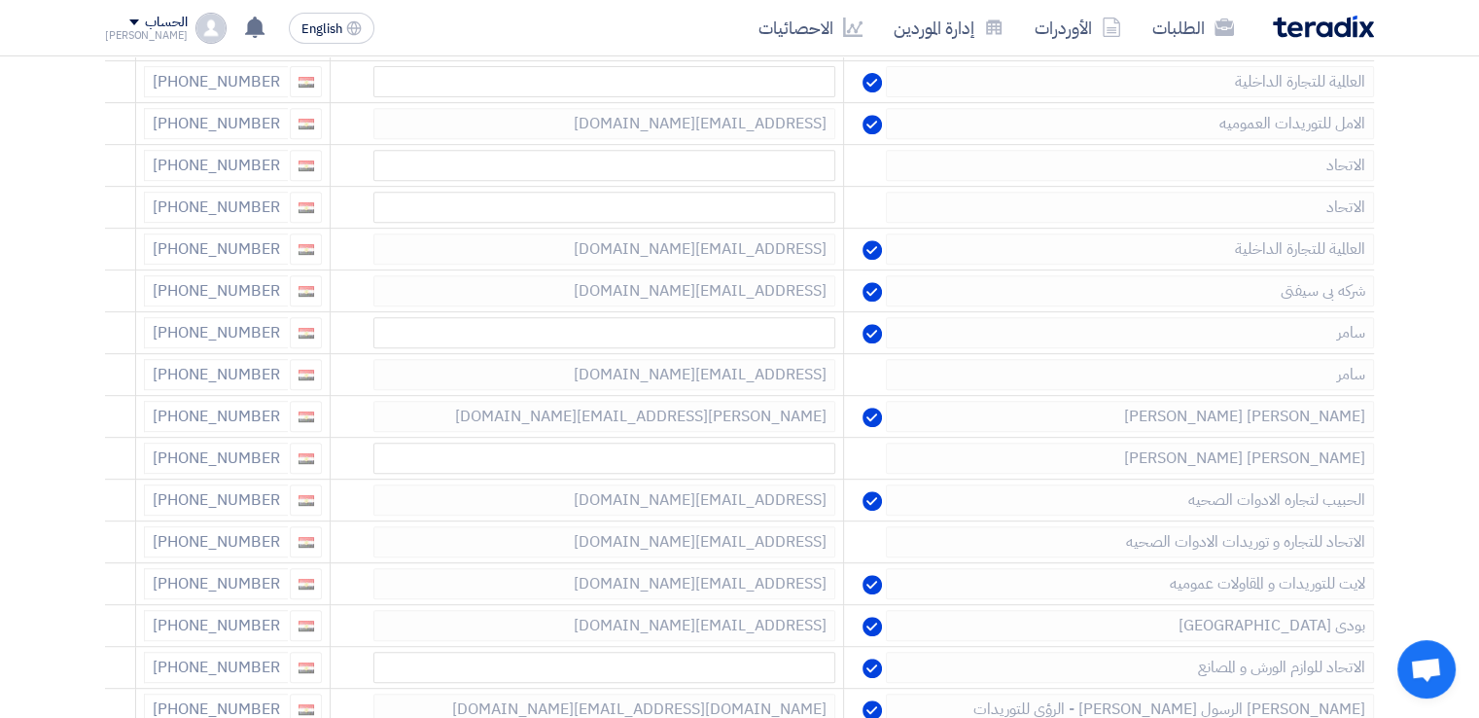
click at [0, 0] on icon at bounding box center [0, 0] width 0 height 0
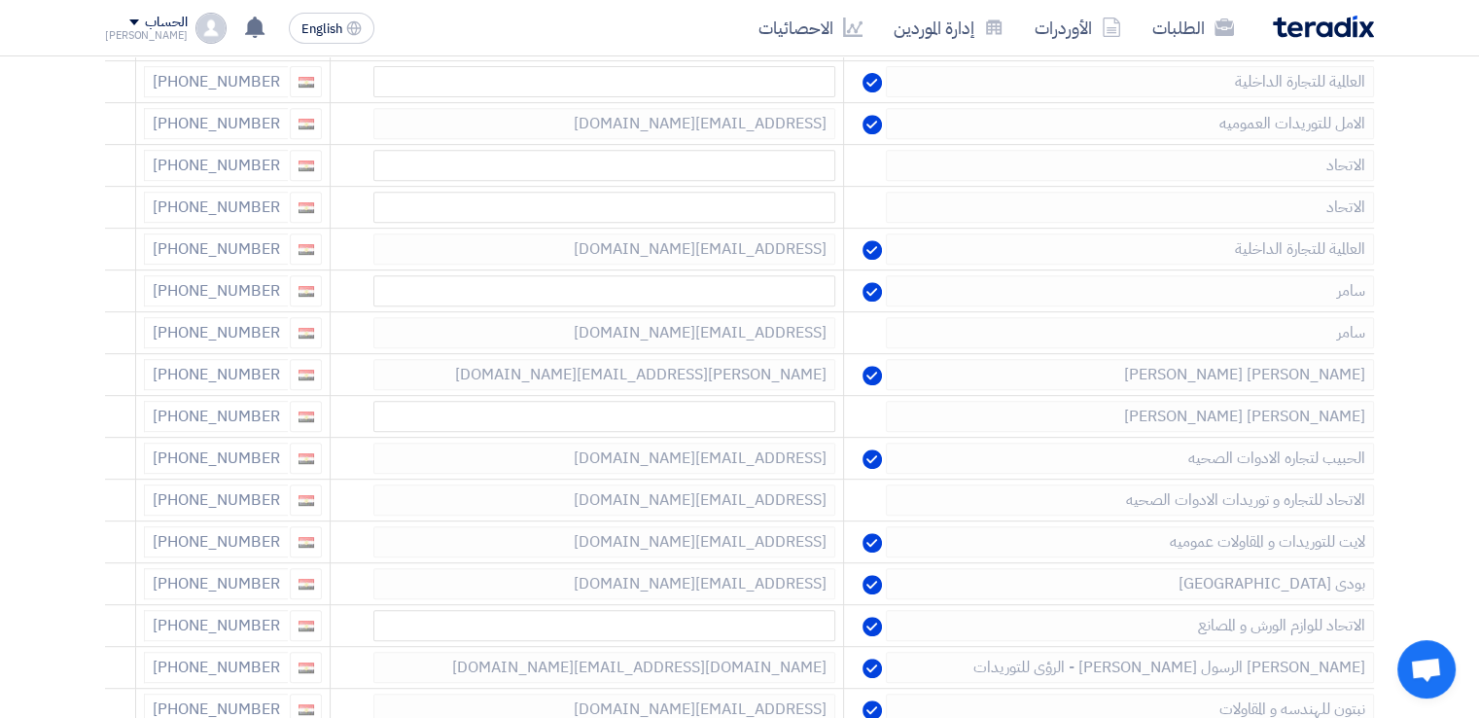
click at [0, 0] on icon at bounding box center [0, 0] width 0 height 0
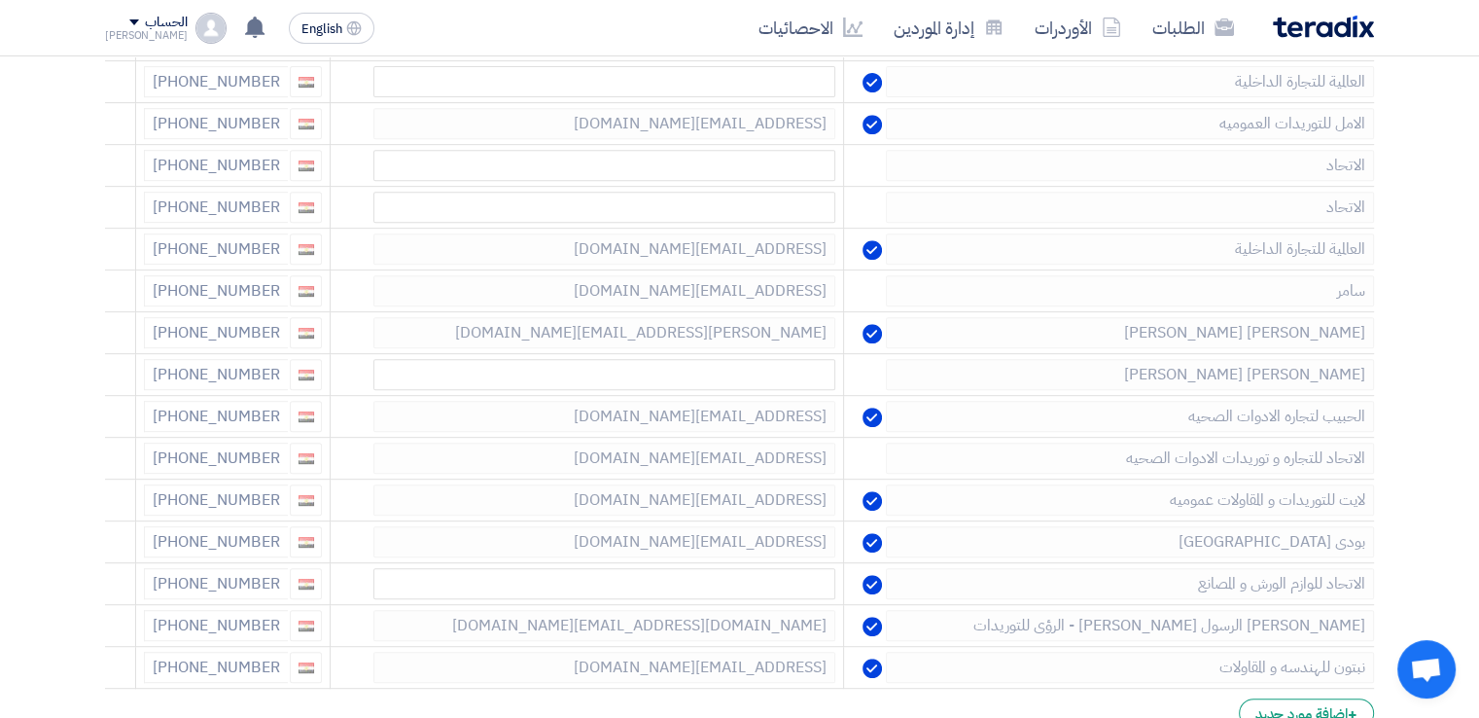
click at [0, 0] on icon at bounding box center [0, 0] width 0 height 0
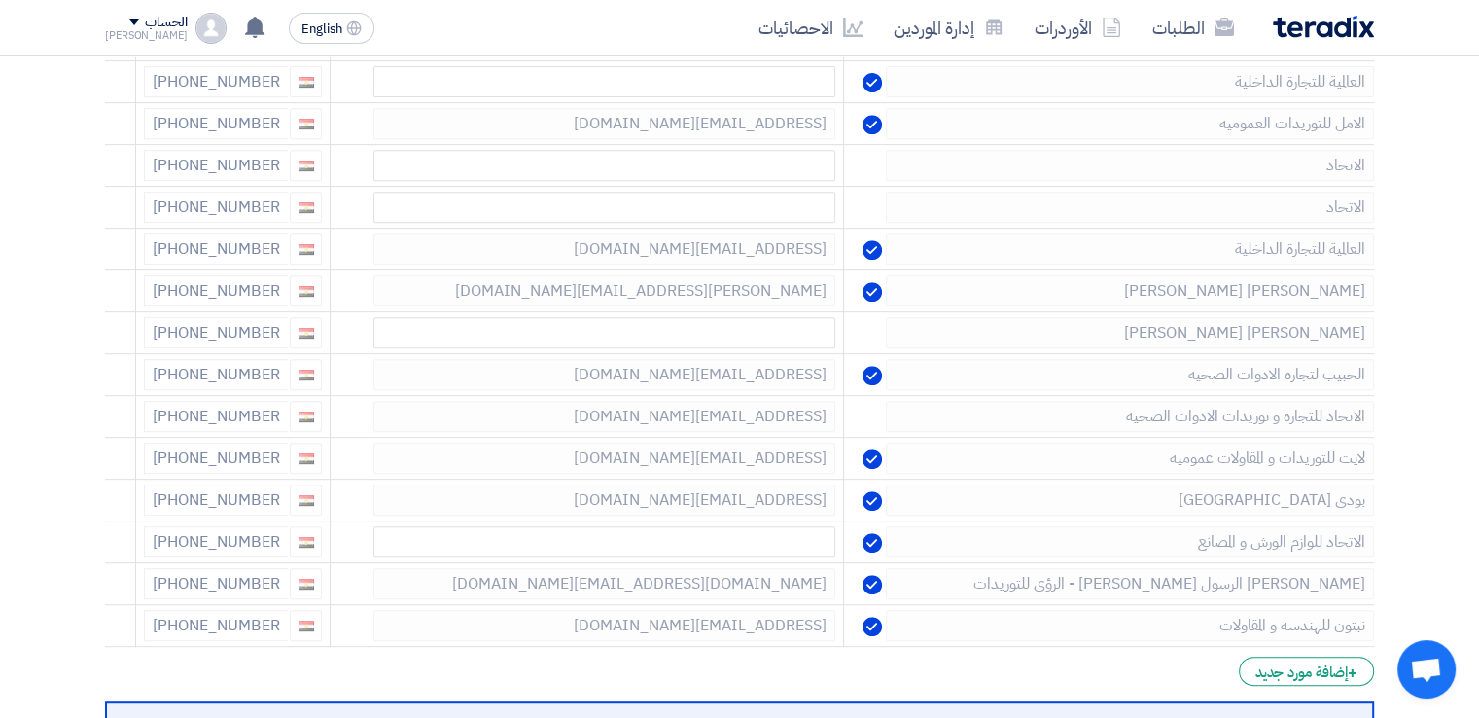
click at [0, 0] on icon at bounding box center [0, 0] width 0 height 0
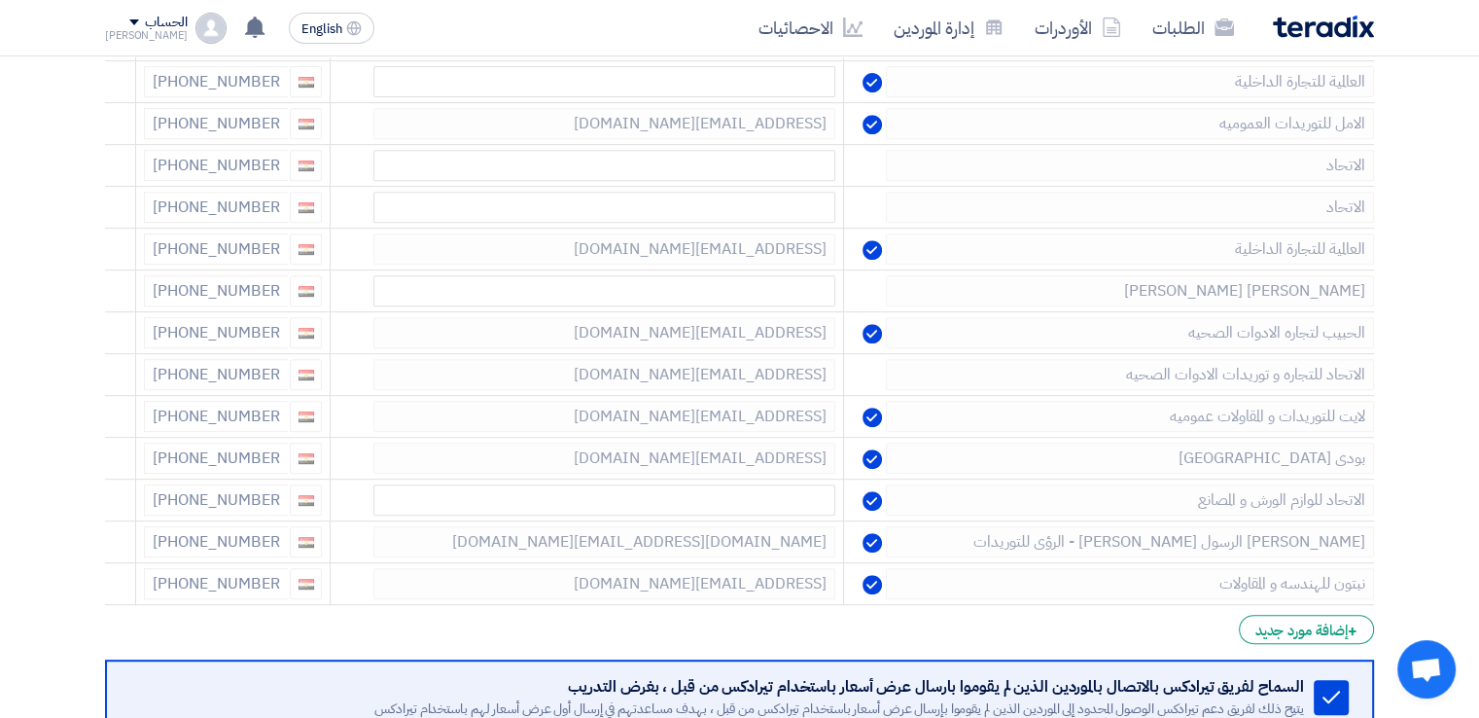
click at [0, 0] on icon at bounding box center [0, 0] width 0 height 0
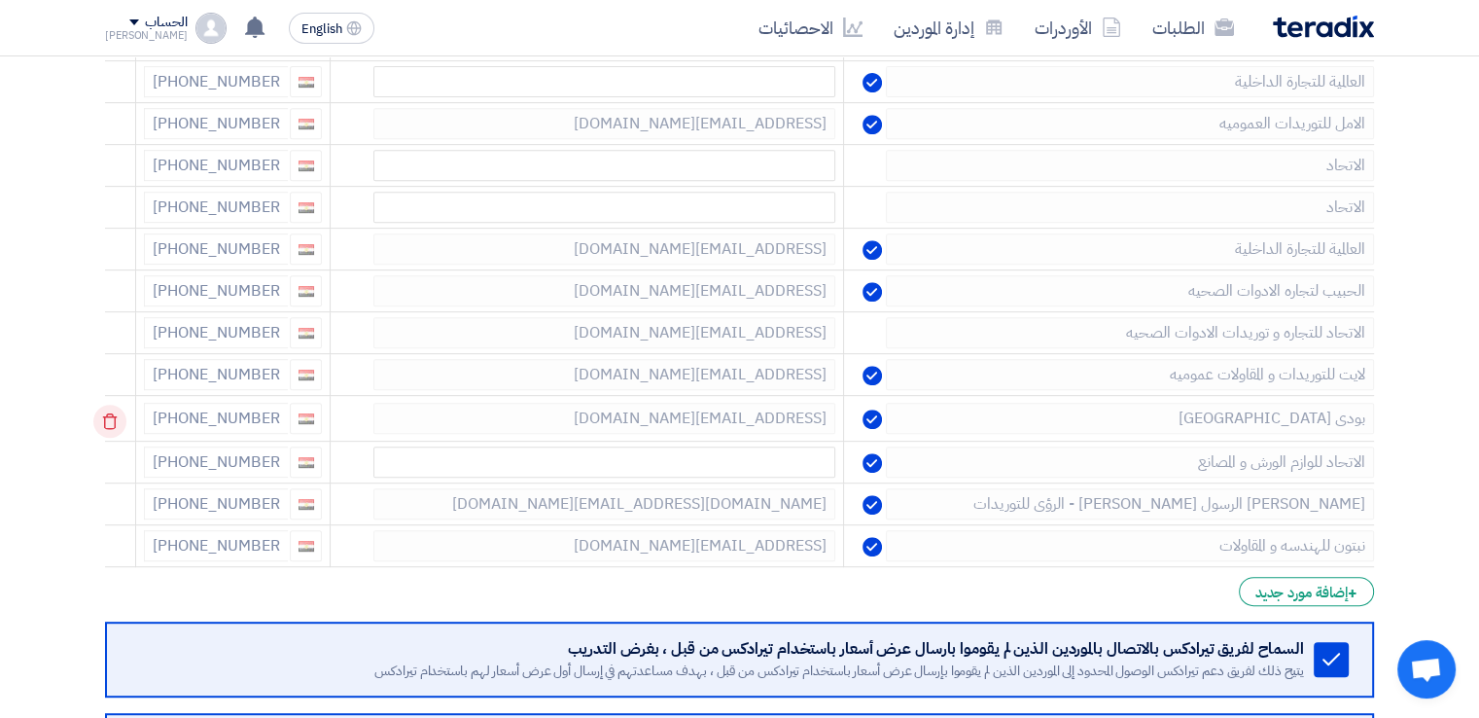
click at [112, 418] on icon at bounding box center [109, 421] width 33 height 33
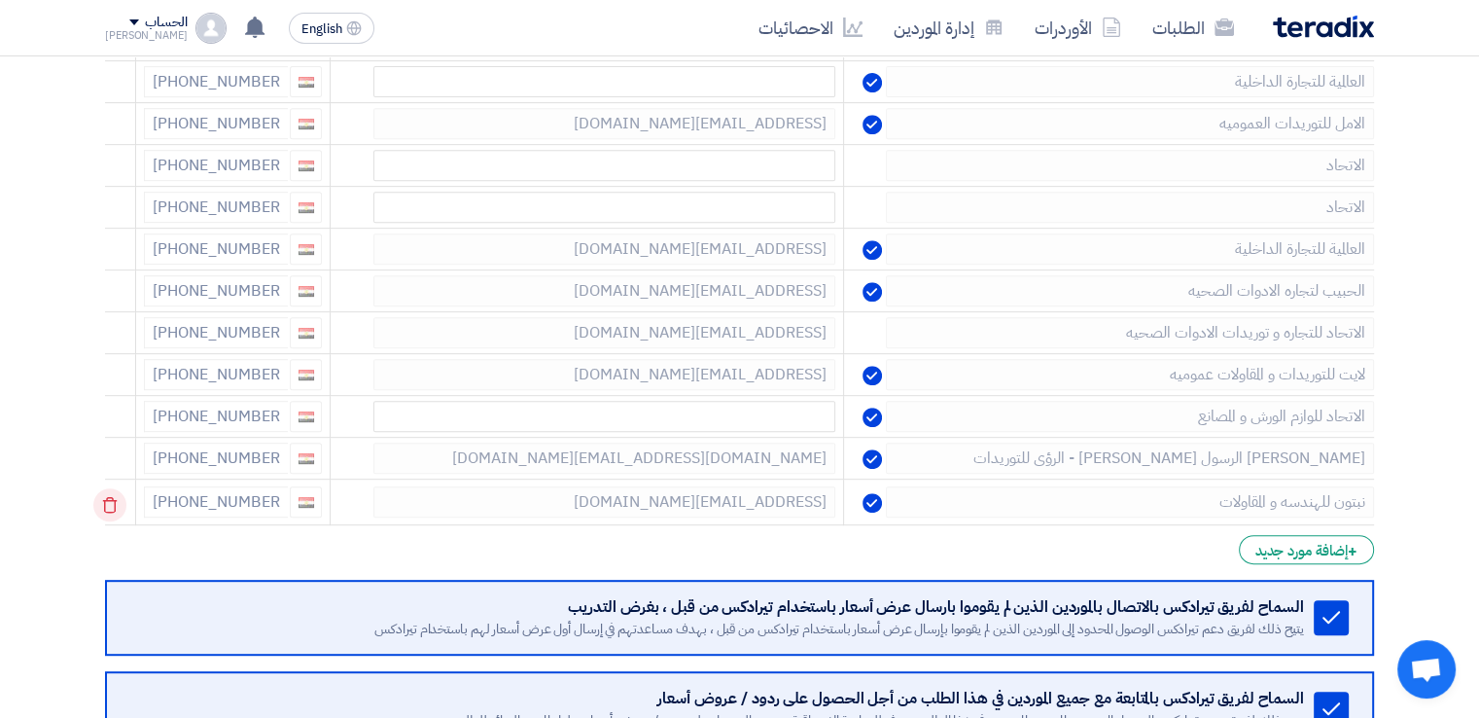
click at [118, 502] on use at bounding box center [110, 505] width 15 height 17
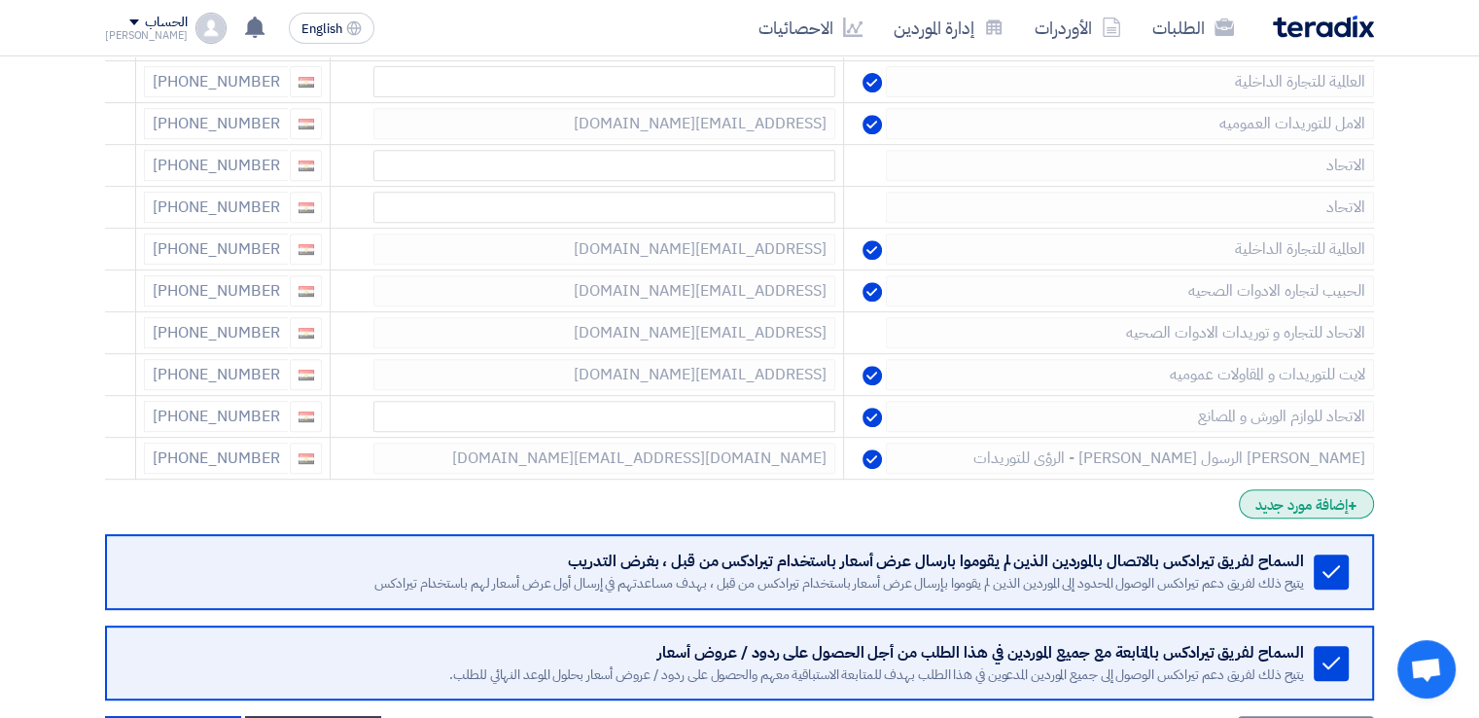
click at [1322, 504] on div "+ إضافة مورد جديد" at bounding box center [1306, 503] width 135 height 29
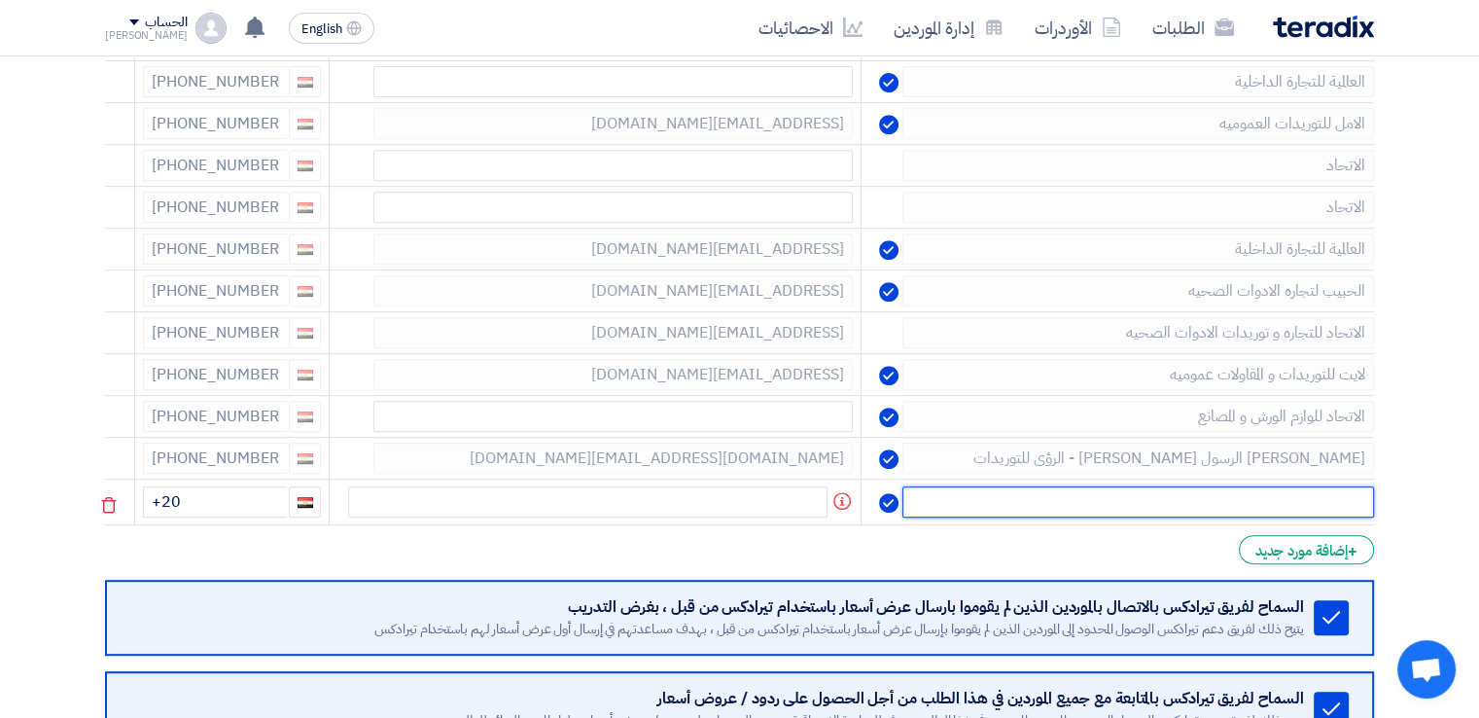
click at [1308, 503] on input "text" at bounding box center [1138, 501] width 472 height 31
type input "مؤسسه الصقر"
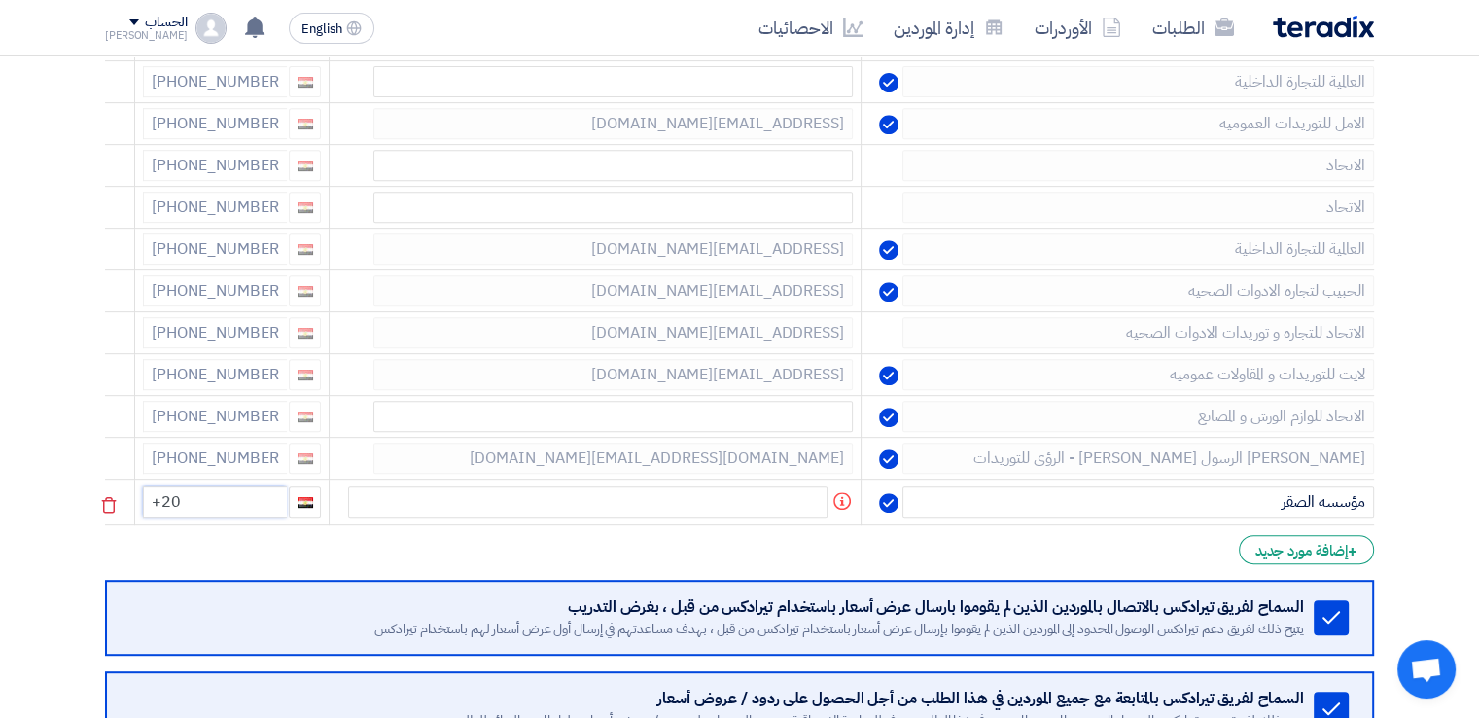
click at [239, 489] on input "+20" at bounding box center [215, 501] width 144 height 31
type input "[PHONE_NUMBER]"
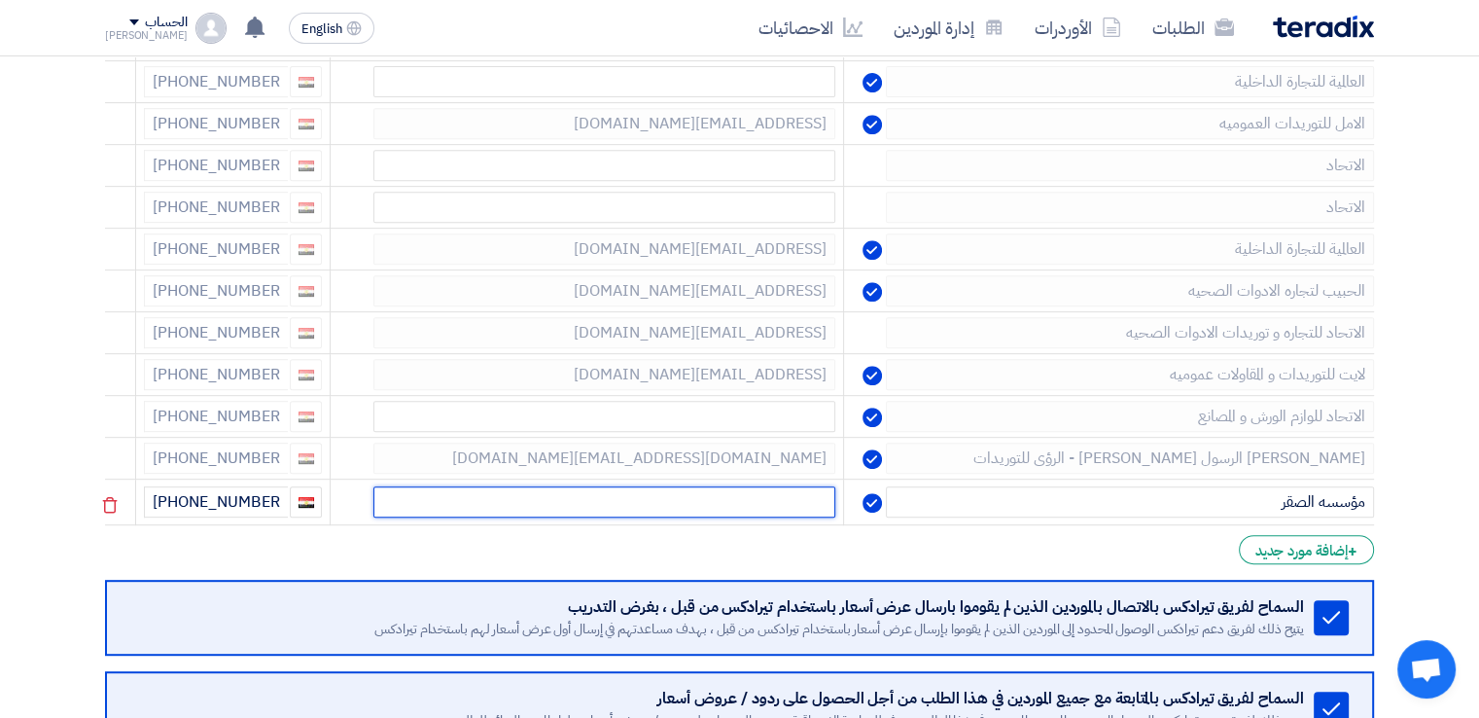
click at [686, 507] on input "text" at bounding box center [604, 501] width 462 height 31
paste input "[EMAIL_ADDRESS][DOMAIN_NAME]"
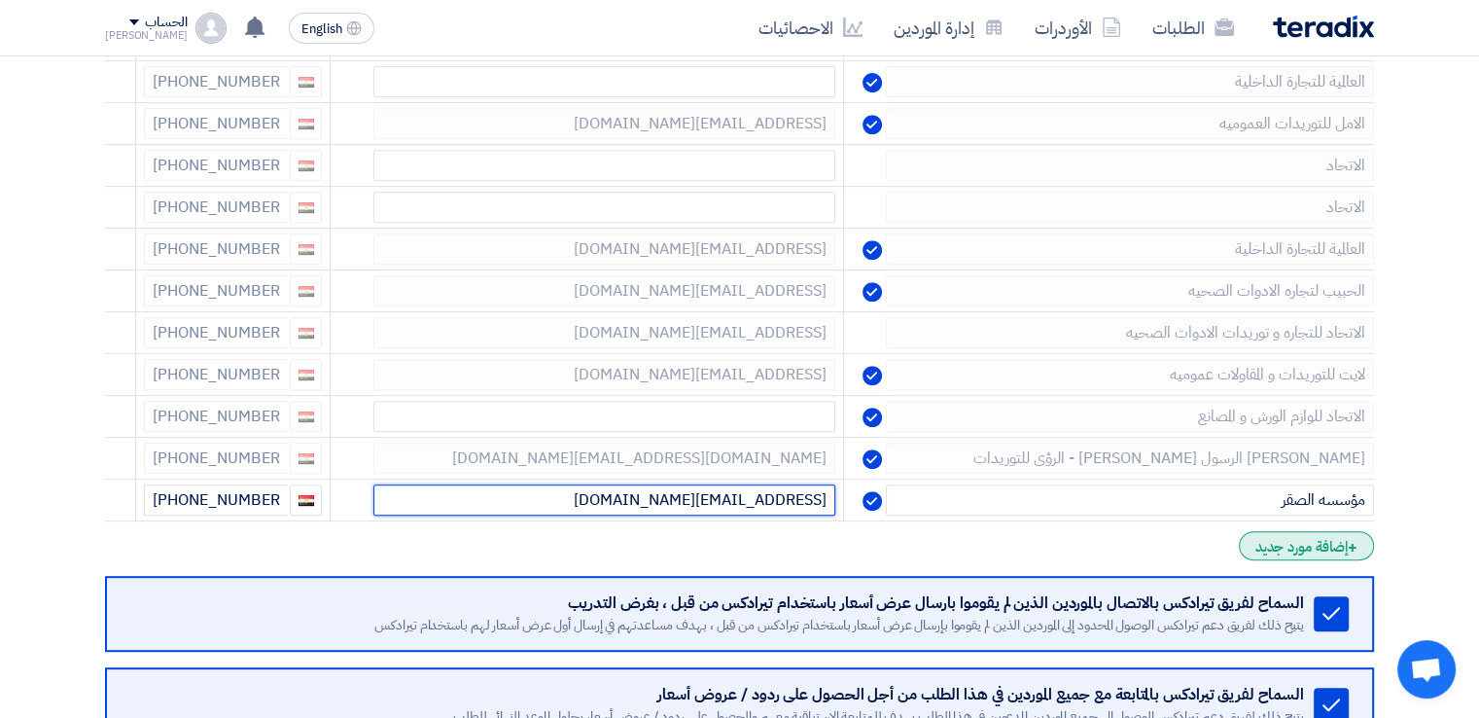
type input "[EMAIL_ADDRESS][DOMAIN_NAME]"
click at [1320, 548] on div "+ إضافة مورد جديد" at bounding box center [1306, 545] width 135 height 29
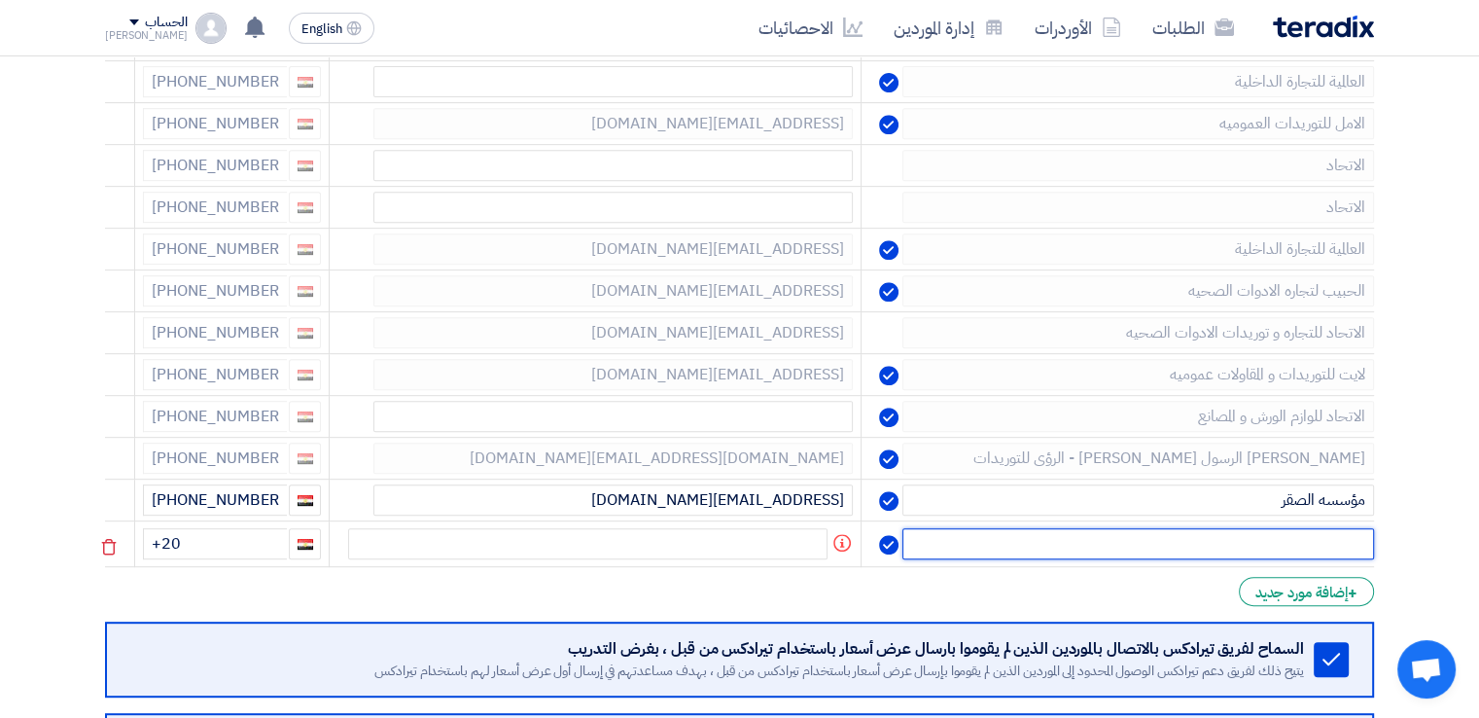
click at [1311, 544] on input "text" at bounding box center [1138, 543] width 472 height 31
type input "السعد للادوات الصحيه"
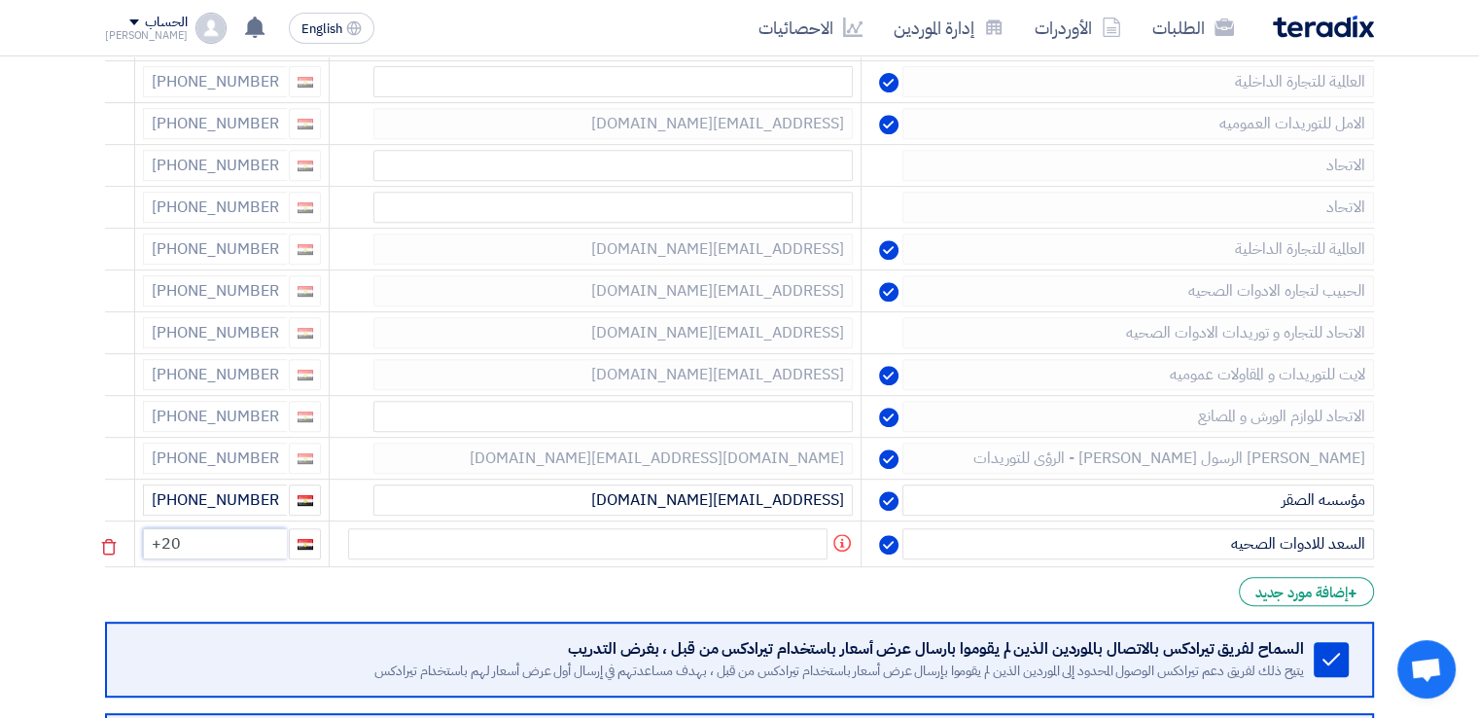
click at [209, 538] on input "+20" at bounding box center [215, 543] width 144 height 31
type input "[PHONE_NUMBER]"
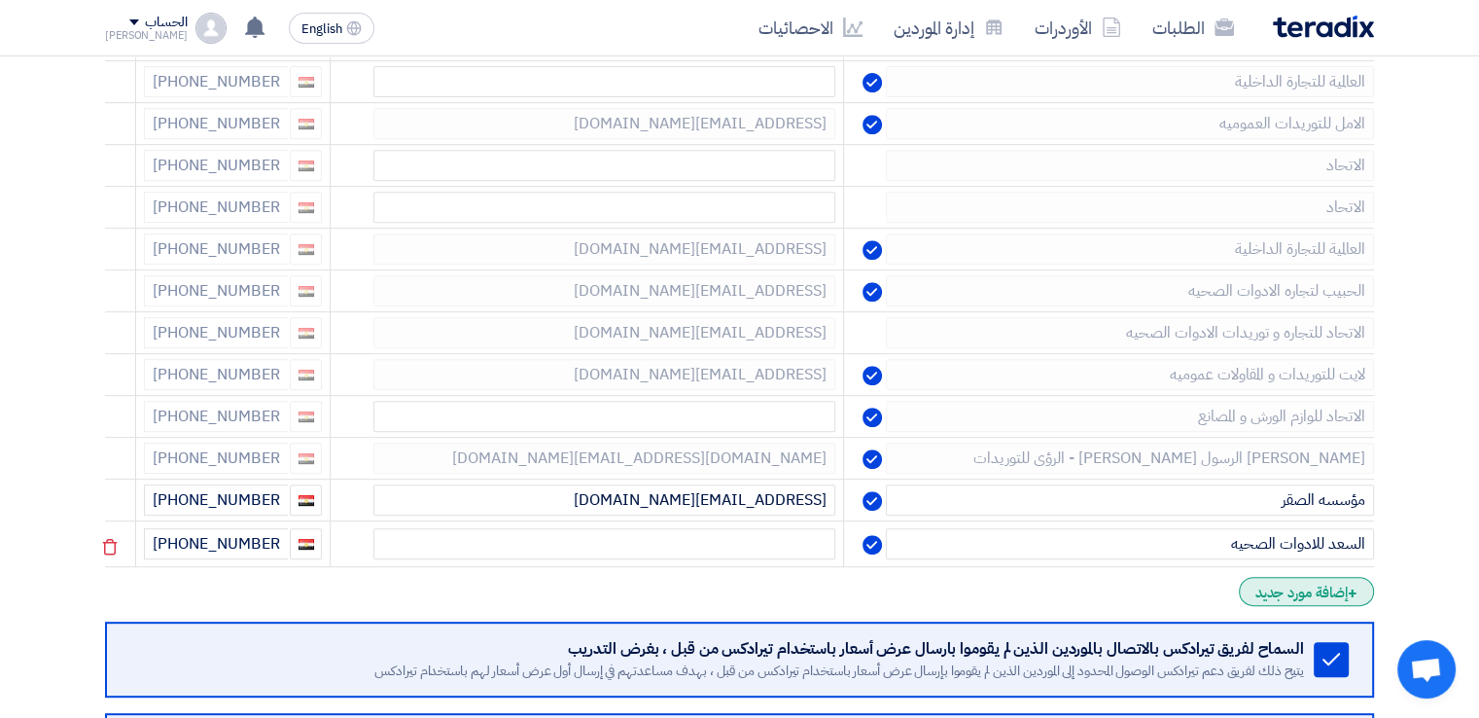
click at [1314, 588] on div "+ إضافة مورد جديد" at bounding box center [1306, 591] width 135 height 29
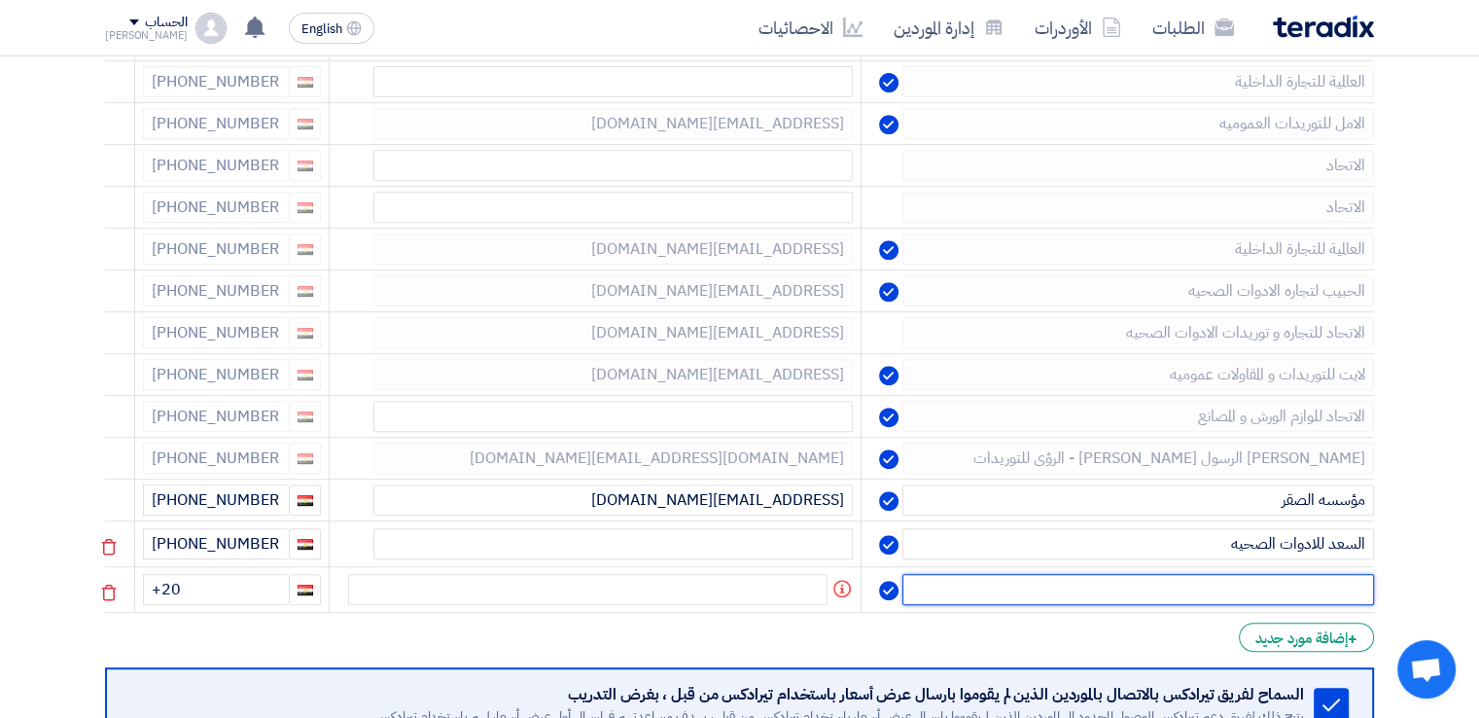
click at [1304, 581] on input "text" at bounding box center [1138, 589] width 472 height 31
type input "انجاز"
click at [256, 578] on input "+20" at bounding box center [215, 589] width 144 height 31
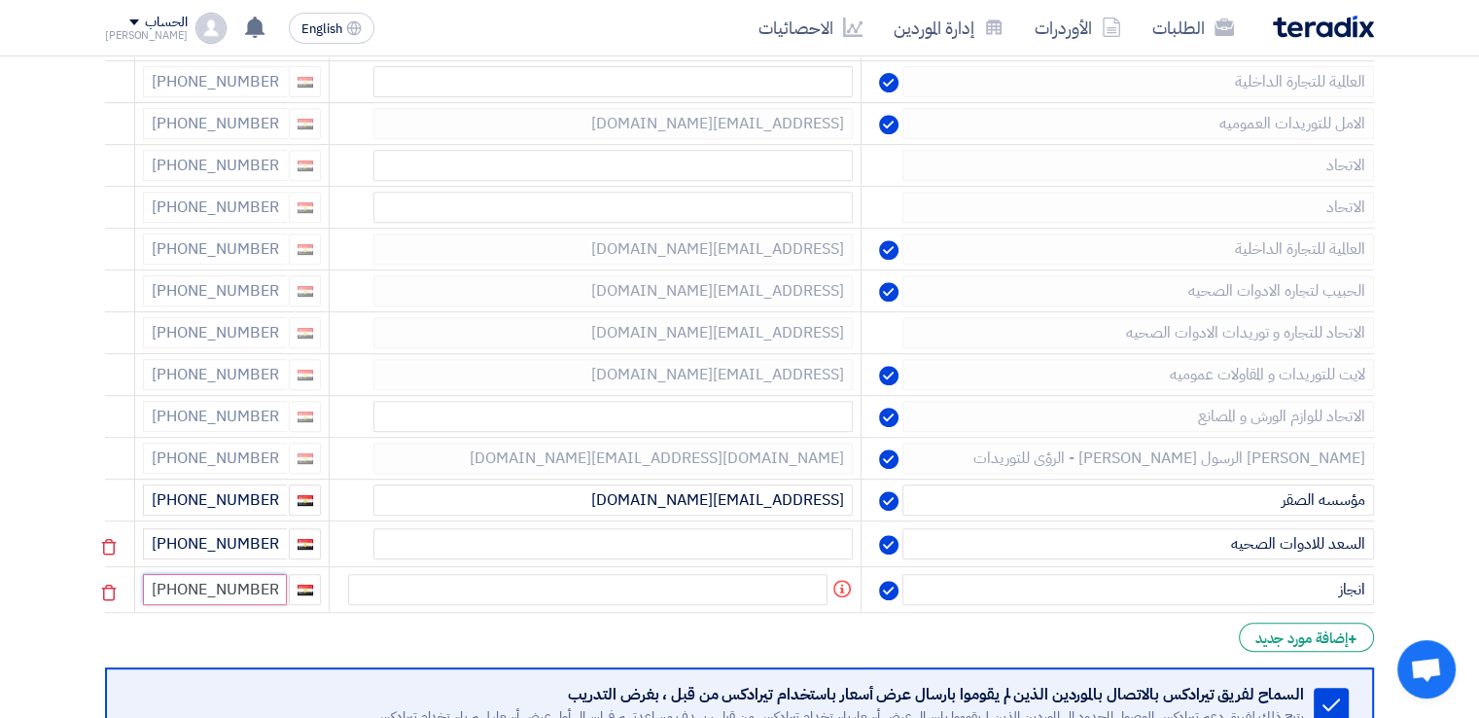
type input "[PHONE_NUMBER]"
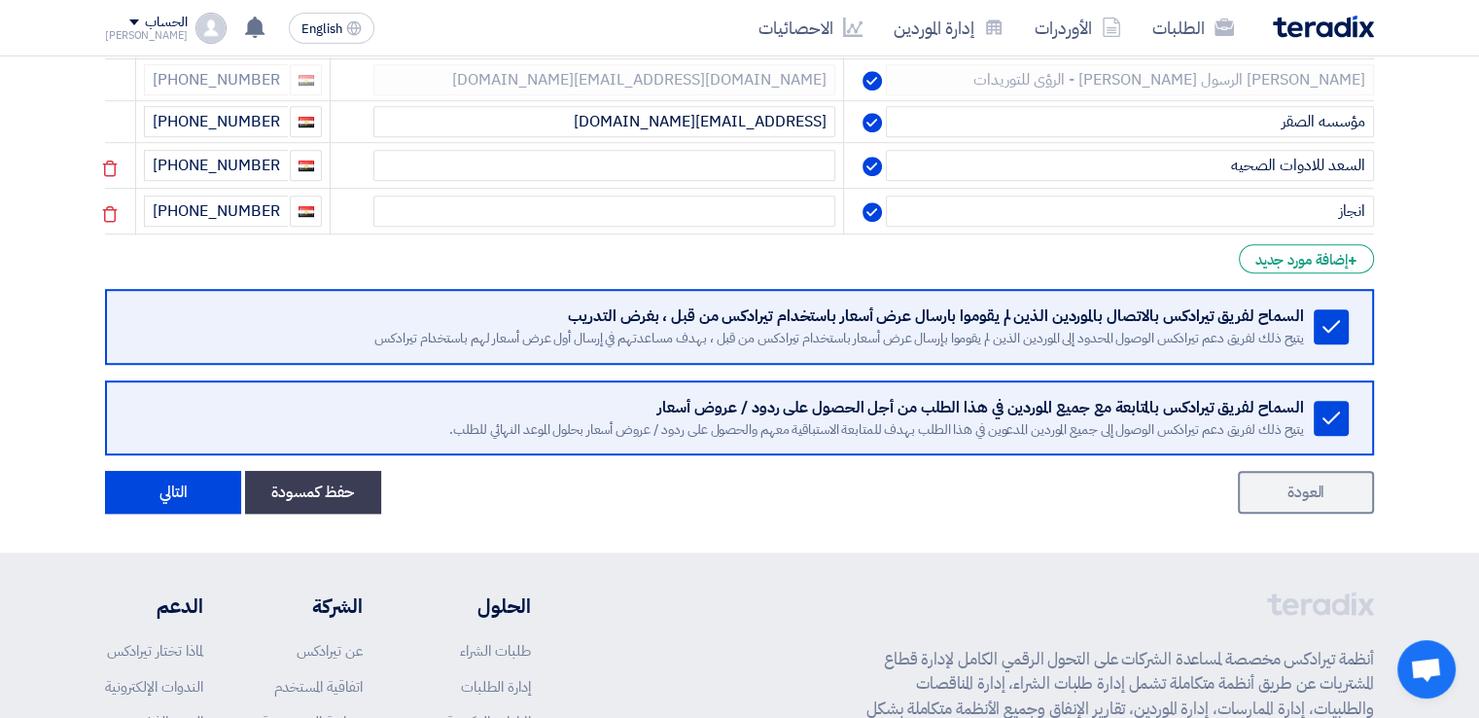
scroll to position [1207, 0]
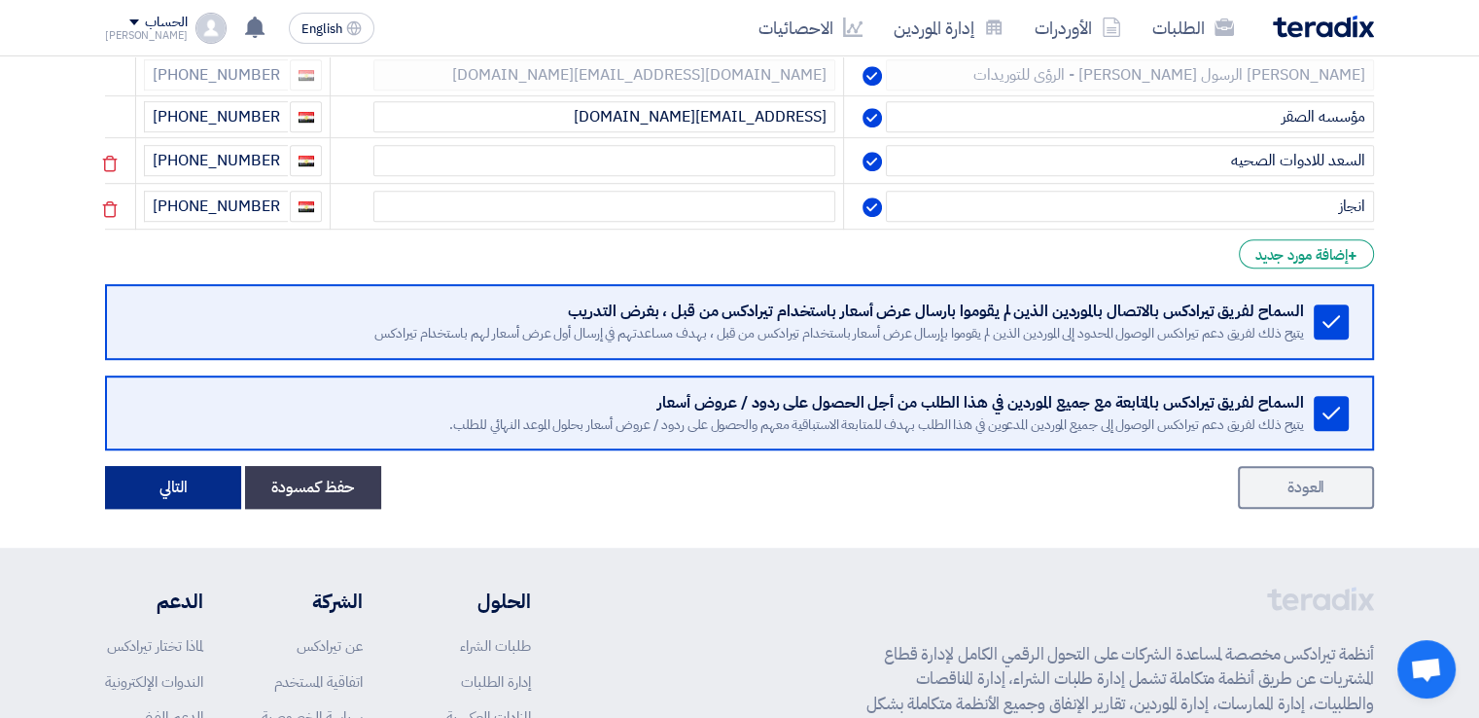
click at [156, 466] on button "التالي" at bounding box center [173, 487] width 136 height 43
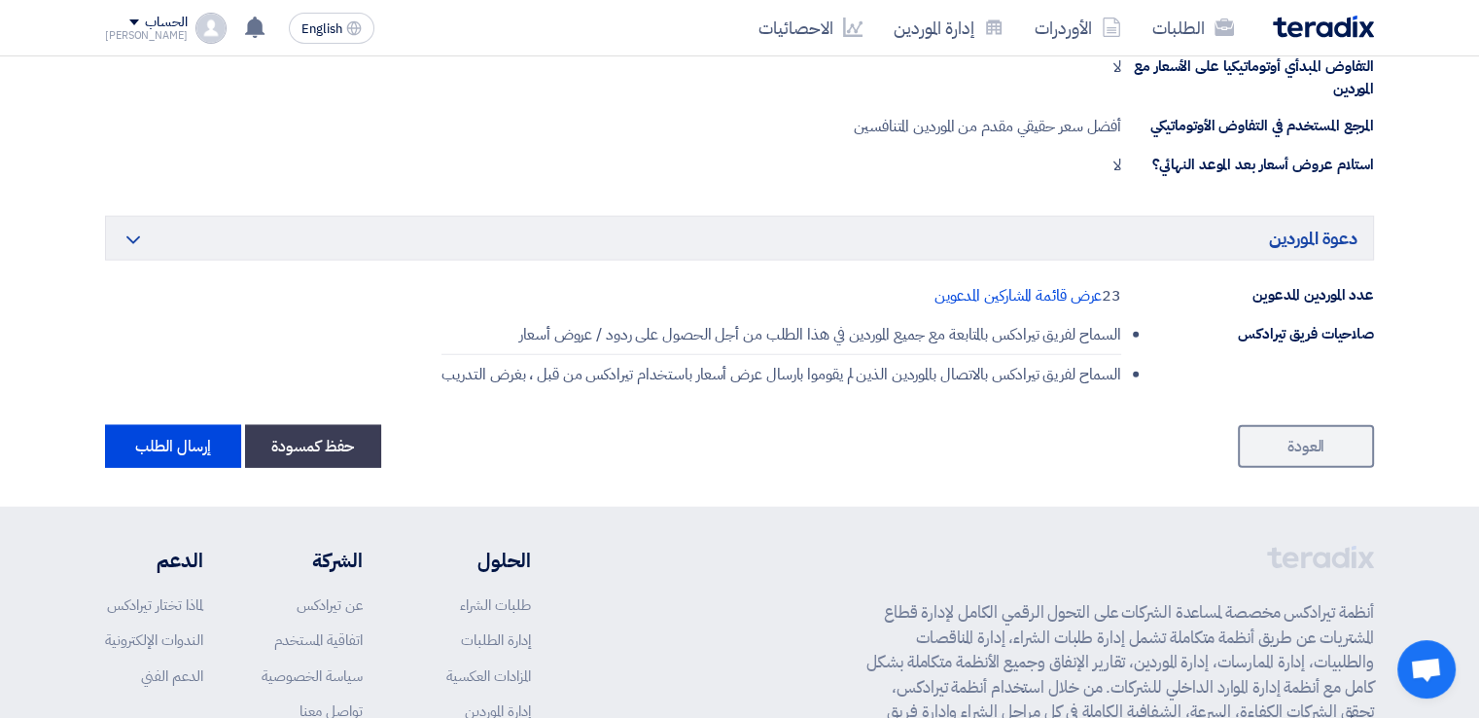
scroll to position [4625, 0]
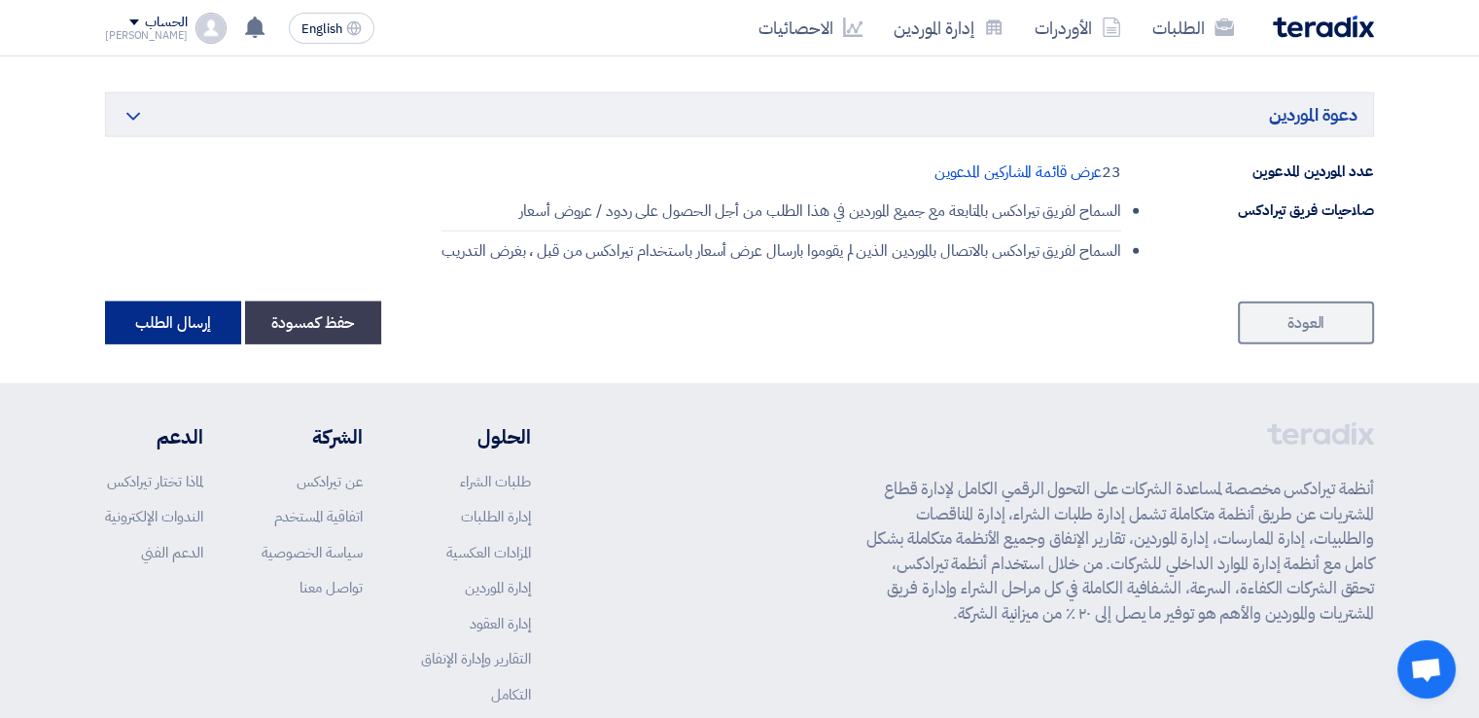
click at [166, 301] on button "إرسال الطلب" at bounding box center [173, 322] width 136 height 43
click at [226, 301] on button "إرسال الطلب" at bounding box center [173, 322] width 136 height 43
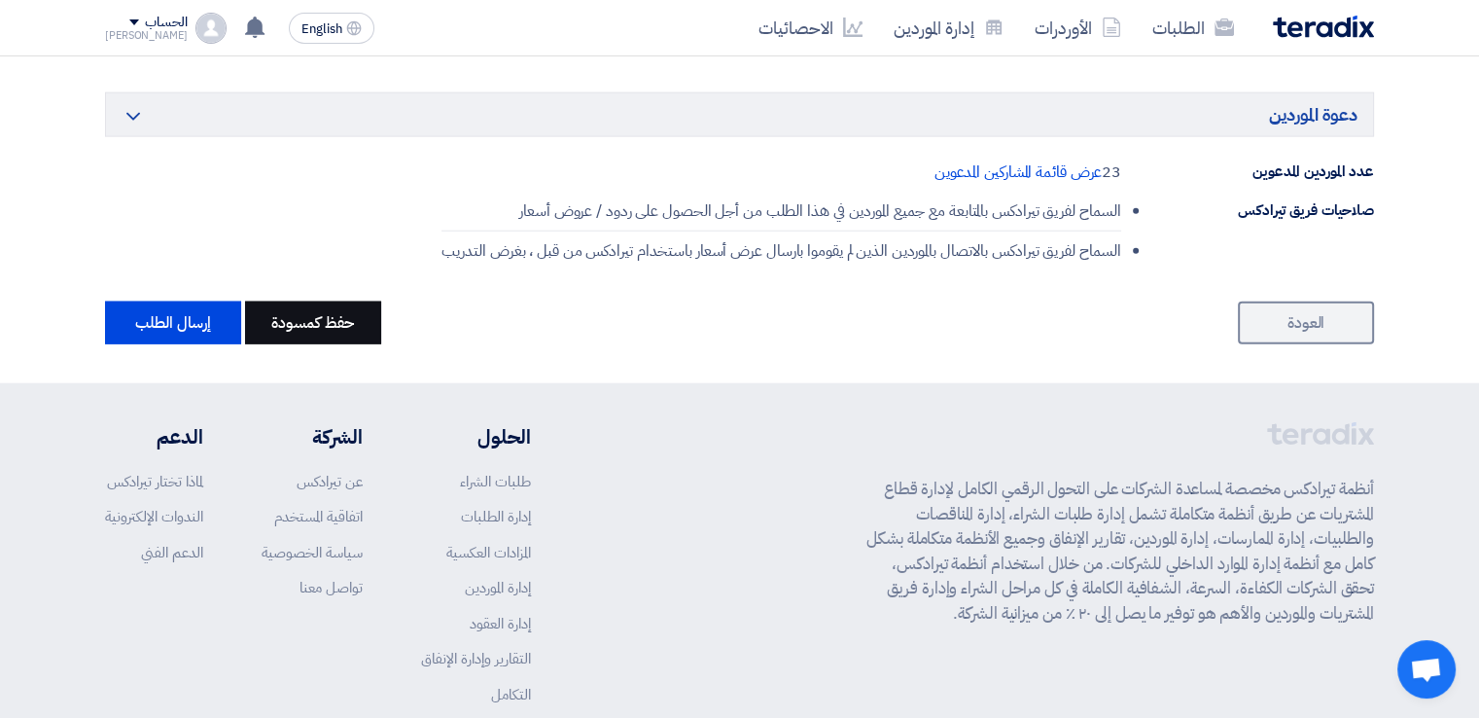
click at [354, 301] on button "حفظ كمسودة" at bounding box center [313, 322] width 136 height 43
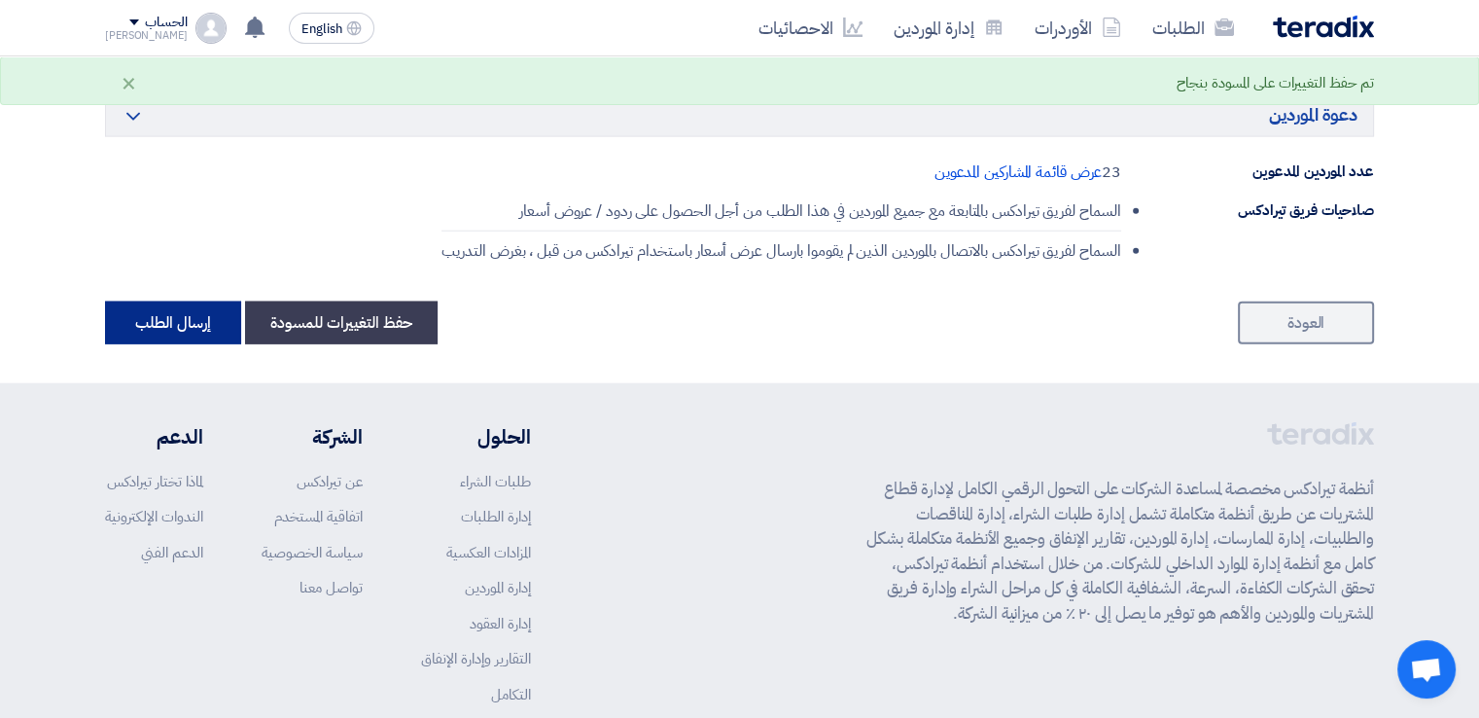
click at [167, 301] on button "إرسال الطلب" at bounding box center [173, 322] width 136 height 43
click at [1195, 12] on link "الطلبات" at bounding box center [1193, 28] width 113 height 46
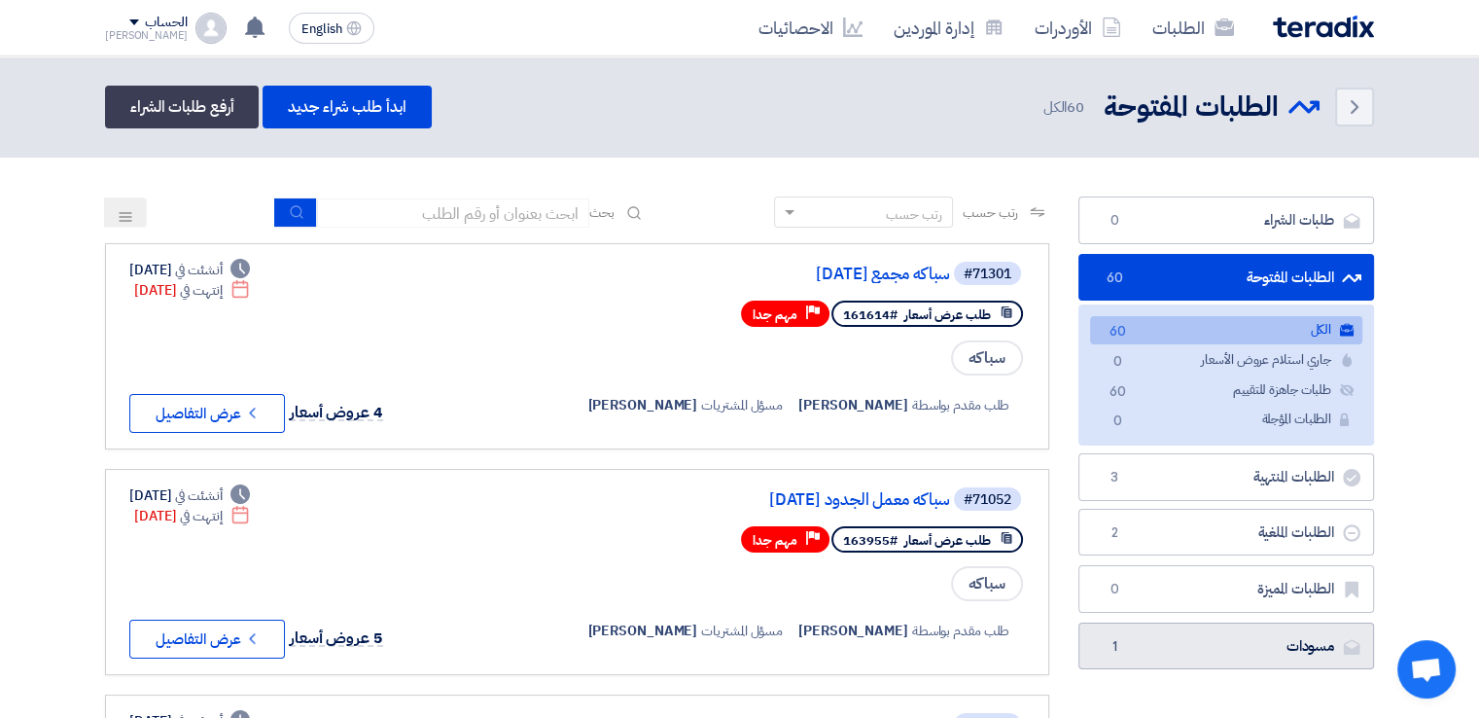
click at [1263, 647] on link "مسودات [GEOGRAPHIC_DATA] 1" at bounding box center [1226, 646] width 296 height 48
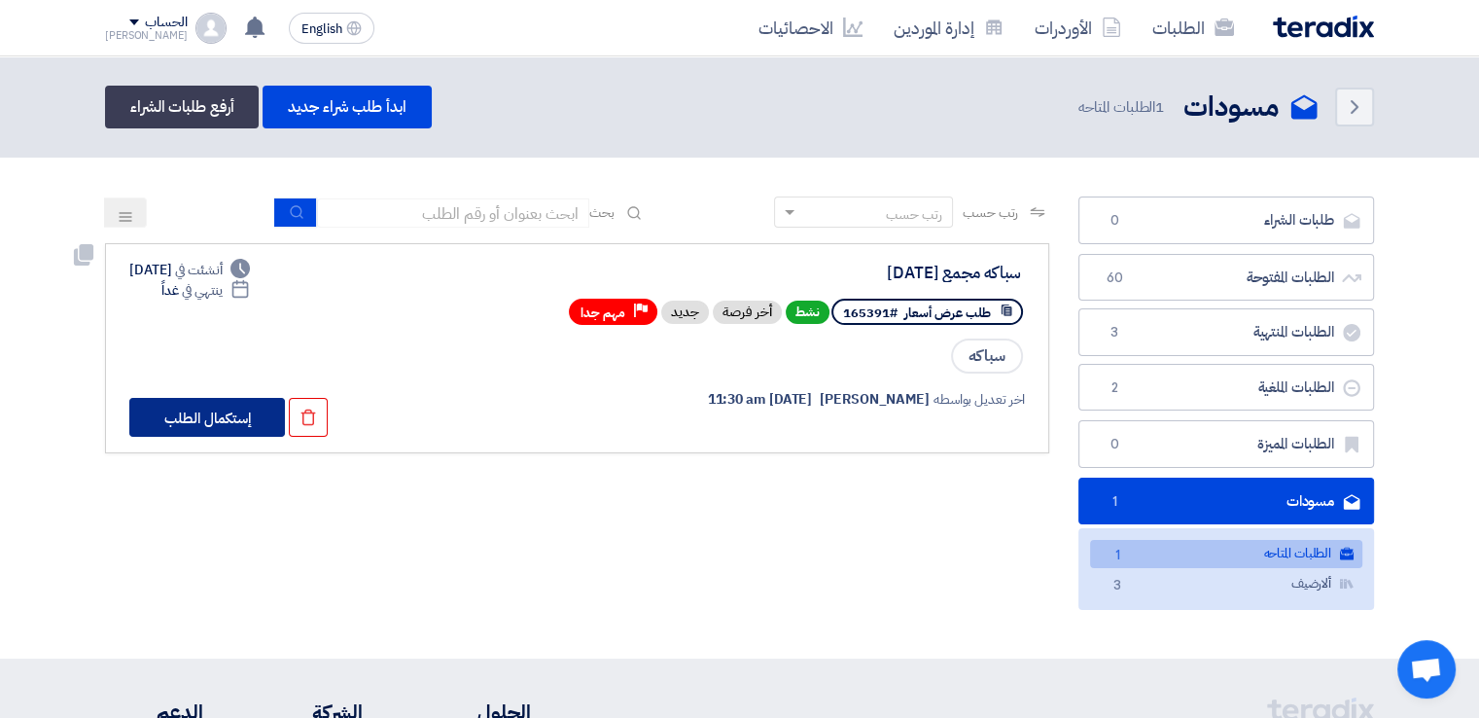
click at [253, 405] on button "إستكمال الطلب" at bounding box center [207, 417] width 156 height 39
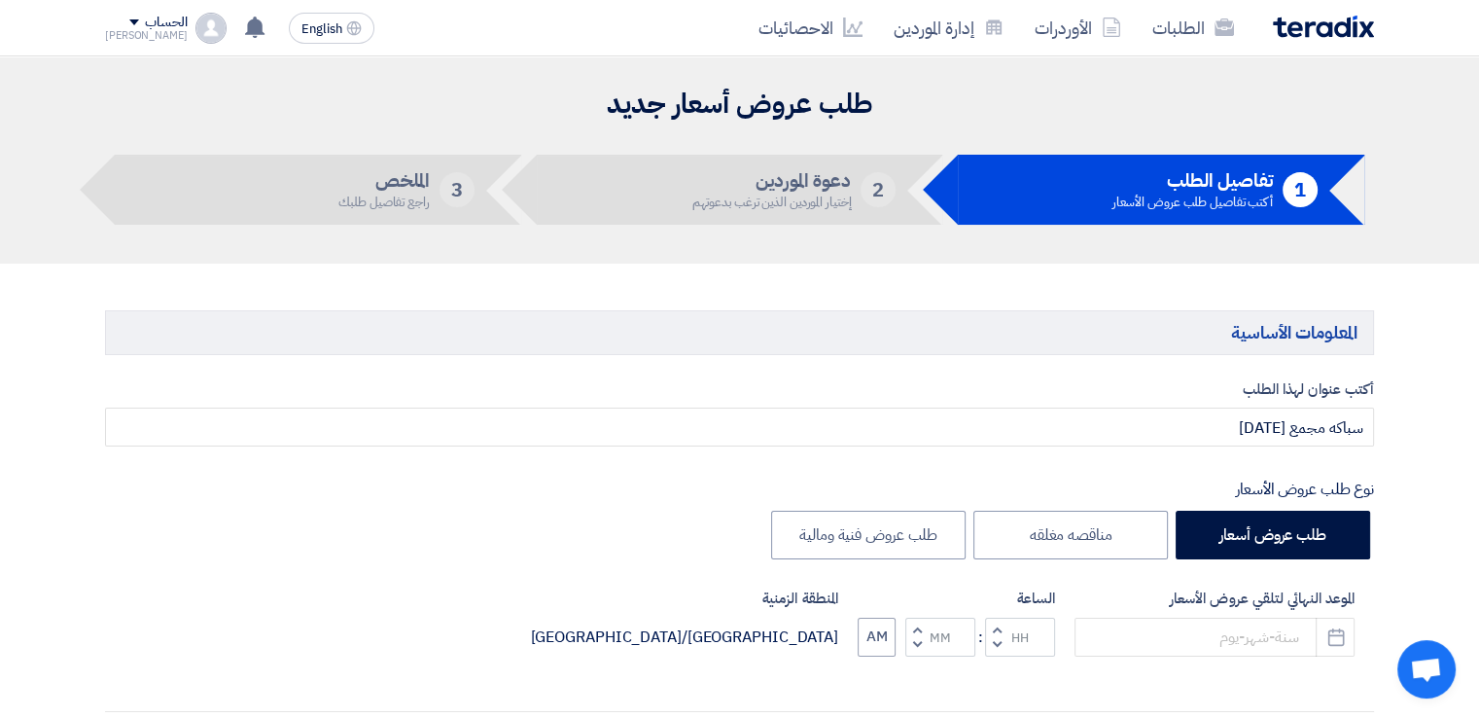
type input "[DATE]"
type input "10"
type input "59"
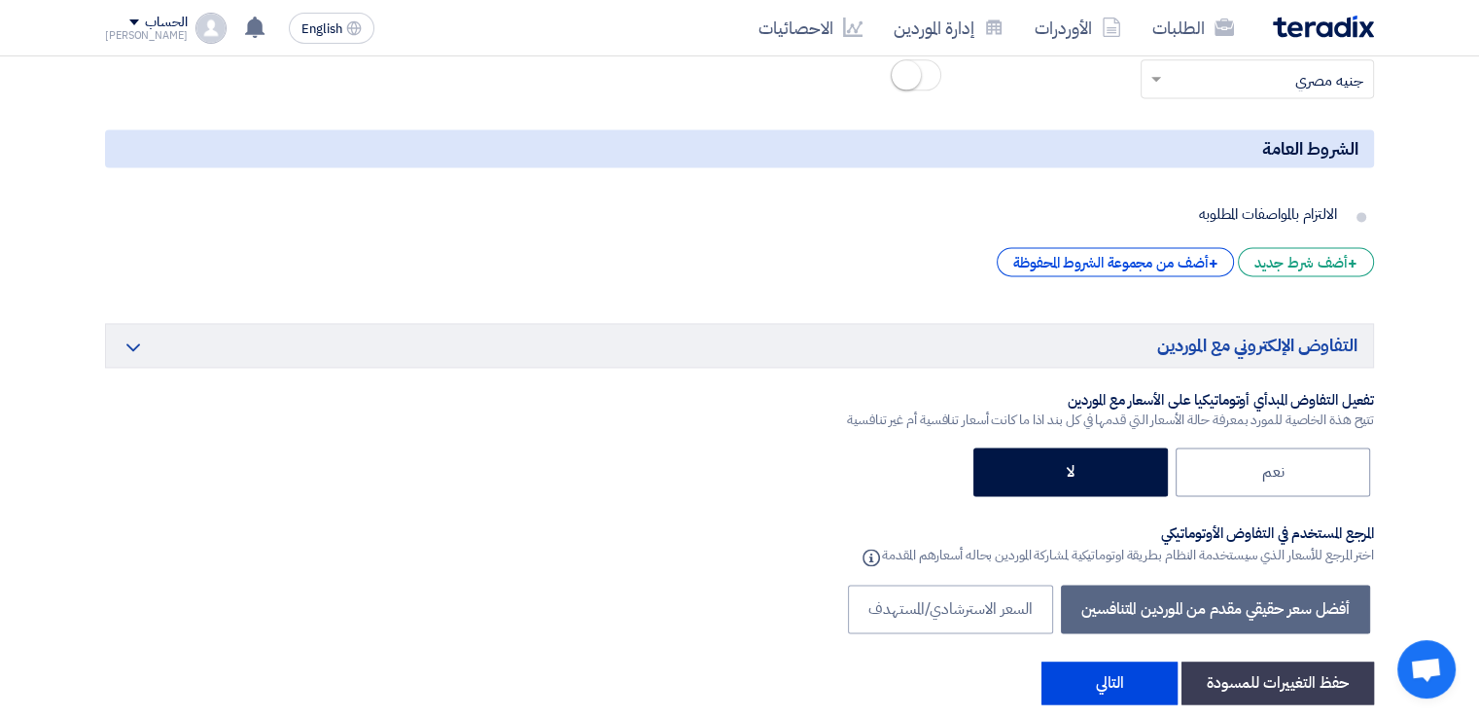
scroll to position [10133, 0]
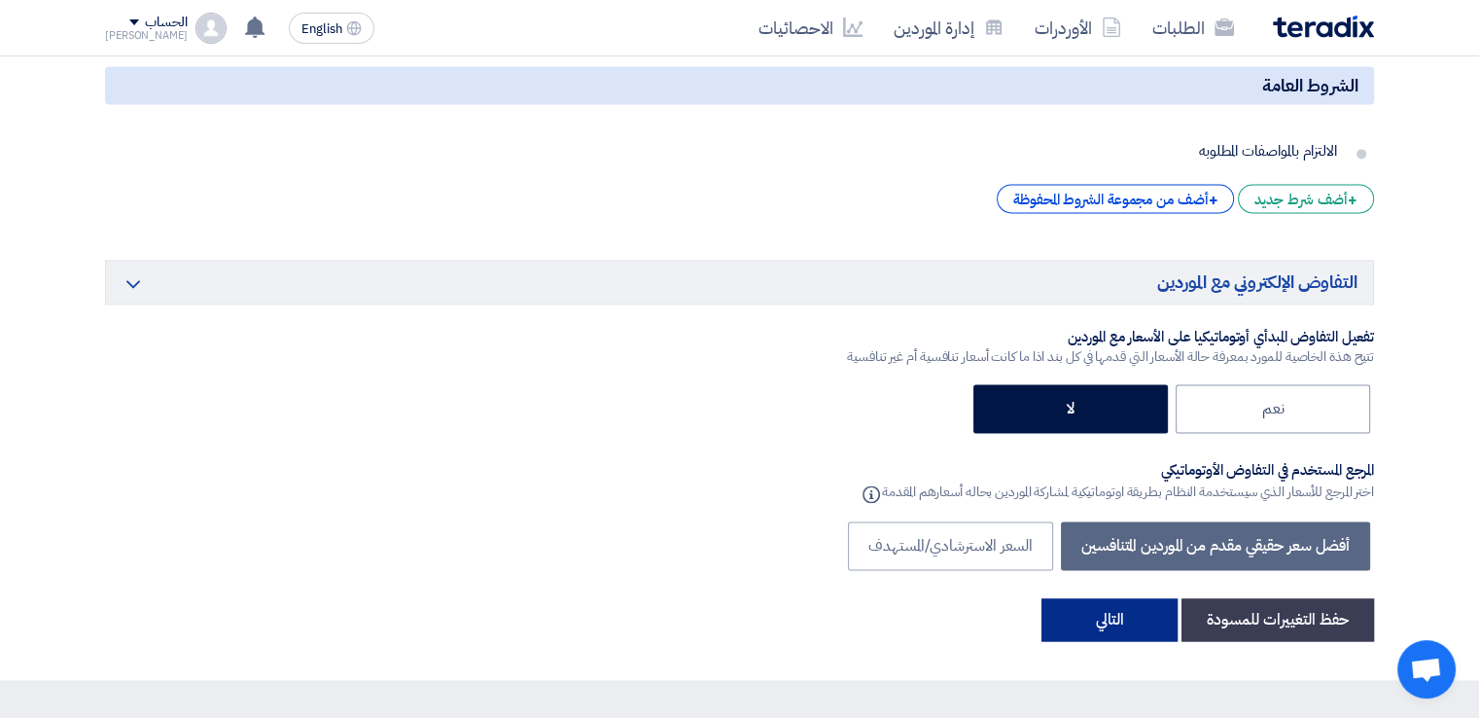
click at [1115, 598] on button "التالي" at bounding box center [1109, 619] width 136 height 43
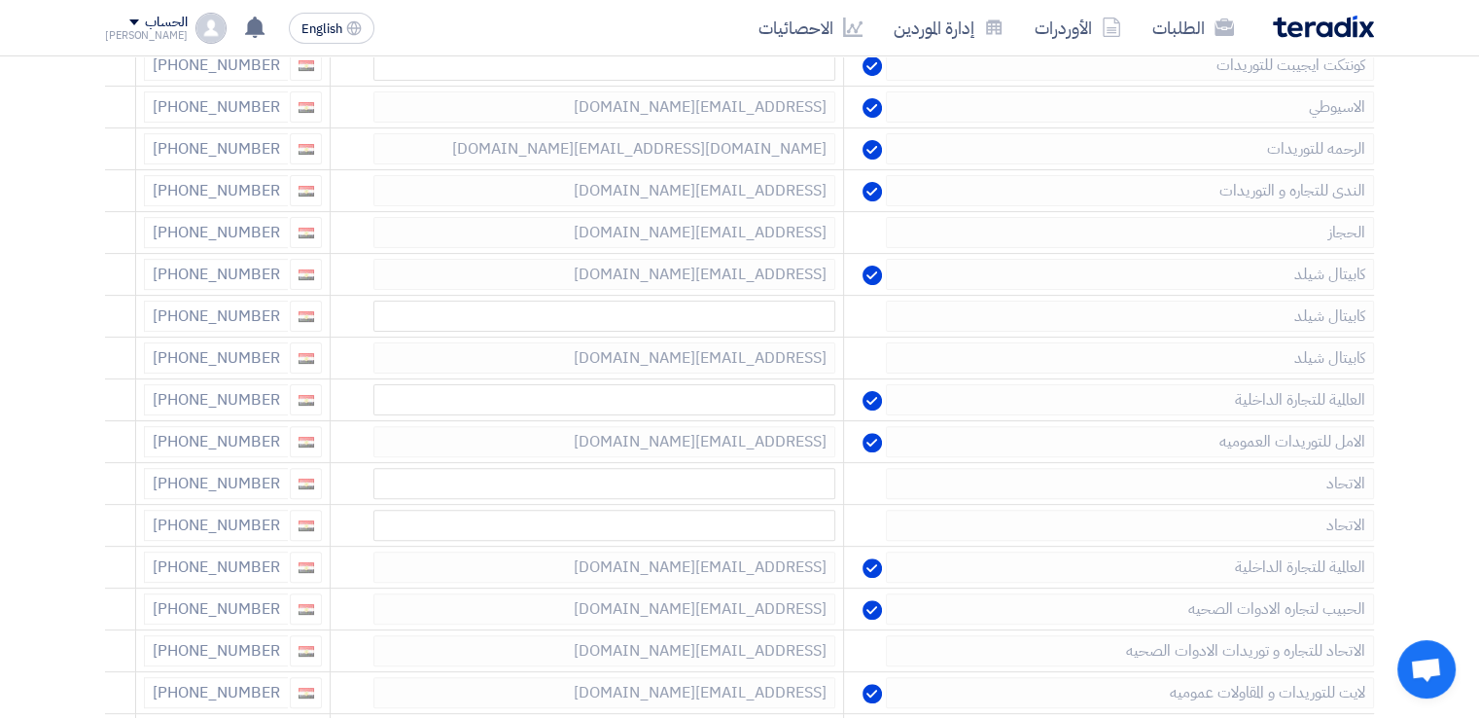
scroll to position [513, 0]
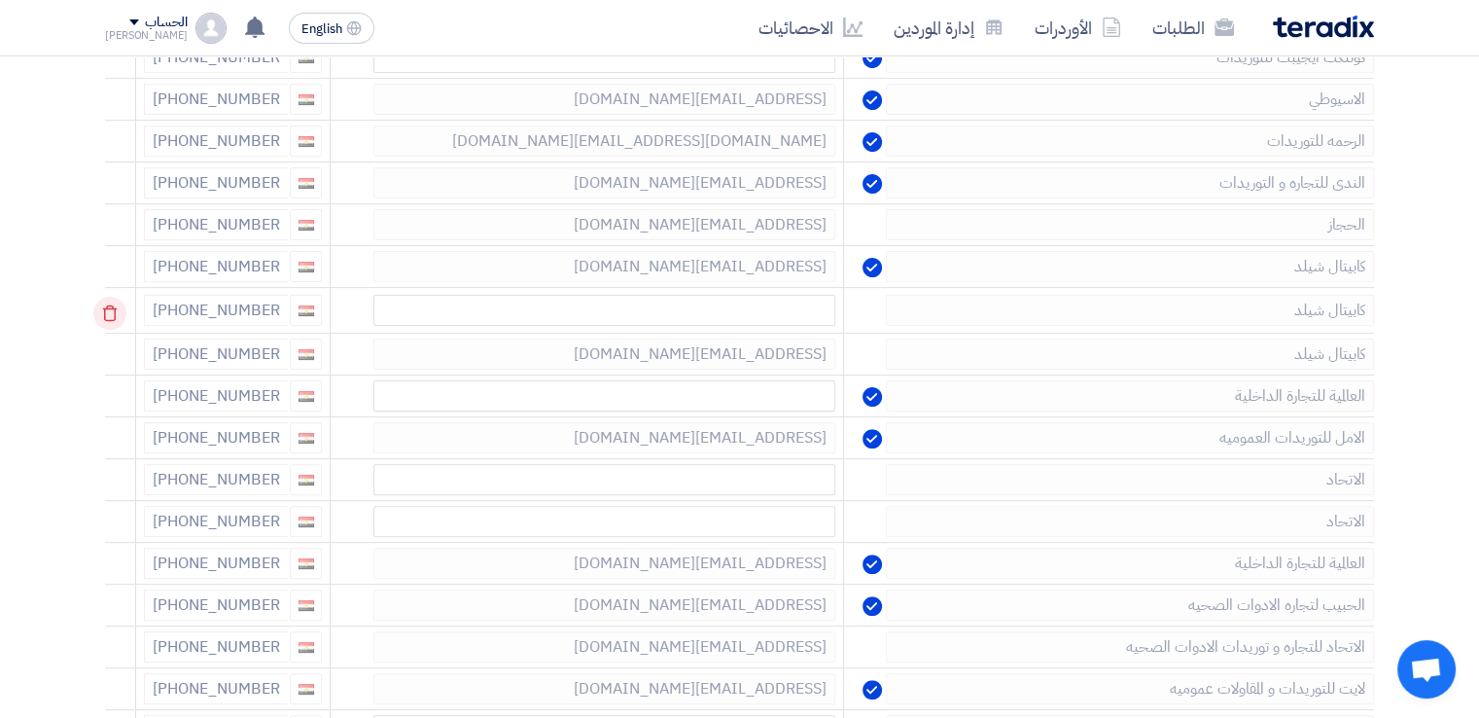
click at [120, 308] on icon at bounding box center [109, 313] width 33 height 33
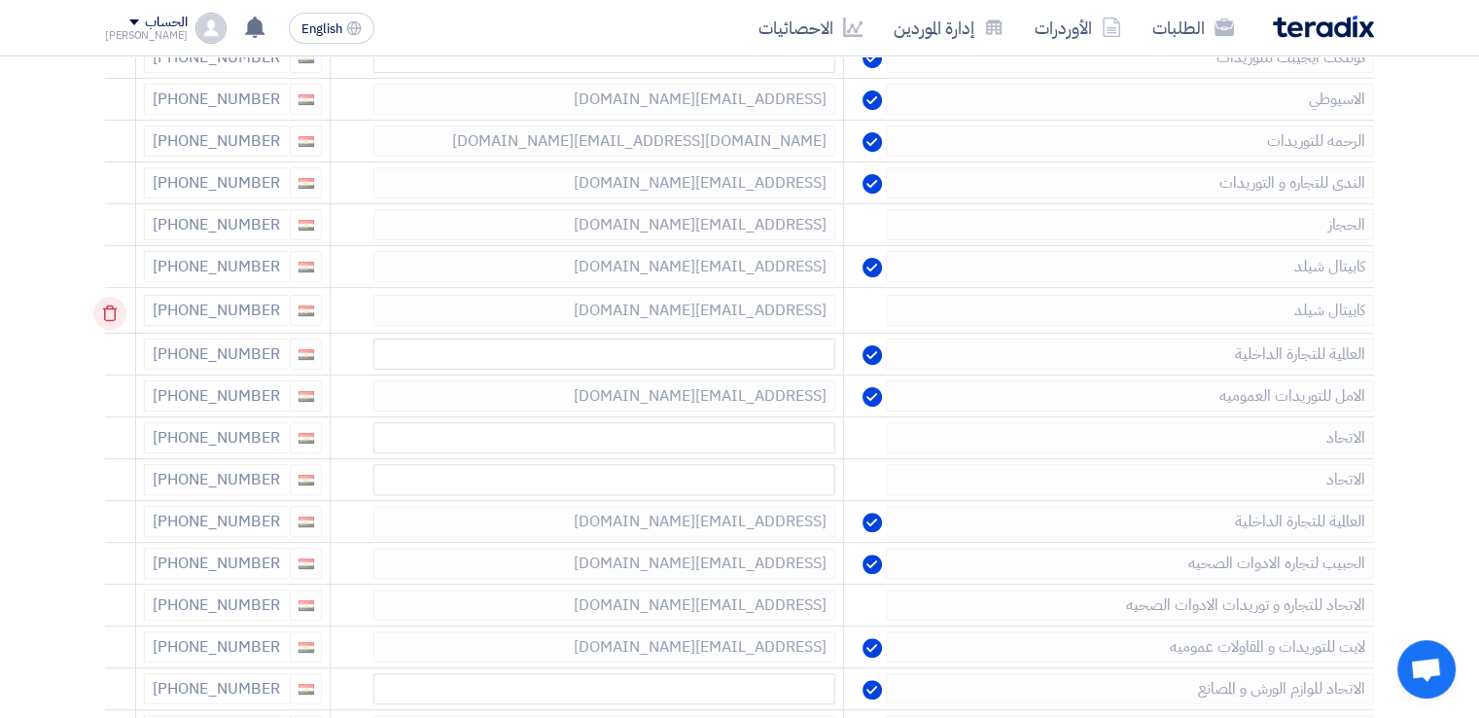
click at [118, 299] on icon at bounding box center [109, 313] width 33 height 33
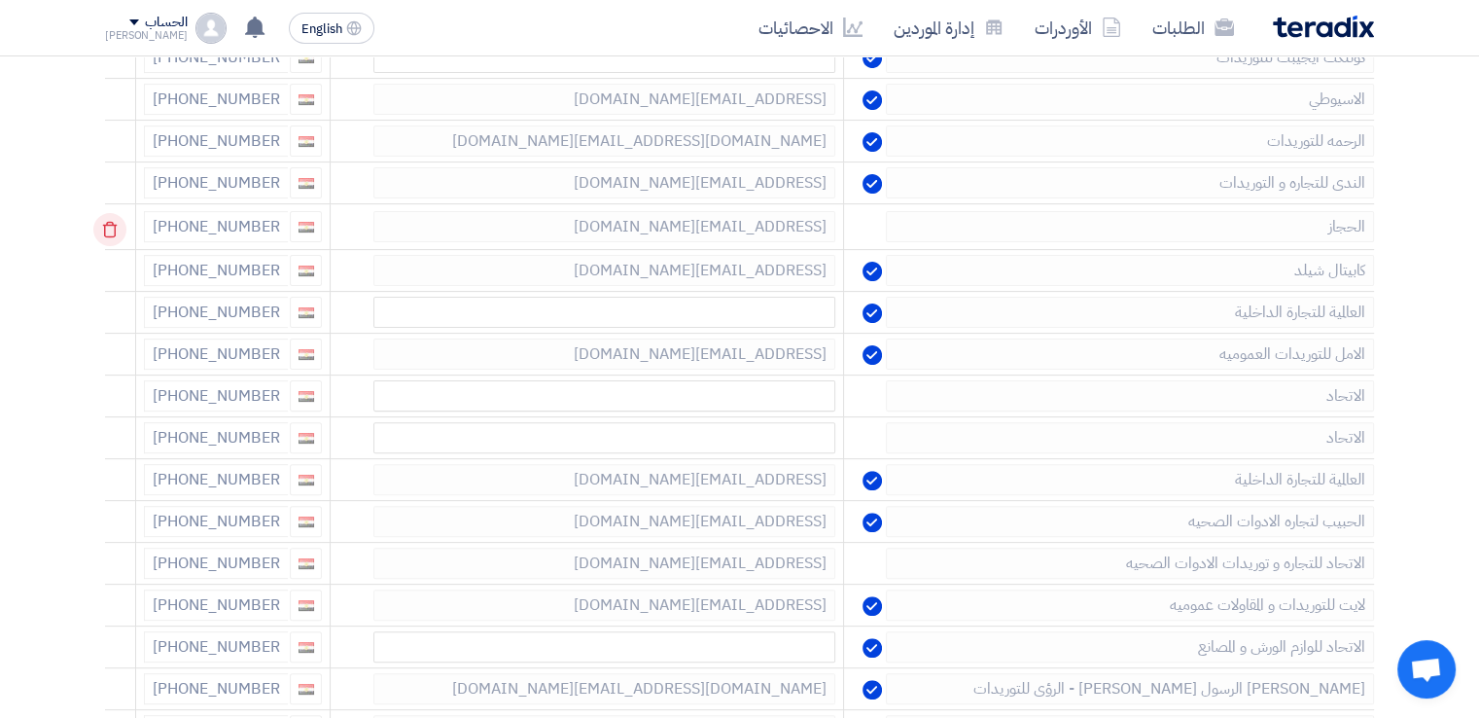
click at [116, 224] on use at bounding box center [110, 230] width 15 height 17
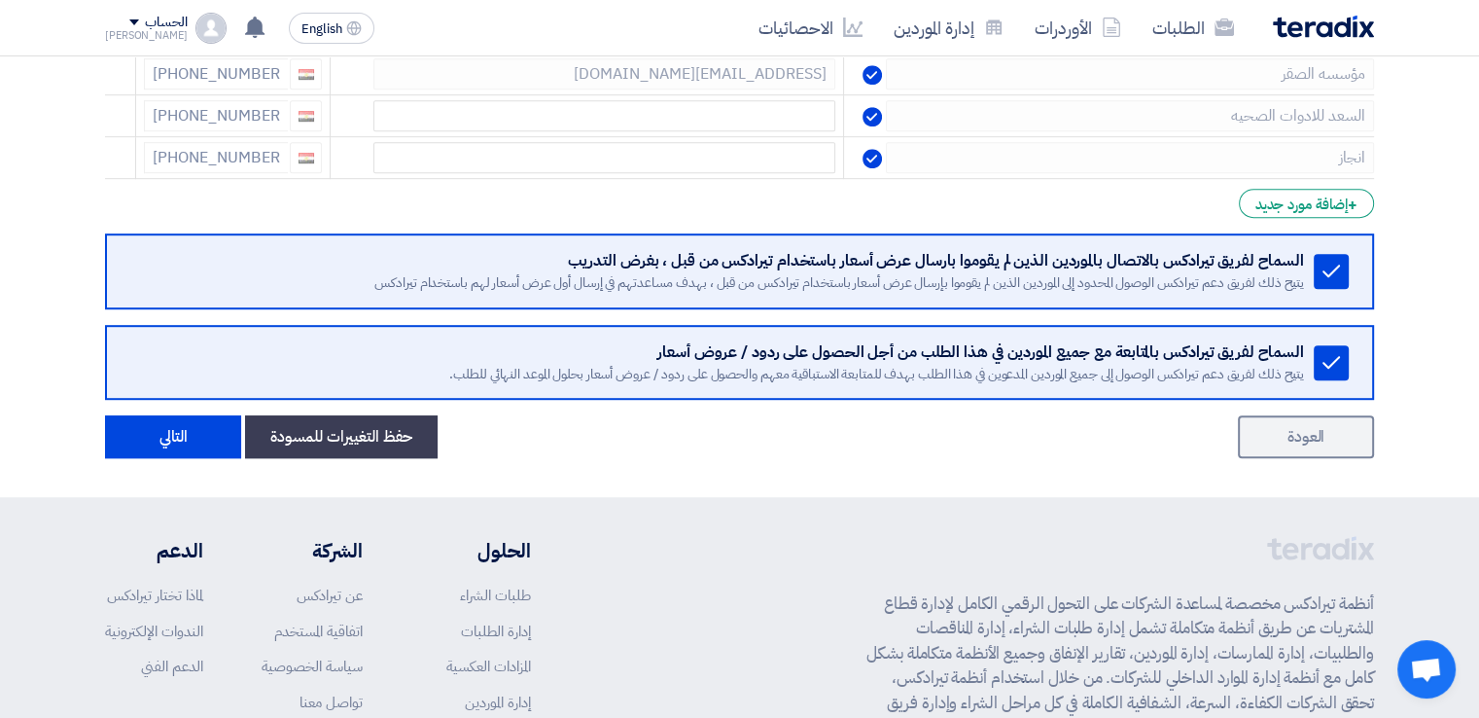
scroll to position [1129, 0]
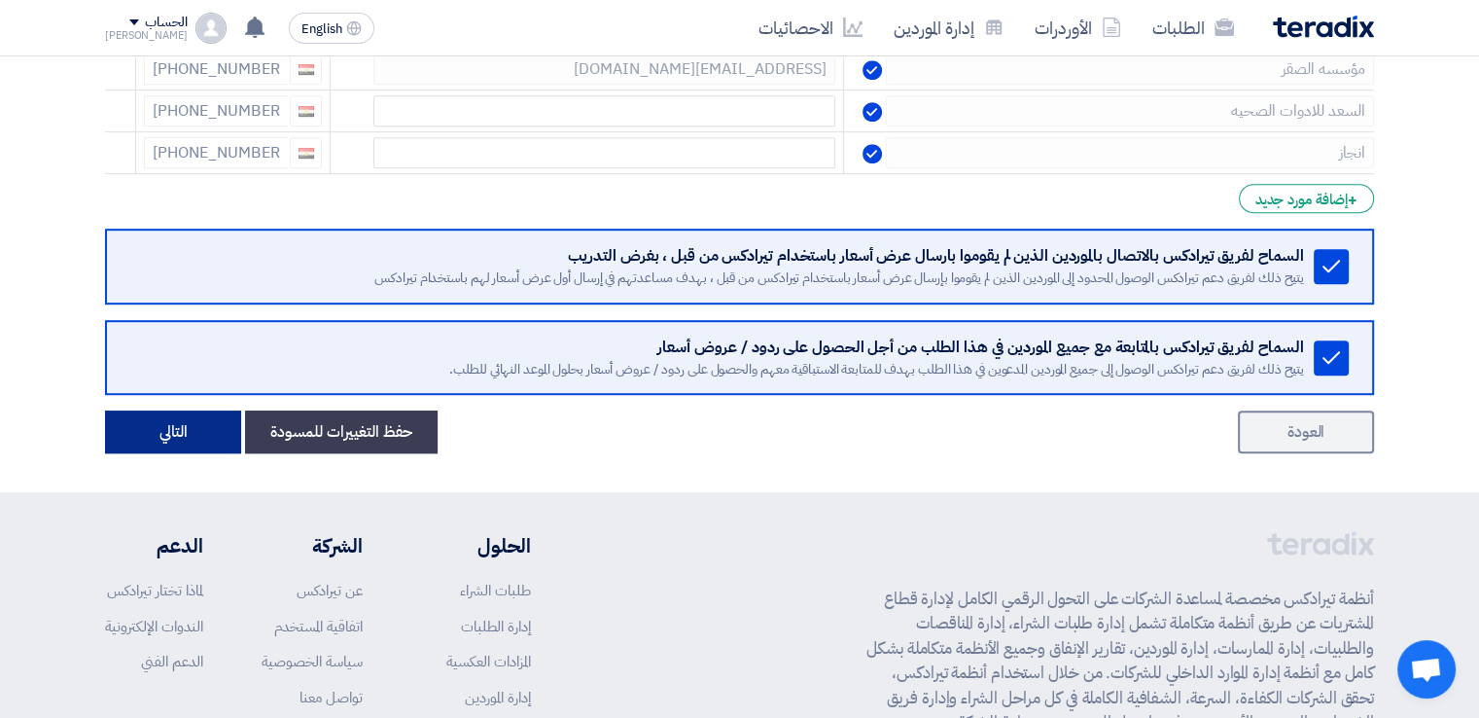
click at [152, 425] on button "التالي" at bounding box center [173, 431] width 136 height 43
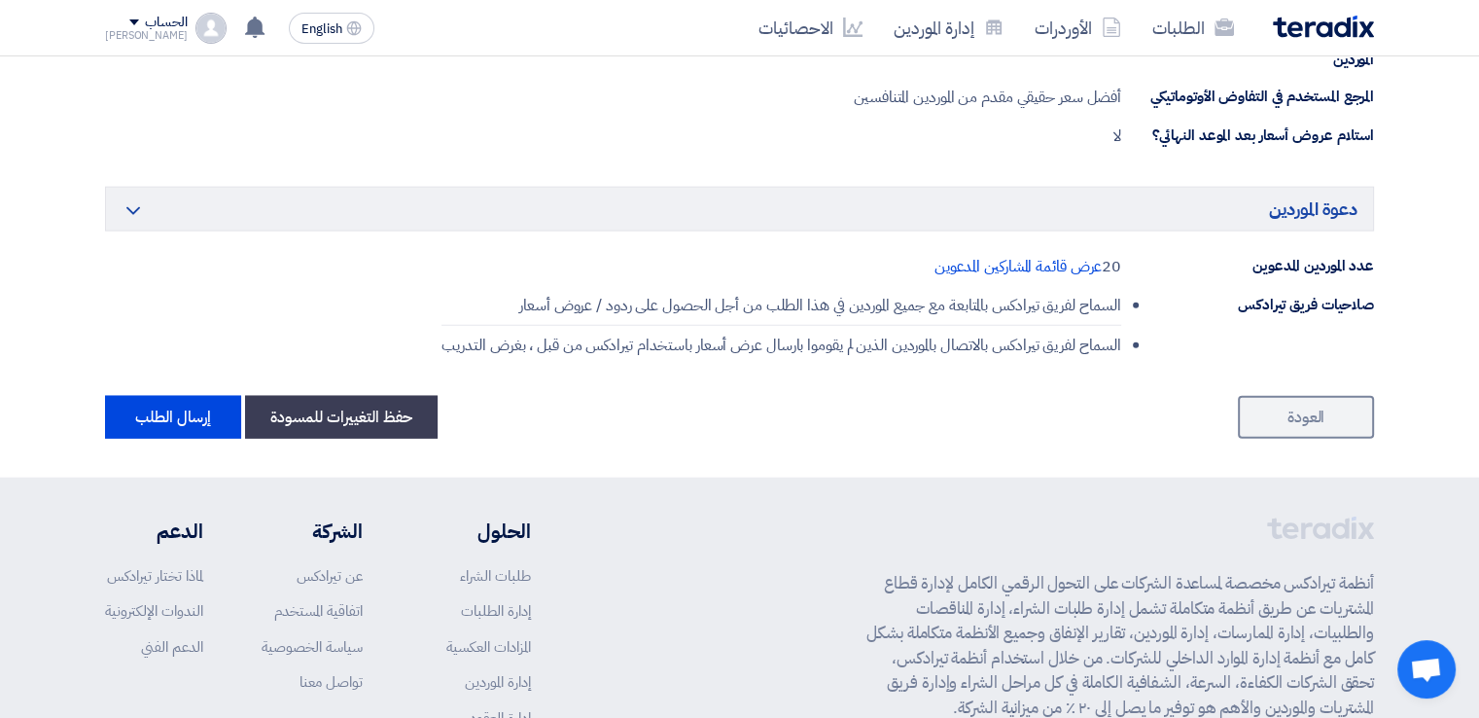
scroll to position [4616, 0]
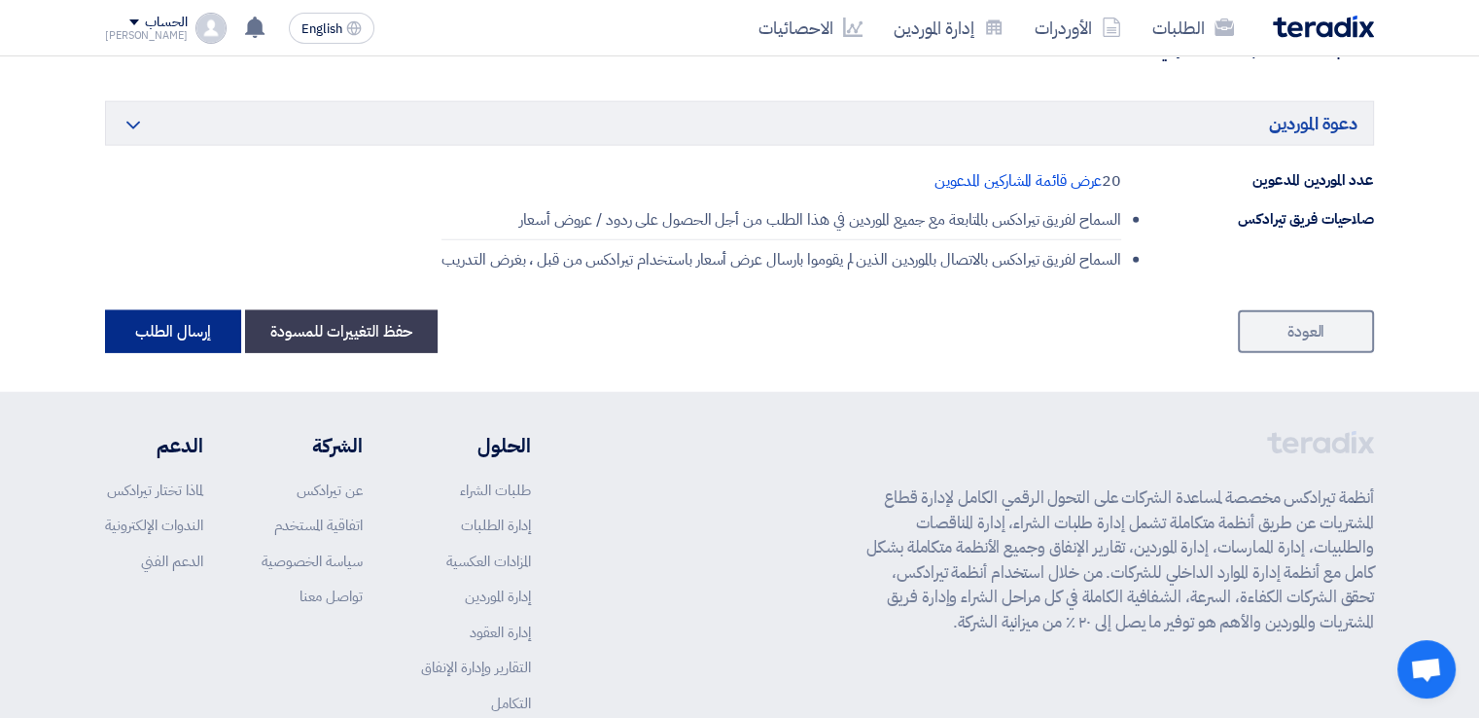
click at [149, 310] on button "إرسال الطلب" at bounding box center [173, 331] width 136 height 43
